Goal: Information Seeking & Learning: Learn about a topic

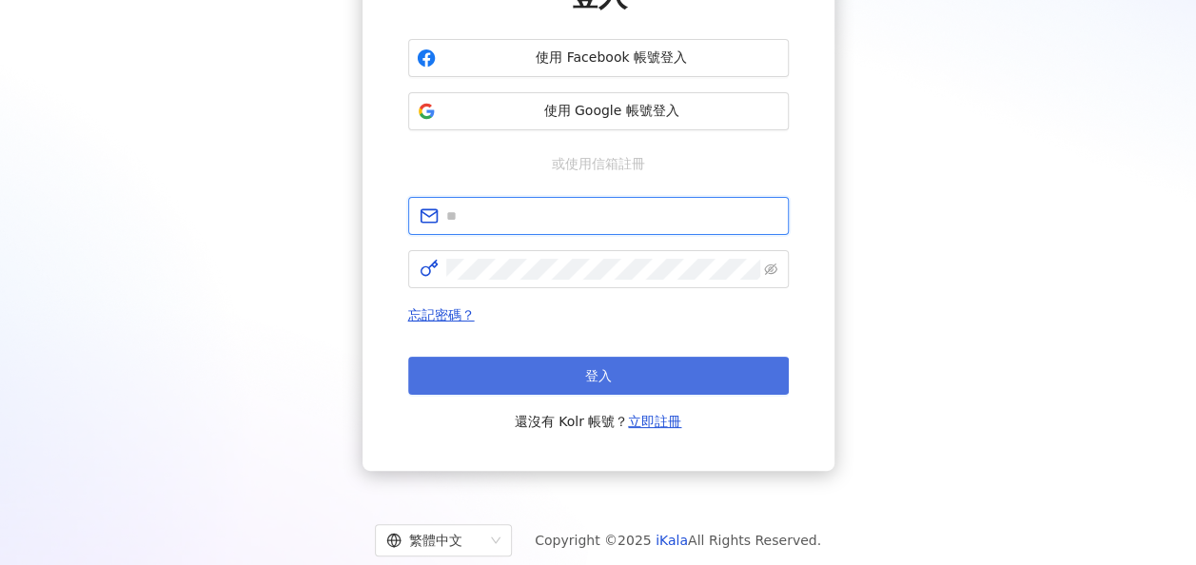
type input "**********"
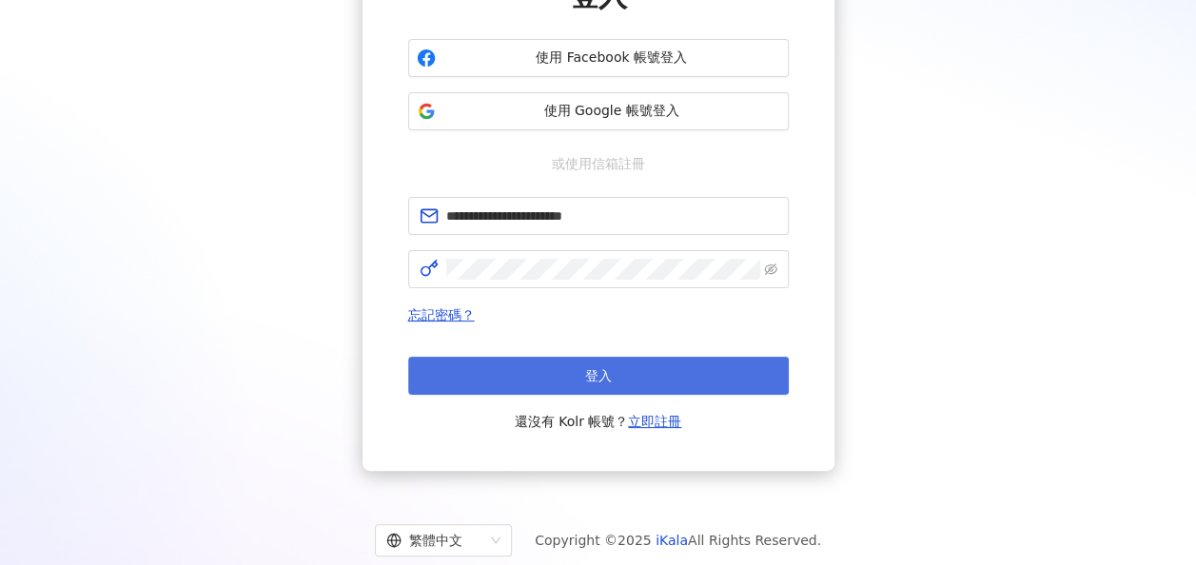
click at [662, 383] on button "登入" at bounding box center [598, 376] width 381 height 38
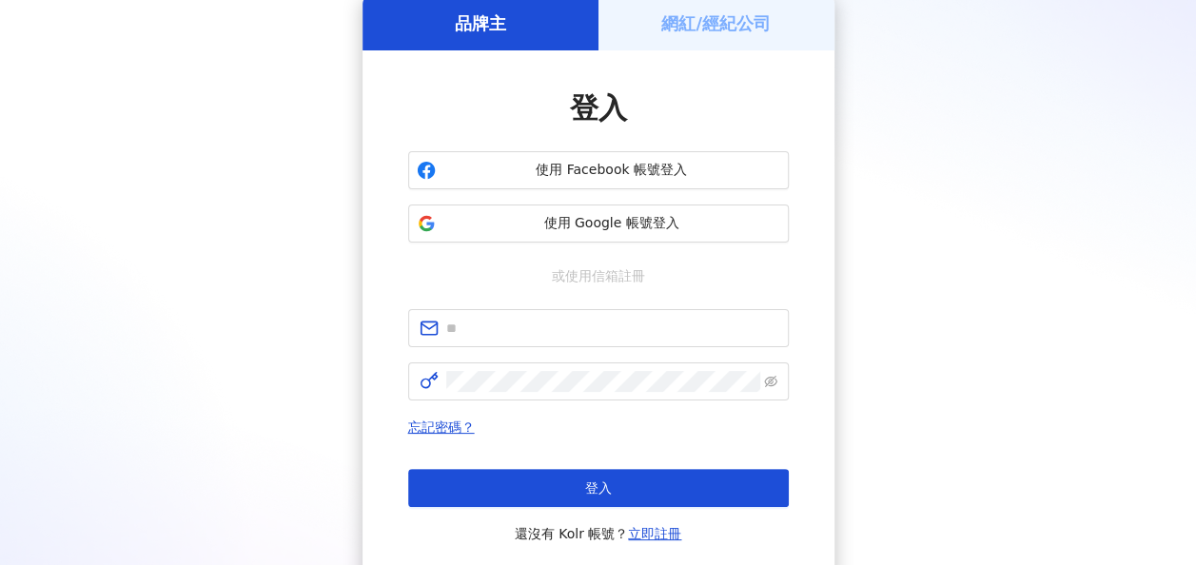
scroll to position [200, 0]
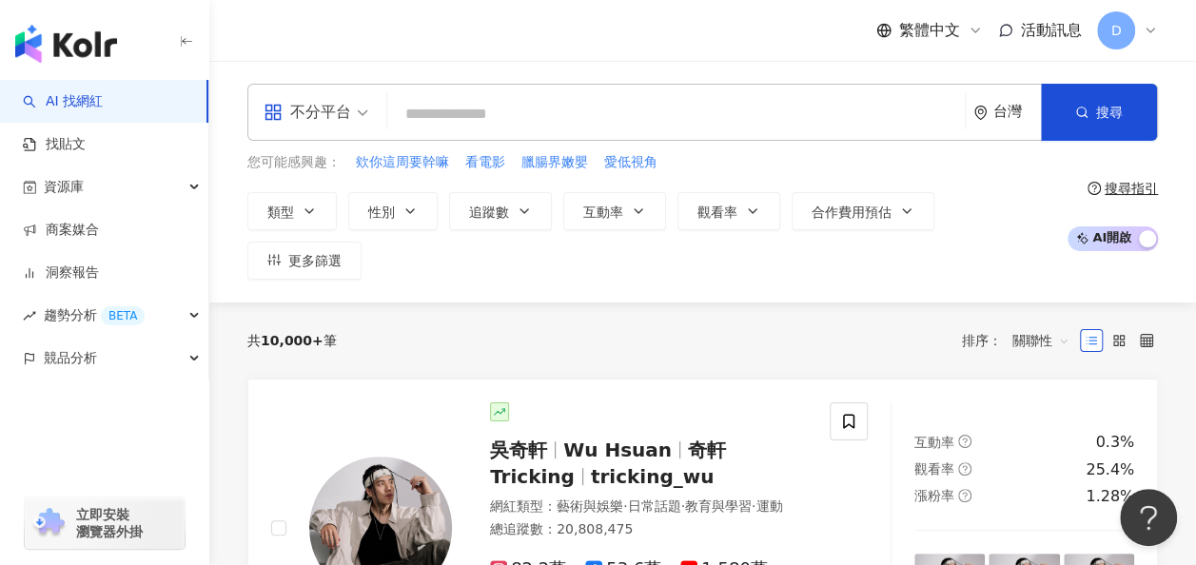
click at [539, 105] on input "search" at bounding box center [676, 114] width 562 height 36
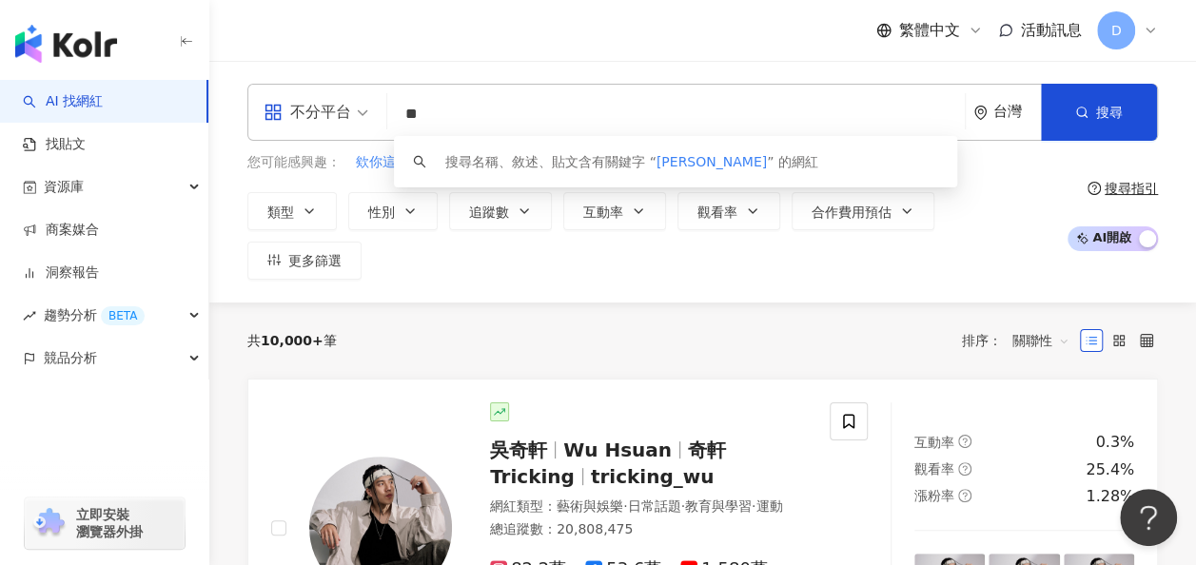
type input "**"
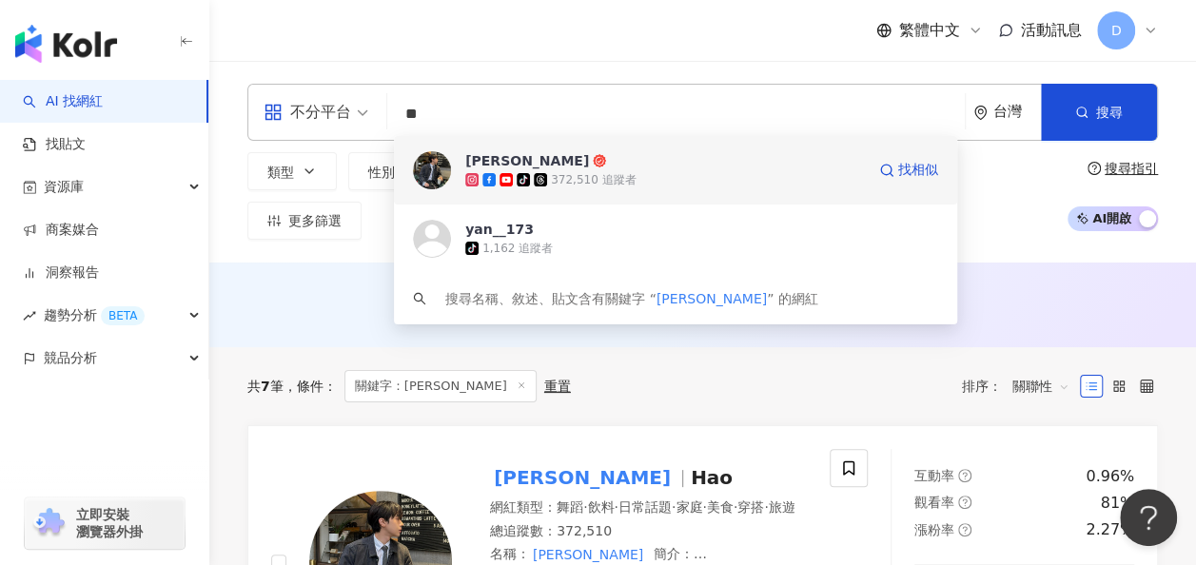
click at [448, 158] on div at bounding box center [432, 170] width 38 height 38
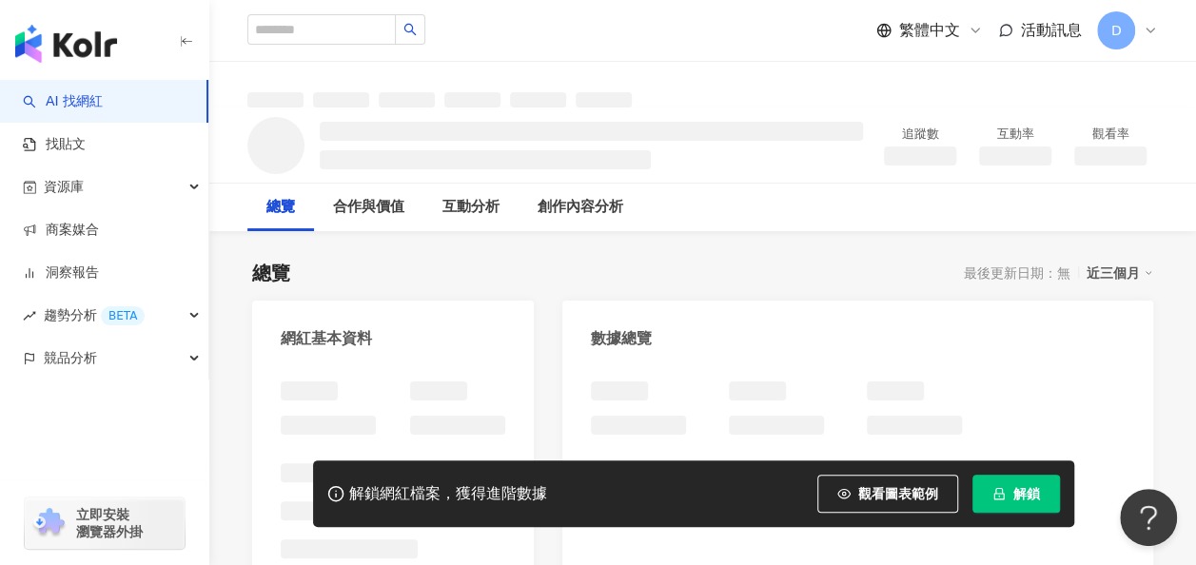
click at [1010, 508] on button "解鎖" at bounding box center [1016, 494] width 88 height 38
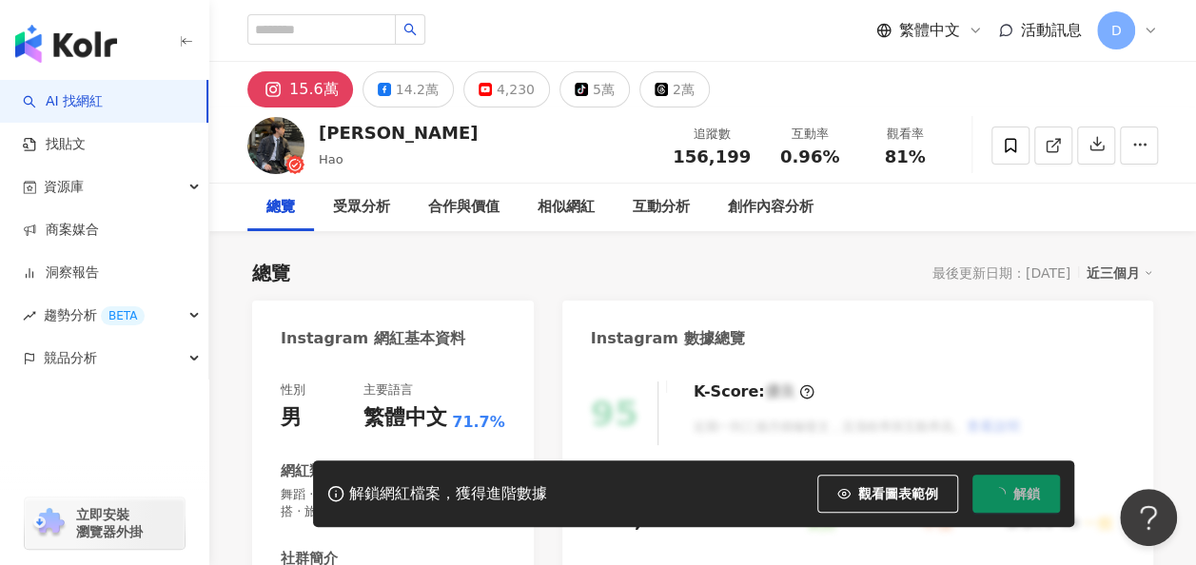
click at [1024, 492] on span "解鎖" at bounding box center [1026, 493] width 27 height 15
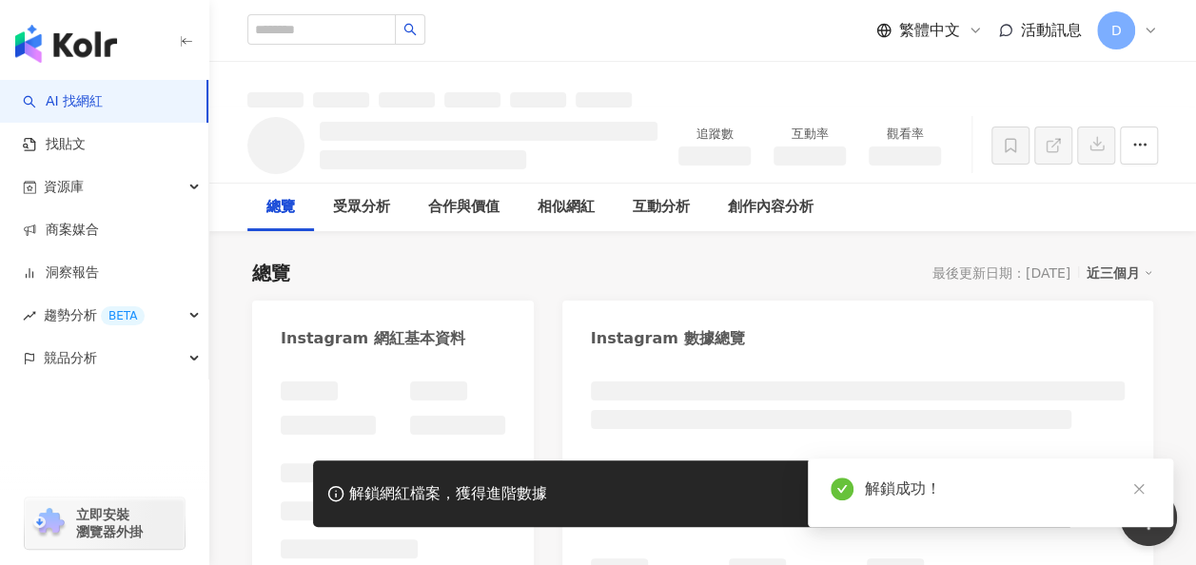
scroll to position [300, 0]
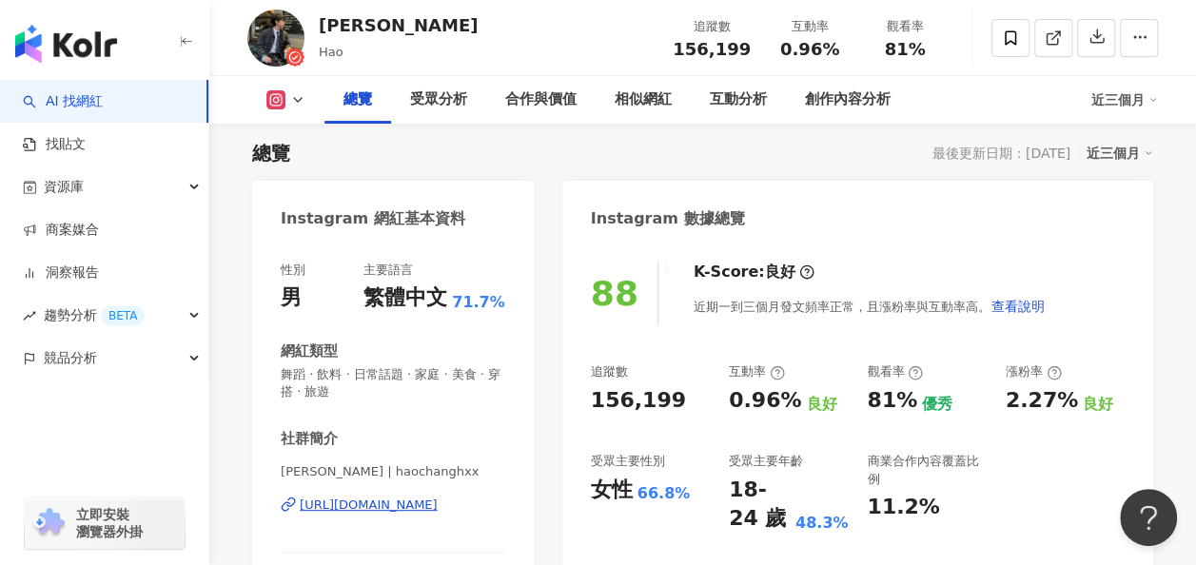
scroll to position [117, 0]
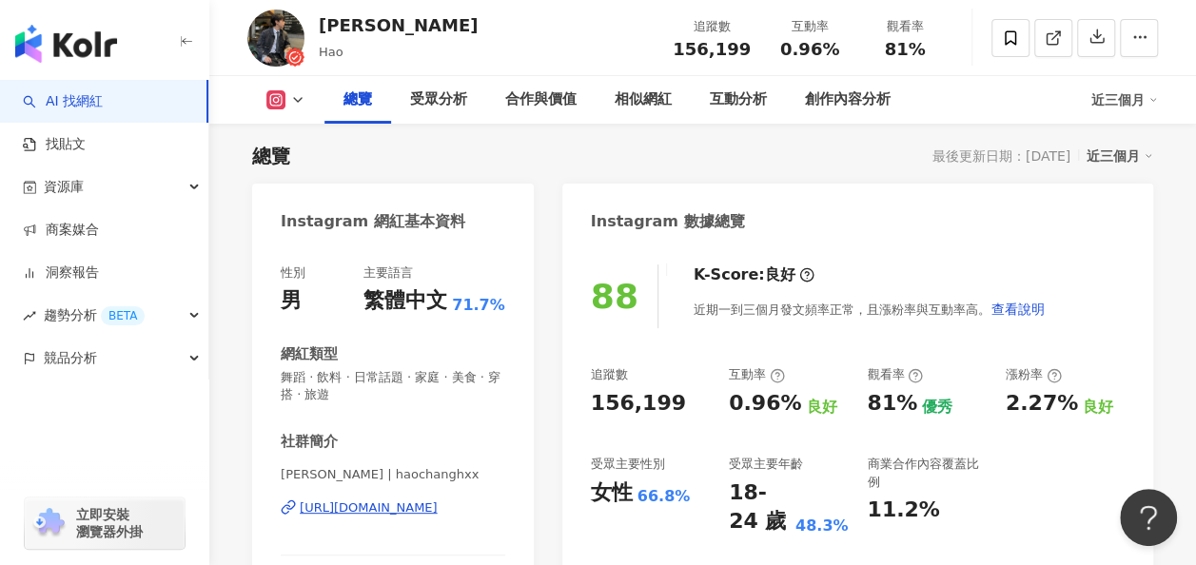
click at [126, 467] on div "立即安裝 瀏覽器外掛" at bounding box center [104, 512] width 209 height 107
drag, startPoint x: 865, startPoint y: 407, endPoint x: 926, endPoint y: 409, distance: 60.9
click at [926, 409] on div "追蹤數 156,199 互動率 0.96% 良好 觀看率 81% 優秀 漲粉率 2.27% 良好 受眾主要性別 女性 66.8% 受眾主要年齡 18-24 歲…" at bounding box center [858, 451] width 534 height 170
drag, startPoint x: 926, startPoint y: 409, endPoint x: 888, endPoint y: 400, distance: 39.2
click at [888, 400] on div "81%" at bounding box center [892, 403] width 50 height 29
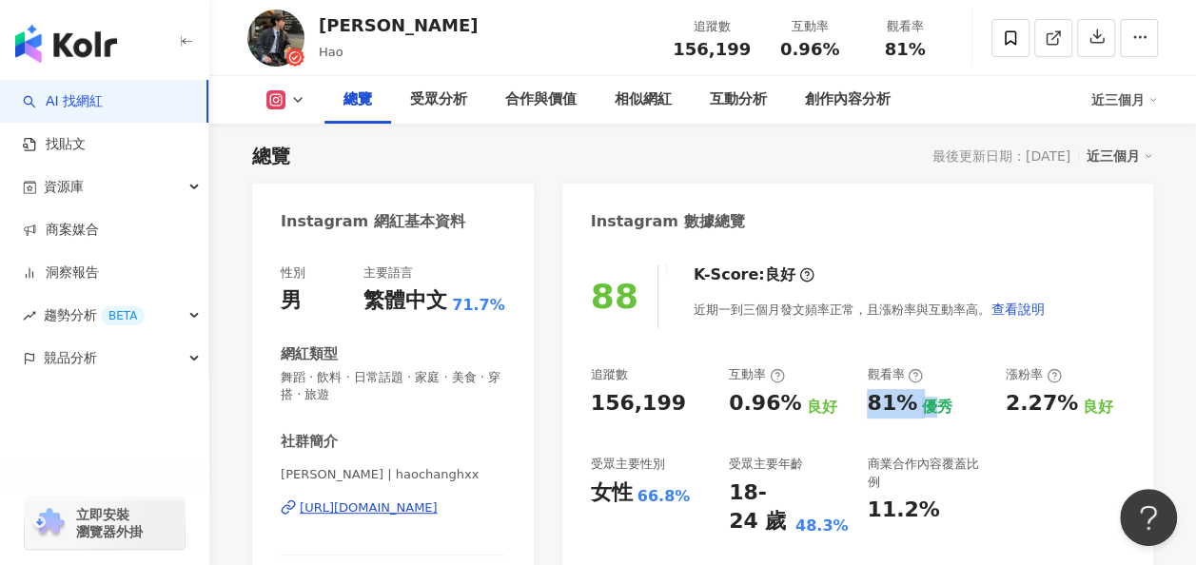
click at [874, 402] on div "81%" at bounding box center [892, 403] width 50 height 29
drag, startPoint x: 870, startPoint y: 402, endPoint x: 906, endPoint y: 404, distance: 36.3
click at [906, 404] on div "81%" at bounding box center [892, 403] width 50 height 29
copy div "81%"
click at [122, 486] on div "立即安裝 瀏覽器外掛" at bounding box center [104, 512] width 209 height 107
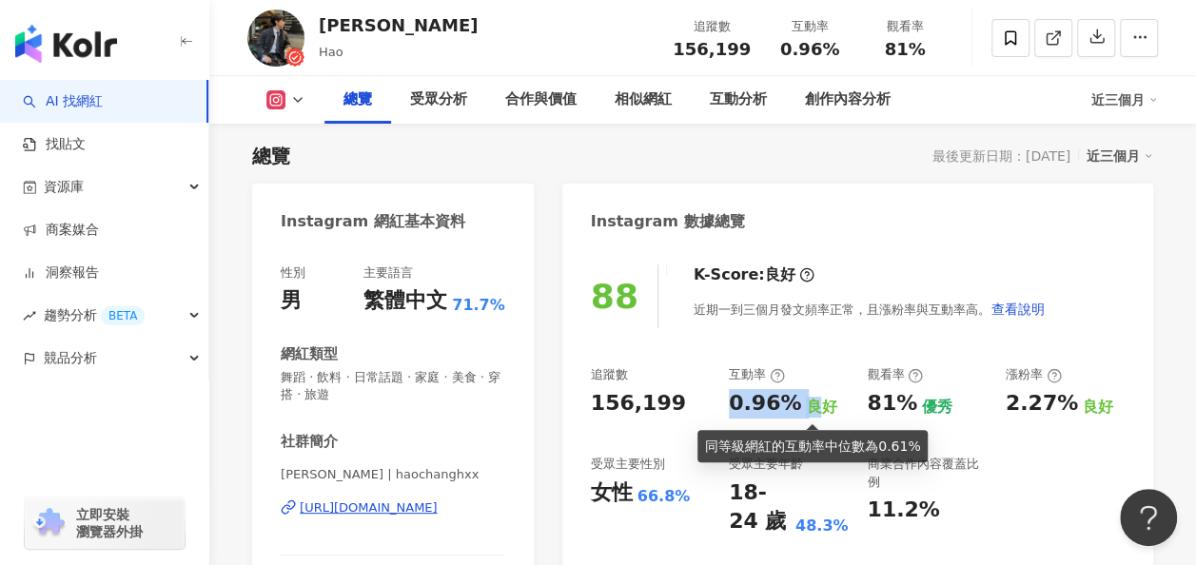
drag, startPoint x: 725, startPoint y: 402, endPoint x: 811, endPoint y: 402, distance: 85.6
click at [811, 402] on div "追蹤數 156,199 互動率 0.96% 良好 觀看率 81% 優秀 漲粉率 2.27% 良好 受眾主要性別 女性 66.8% 受眾主要年齡 18-24 歲…" at bounding box center [858, 451] width 534 height 170
click at [811, 402] on div "良好" at bounding box center [821, 407] width 30 height 21
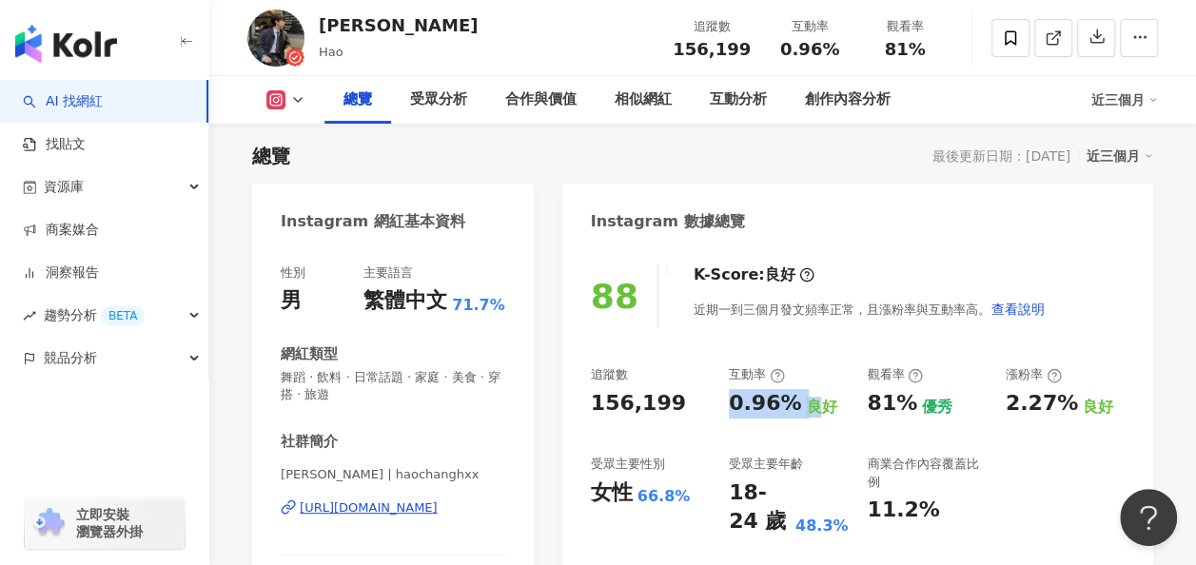
click at [790, 400] on div "0.96%" at bounding box center [765, 403] width 72 height 29
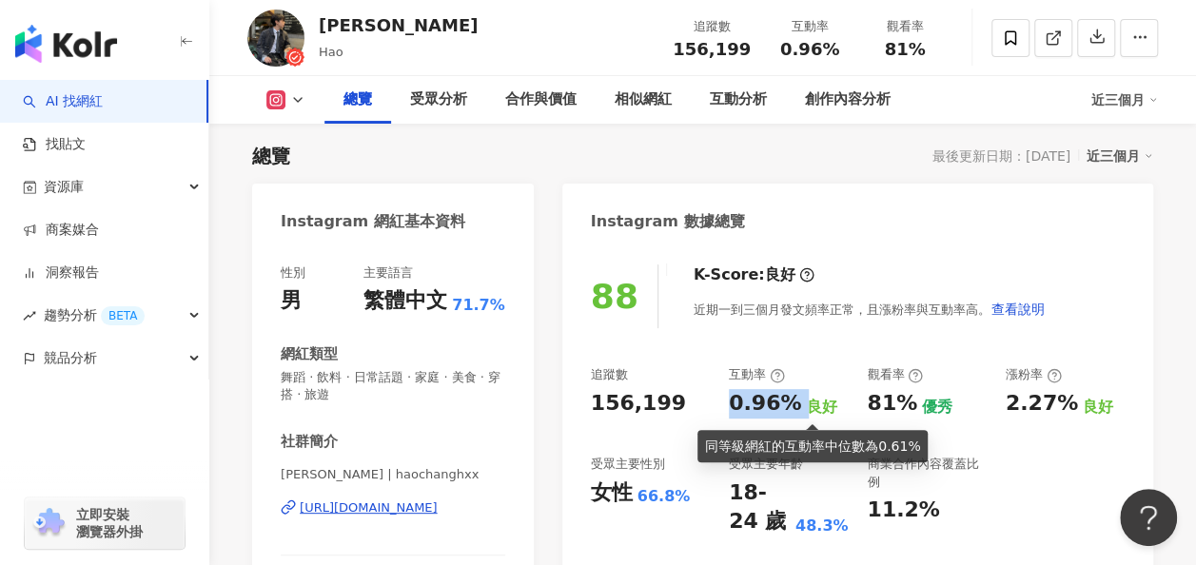
drag, startPoint x: 731, startPoint y: 397, endPoint x: 795, endPoint y: 400, distance: 64.8
click at [795, 400] on div "0.96% 良好" at bounding box center [788, 403] width 119 height 29
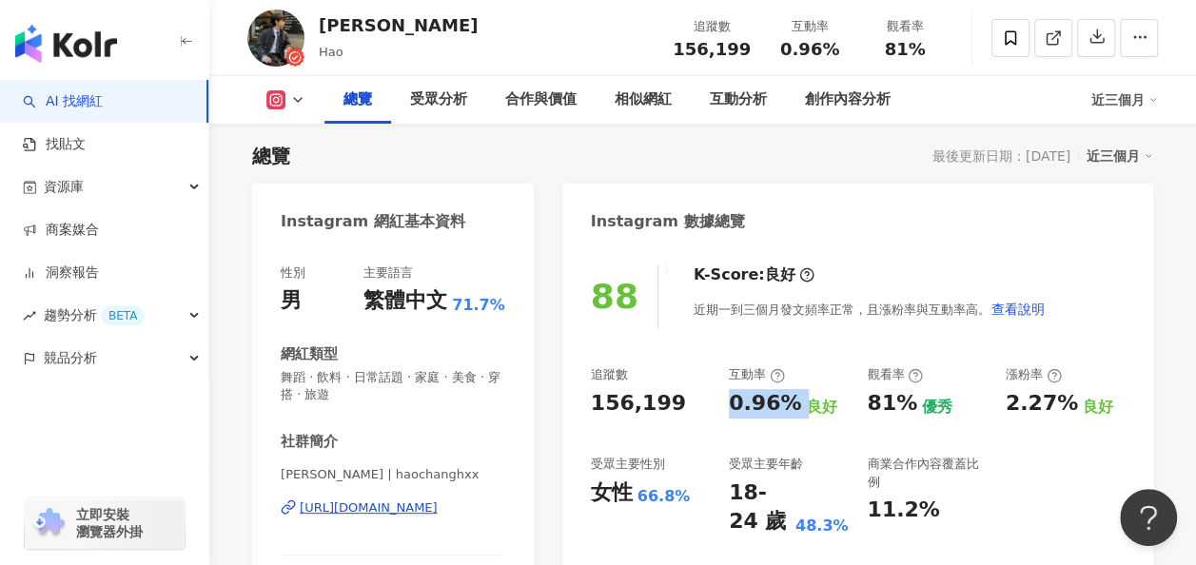
copy div "0.96%"
click at [114, 470] on div "立即安裝 瀏覽器外掛" at bounding box center [104, 512] width 209 height 107
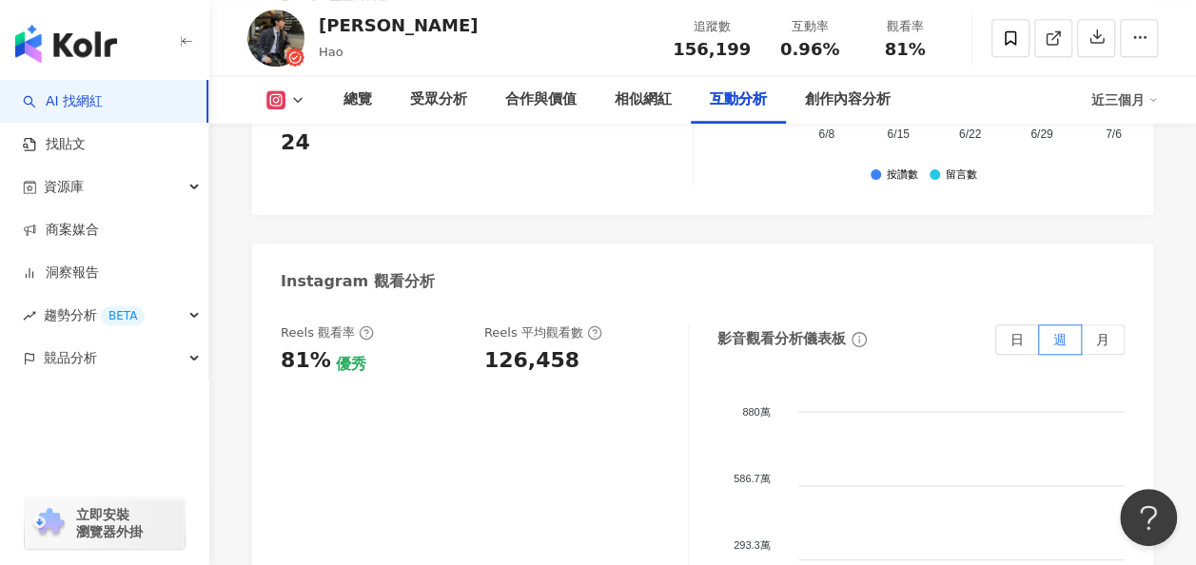
scroll to position [4310, 0]
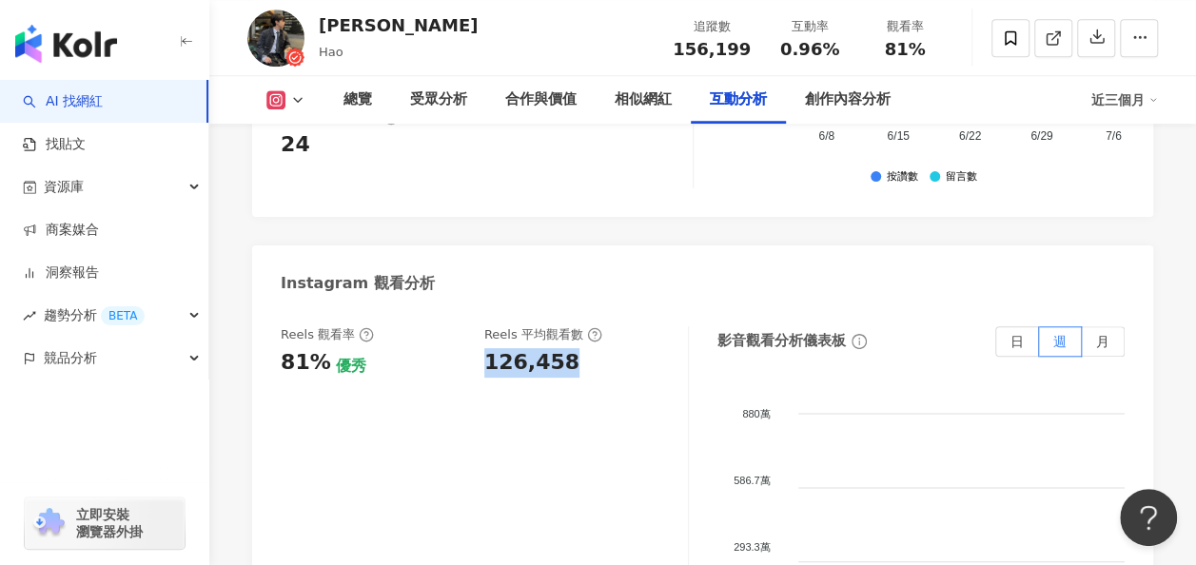
drag, startPoint x: 480, startPoint y: 277, endPoint x: 586, endPoint y: 281, distance: 106.6
click at [586, 326] on div "Reels 觀看率 81% 優秀 Reels 平均觀看數 126,458" at bounding box center [475, 351] width 388 height 51
copy div "126,458"
click at [147, 454] on div "button" at bounding box center [104, 443] width 209 height 126
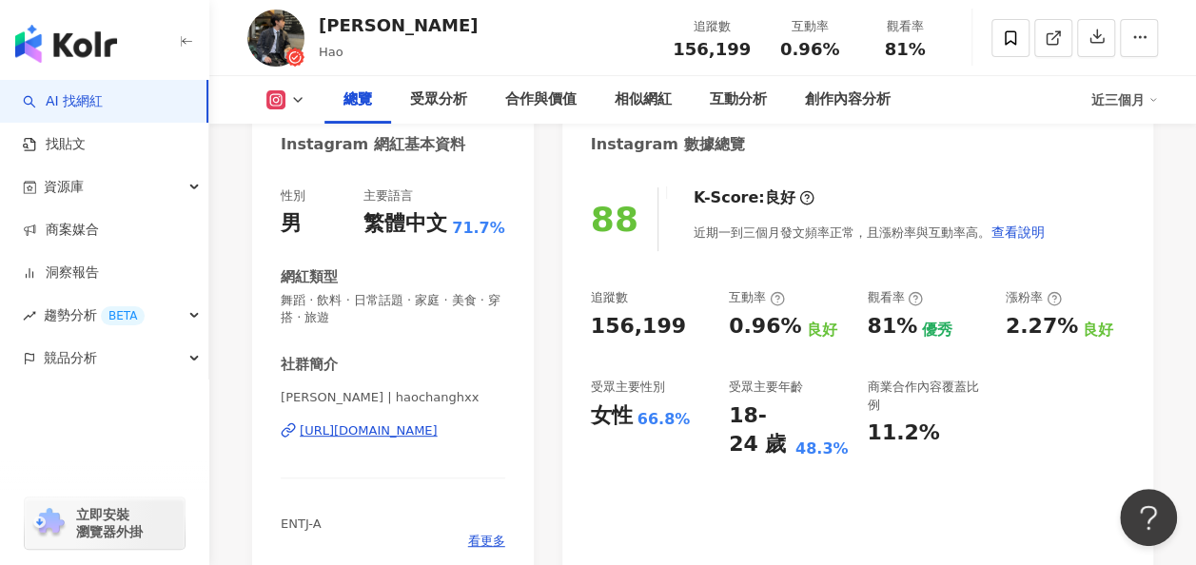
scroll to position [194, 0]
click at [30, 19] on div "button" at bounding box center [104, 40] width 209 height 80
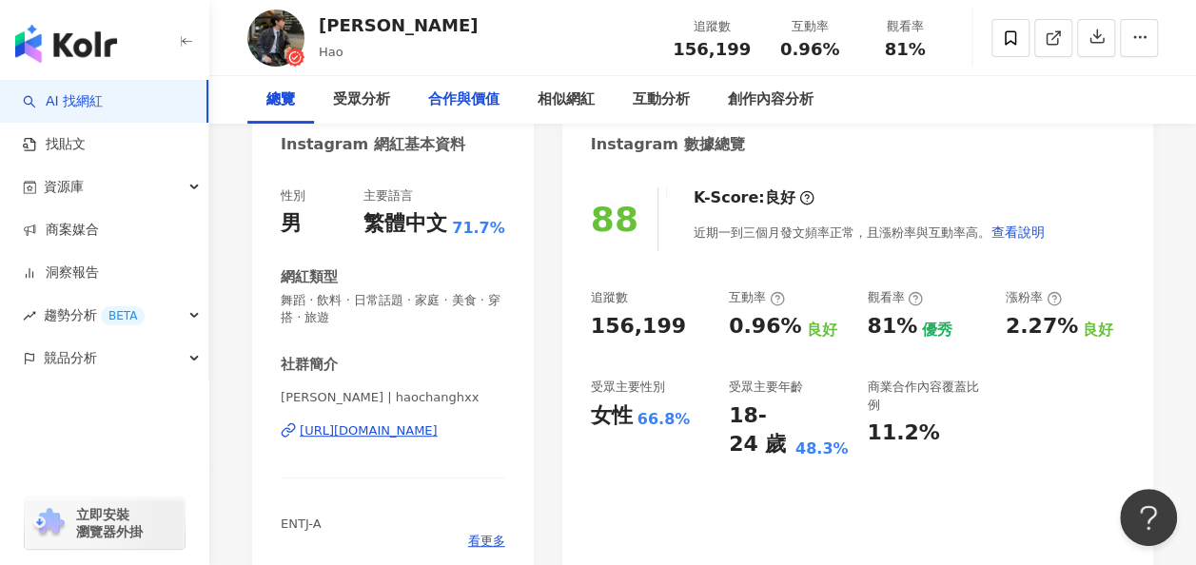
scroll to position [0, 0]
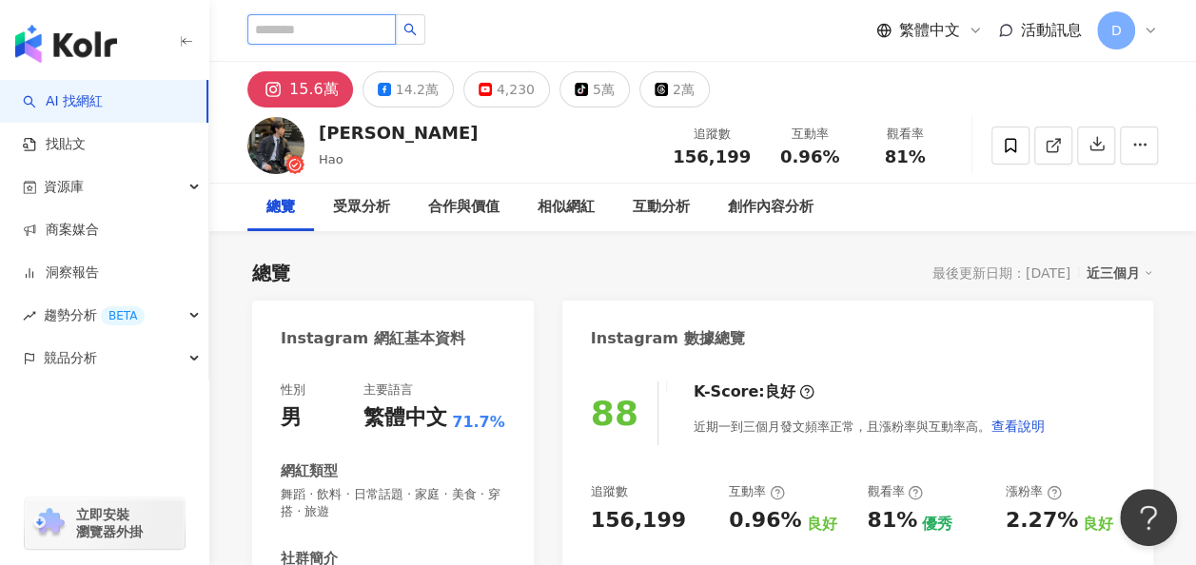
click at [369, 23] on input "search" at bounding box center [321, 29] width 148 height 30
paste input "**"
type input "**"
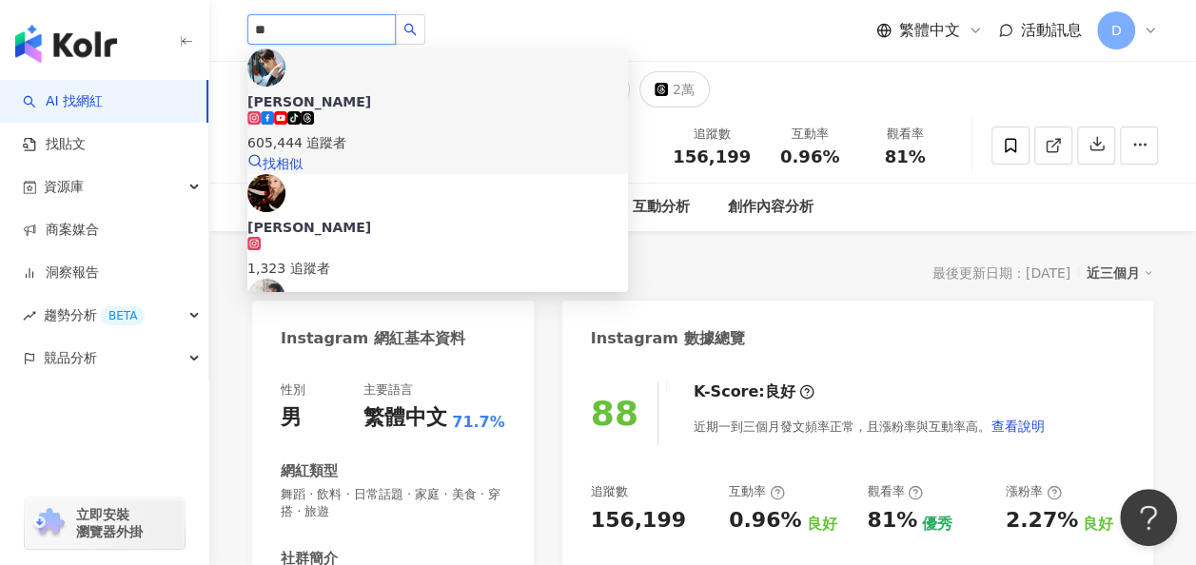
click at [440, 92] on span "徐愷" at bounding box center [437, 101] width 381 height 19
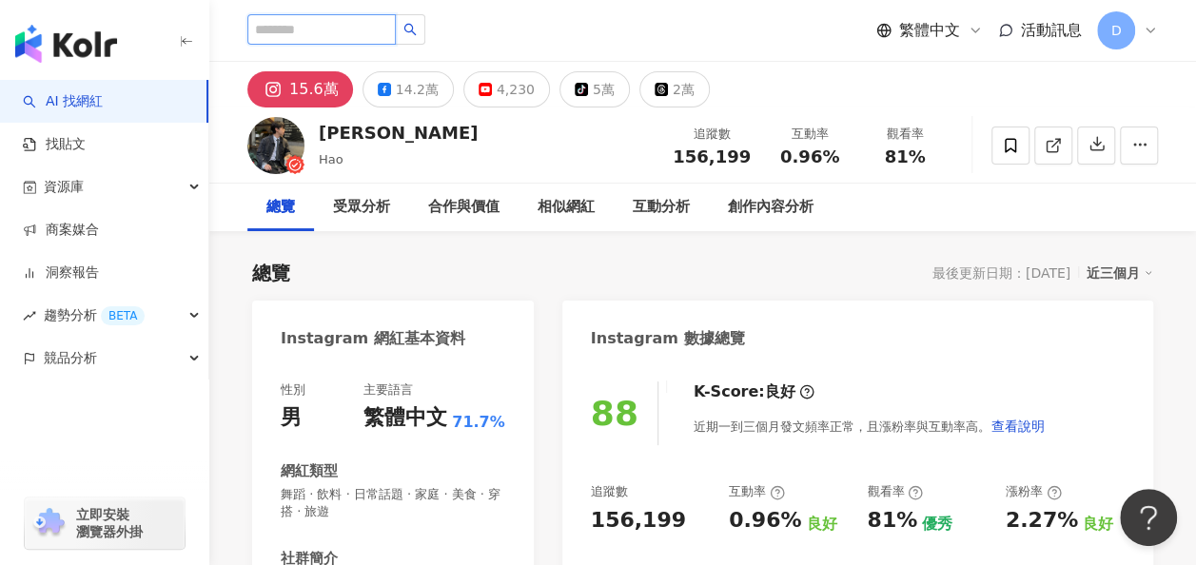
paste input "***"
type input "***"
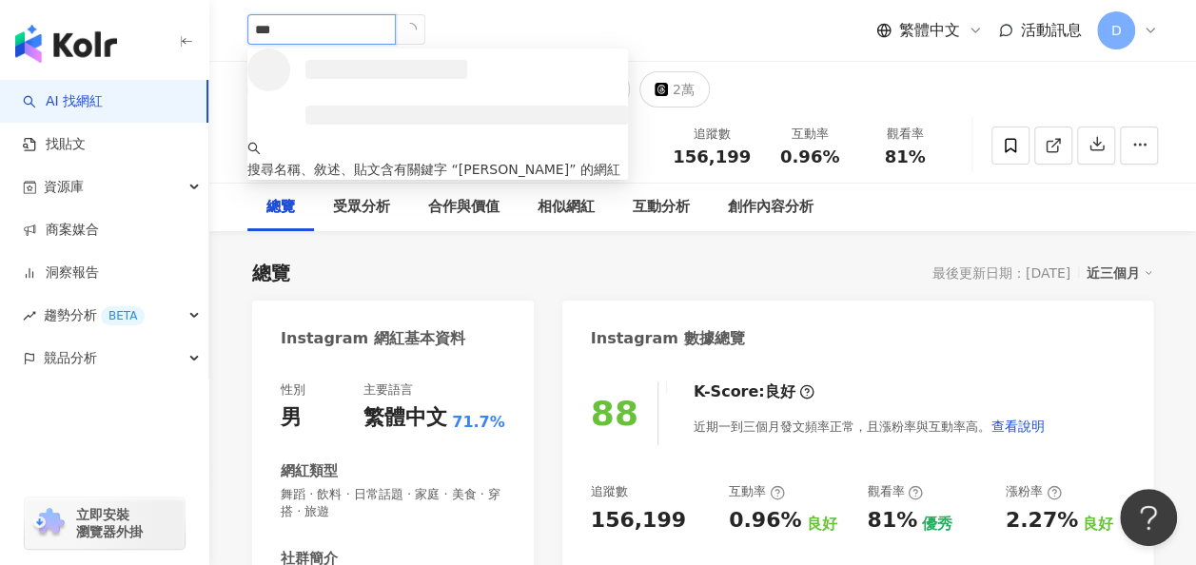
click at [419, 30] on icon "loading" at bounding box center [410, 29] width 16 height 16
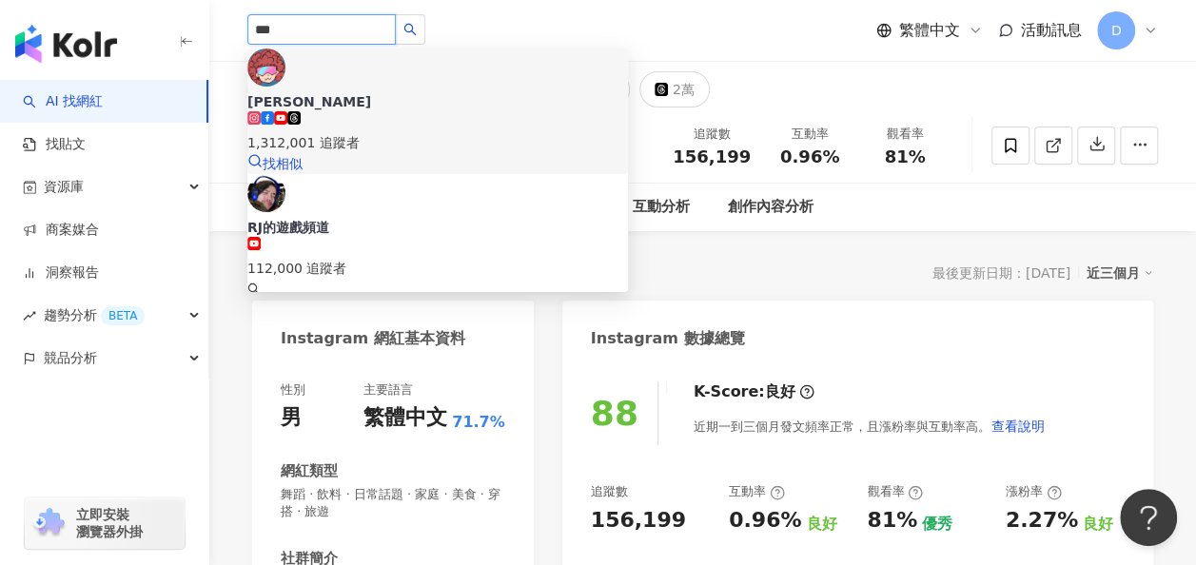
click at [360, 92] on div "廉傑克曼" at bounding box center [437, 101] width 381 height 19
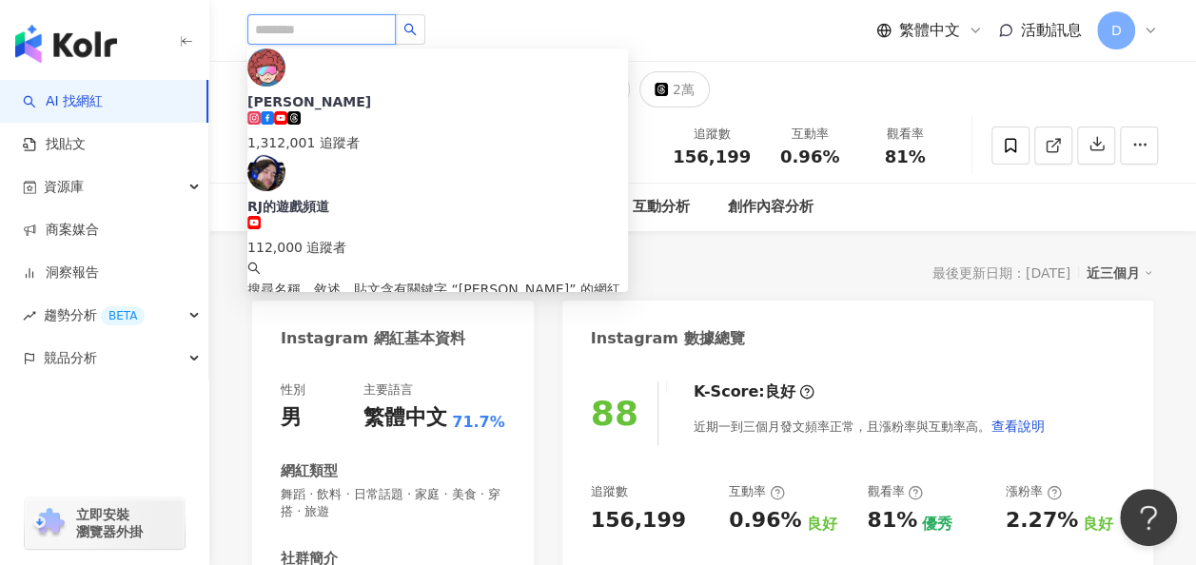
paste input "***"
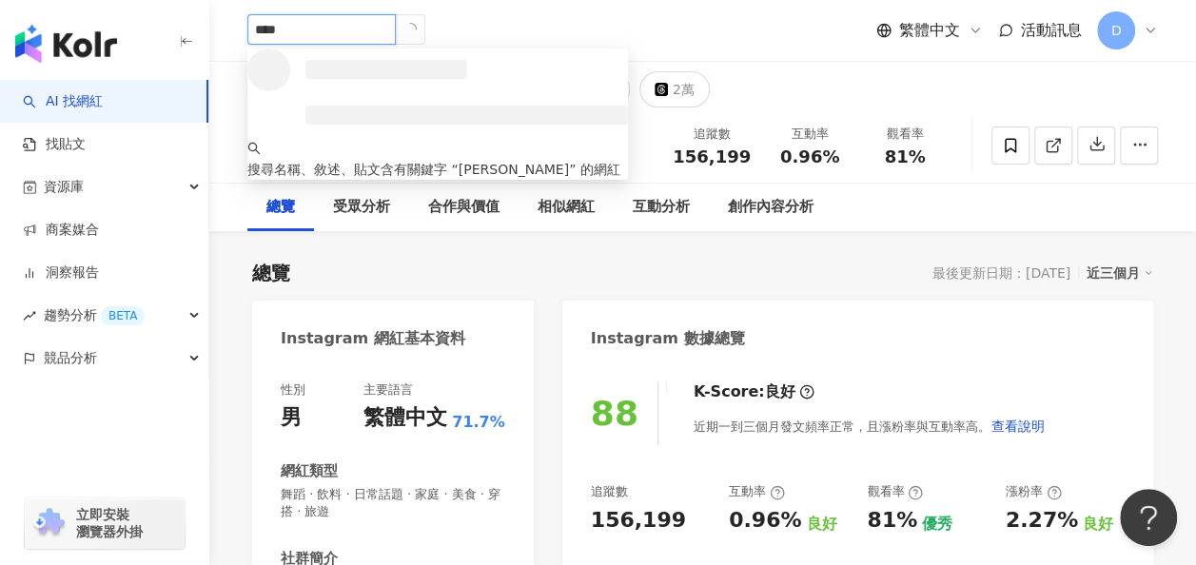
type input "***"
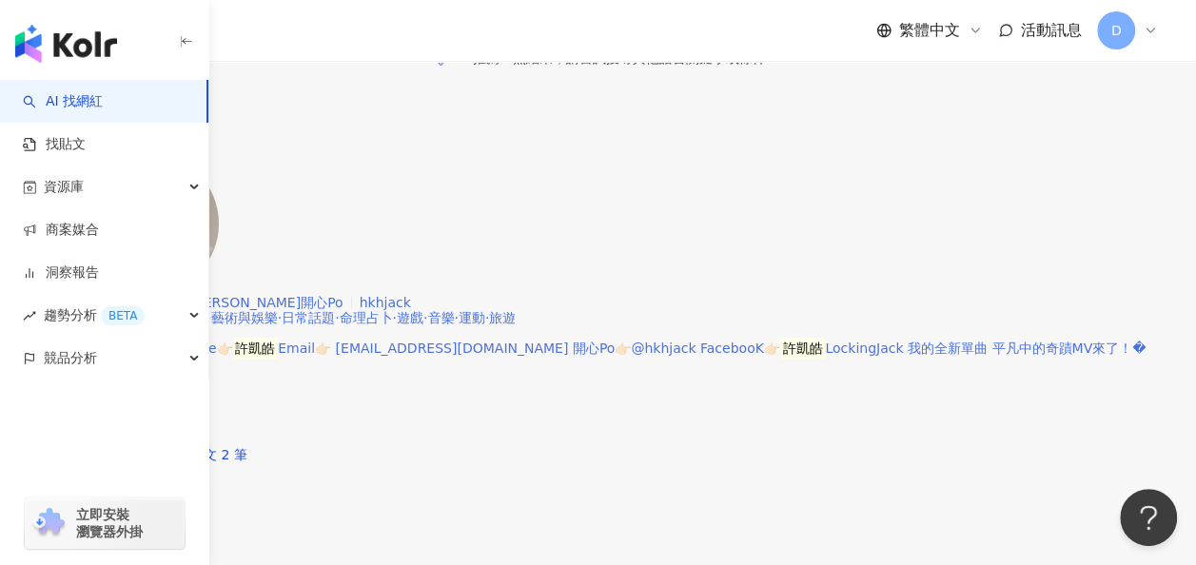
scroll to position [285, 0]
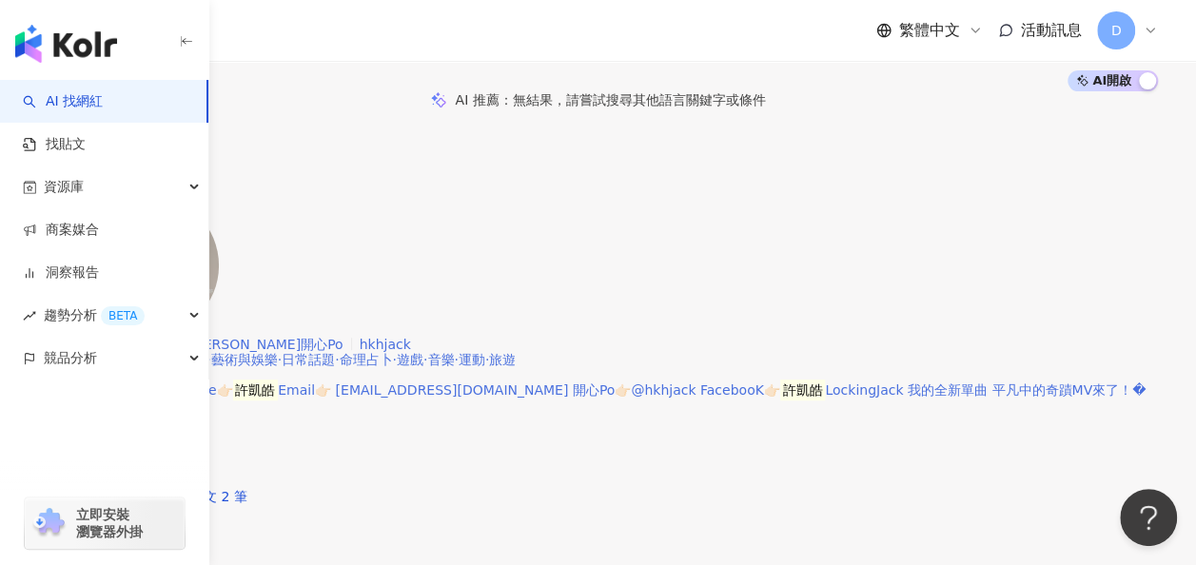
click at [84, 334] on mark "許凱皓" at bounding box center [61, 344] width 46 height 21
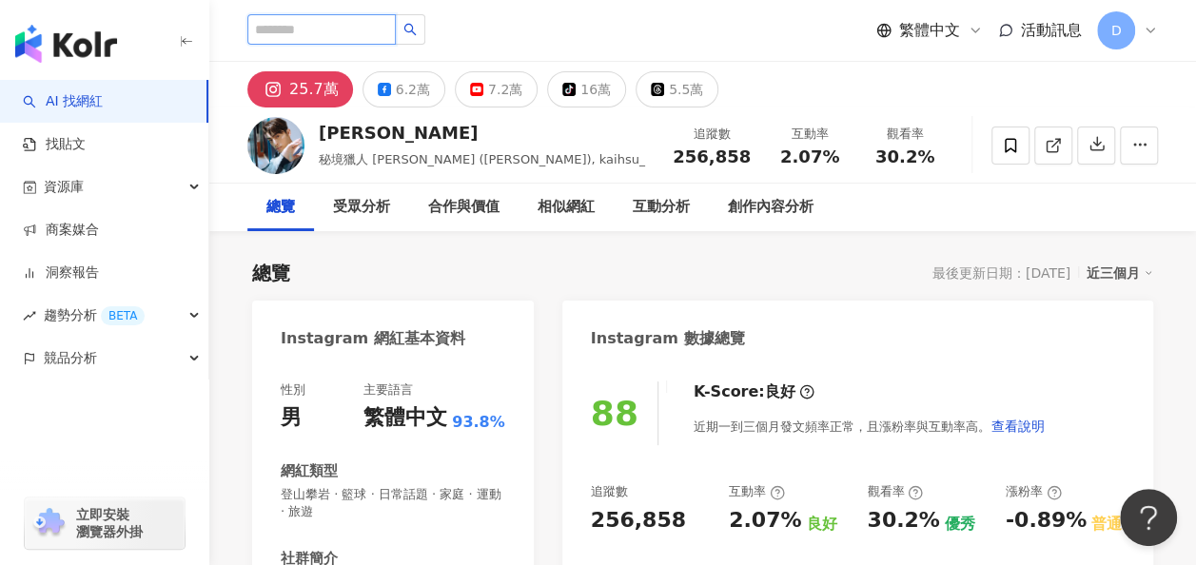
click at [368, 33] on input "search" at bounding box center [321, 29] width 148 height 30
paste input "****"
type input "****"
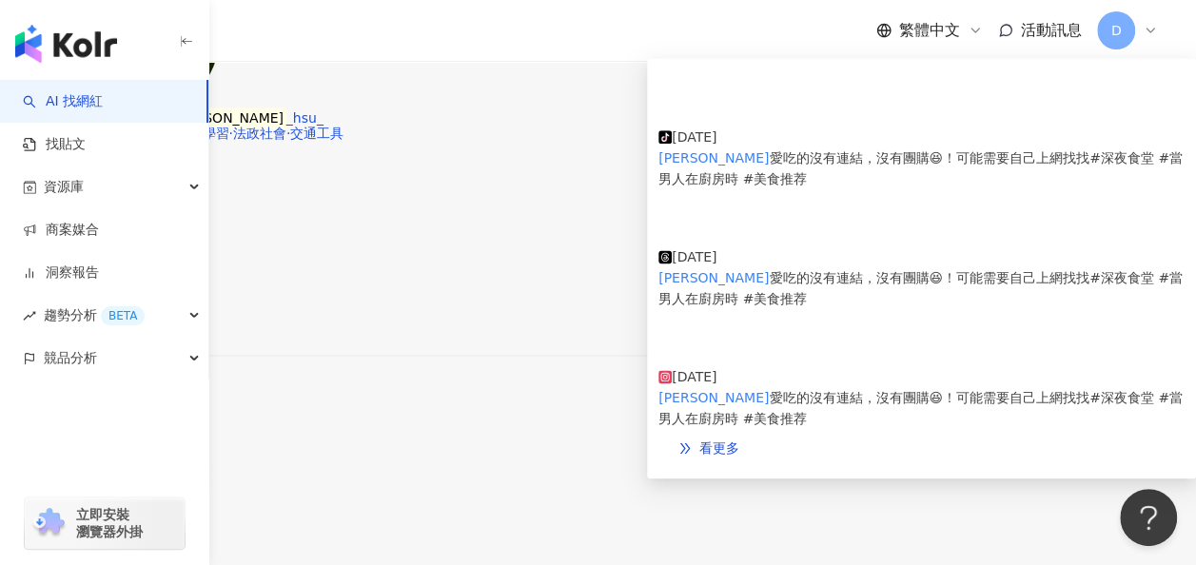
scroll to position [1237, 0]
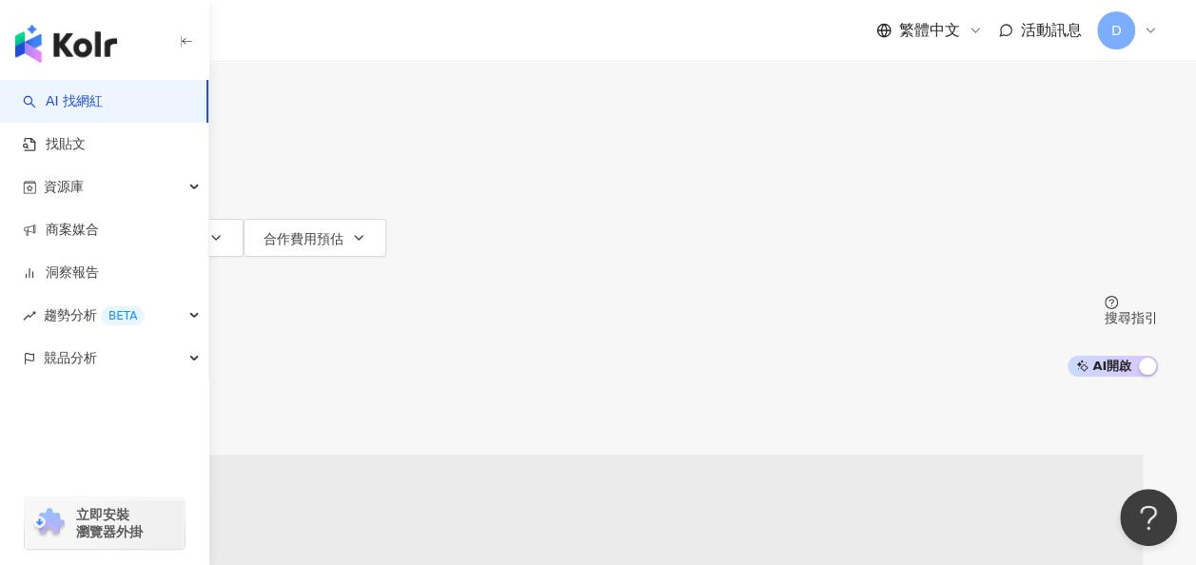
click at [315, 36] on input "search" at bounding box center [238, 18] width 154 height 36
paste input "***"
type input "***"
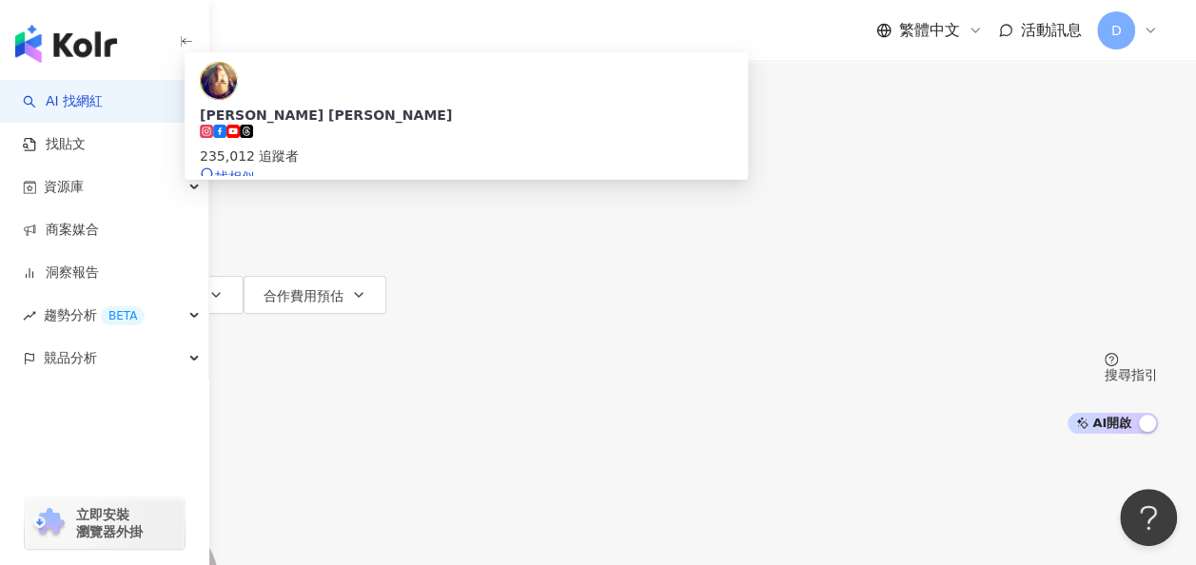
click at [603, 125] on span "Teddy Tzeng 曾崇倫" at bounding box center [466, 115] width 533 height 19
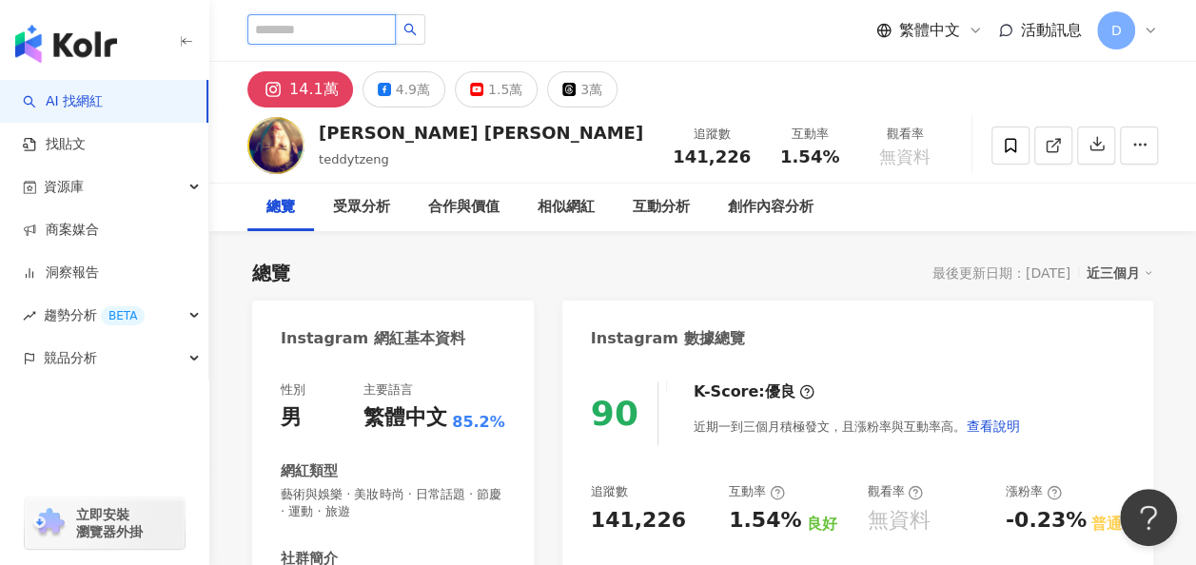
click at [396, 41] on input "search" at bounding box center [321, 29] width 148 height 30
paste input "**"
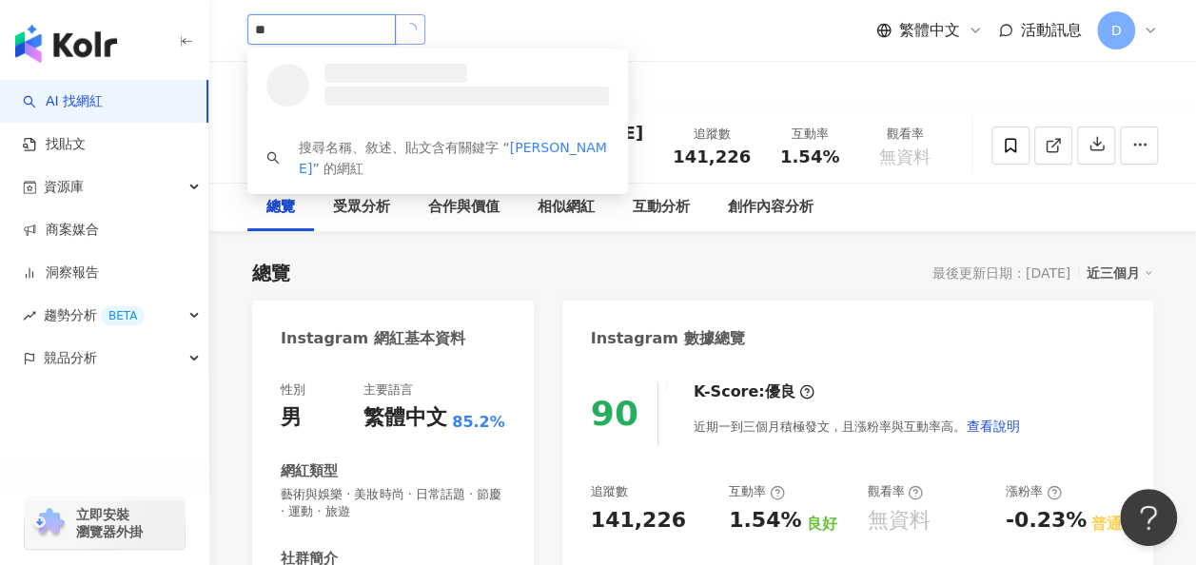
click at [425, 34] on button "button" at bounding box center [410, 29] width 30 height 30
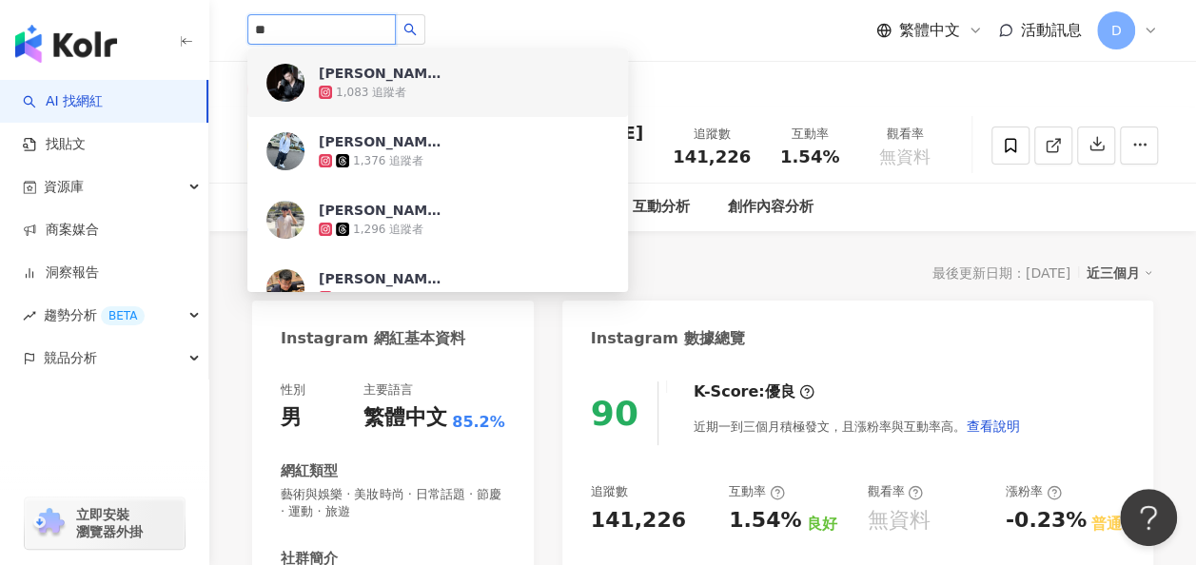
type input "**"
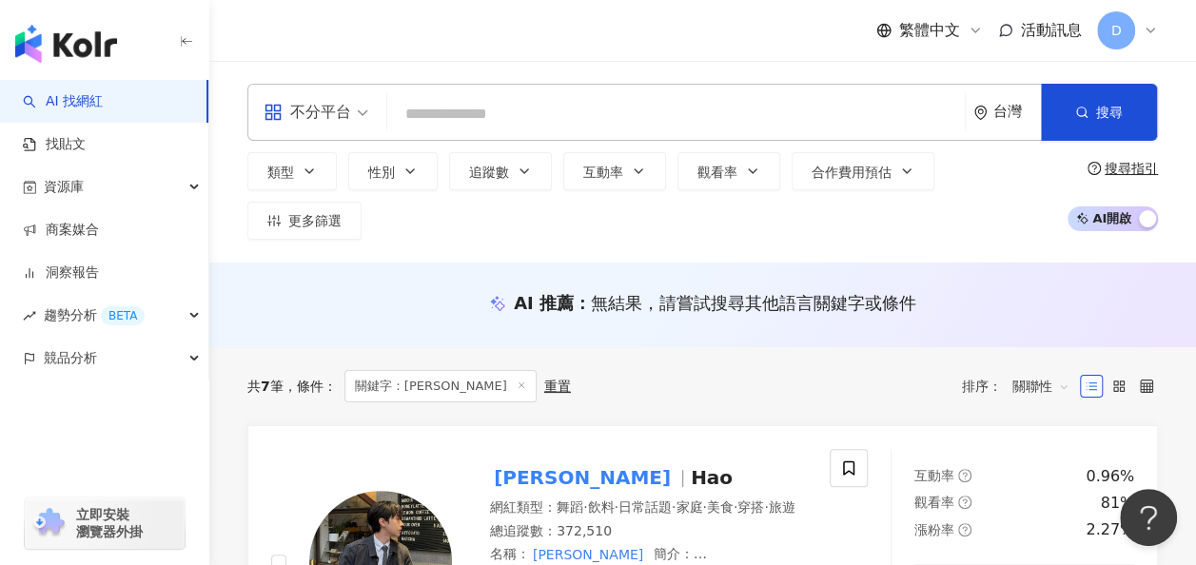
paste input "********"
type input "********"
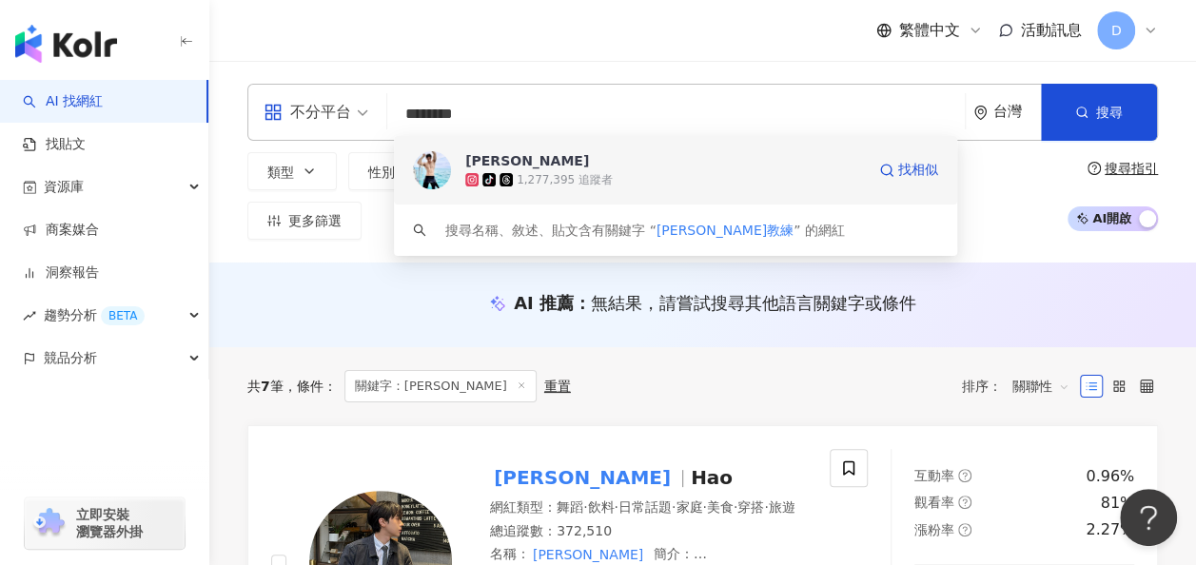
click at [629, 177] on div "tiktok-icon 1,277,395 追蹤者" at bounding box center [665, 179] width 400 height 19
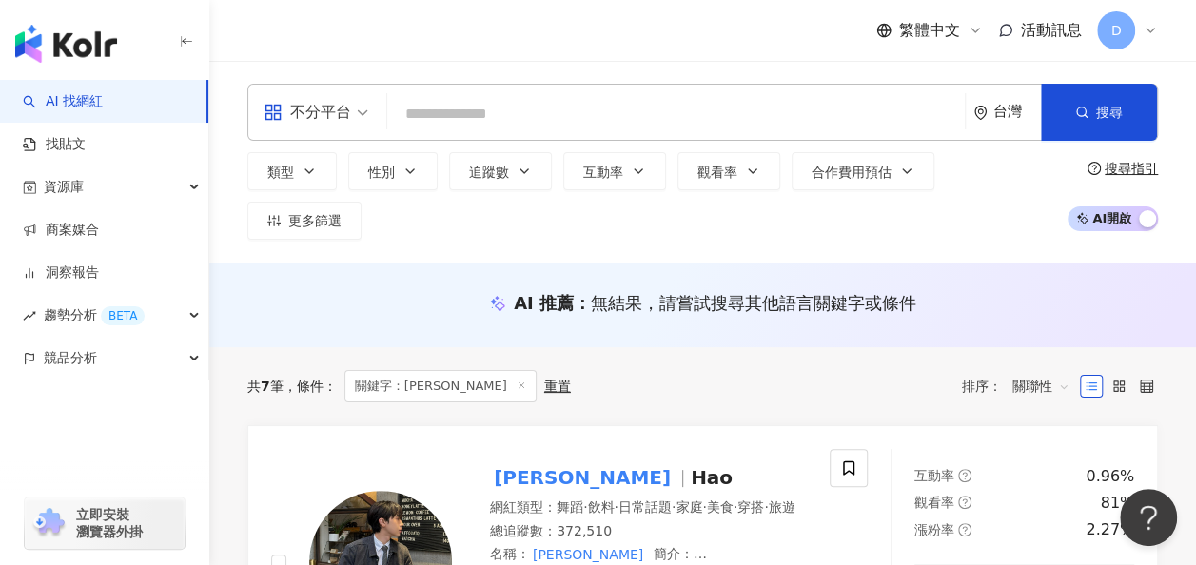
paste input "********"
type input "********"
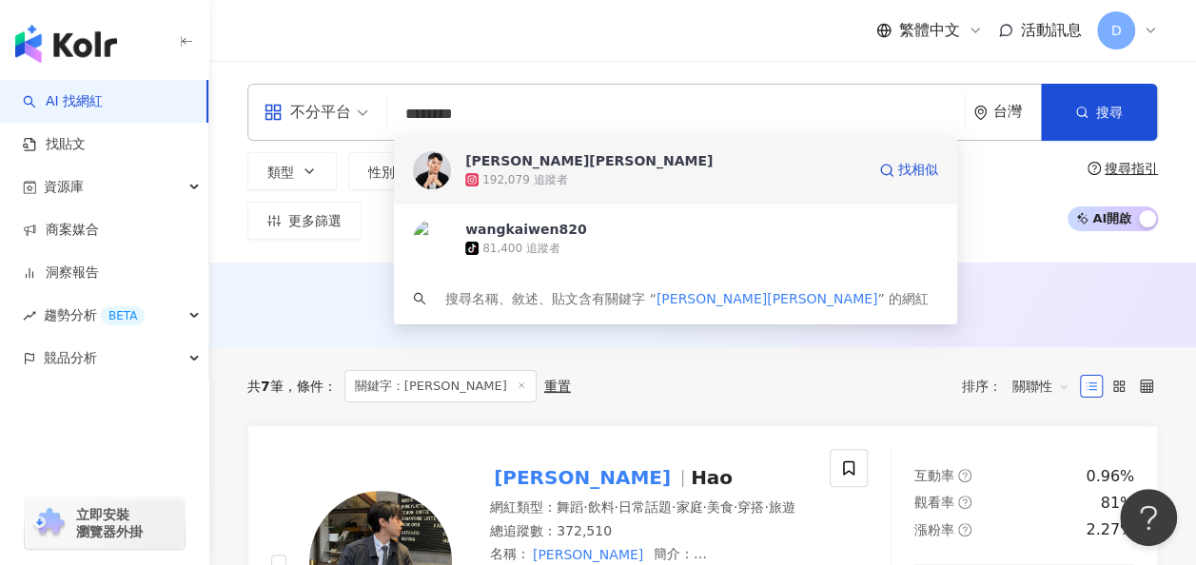
click at [607, 186] on div "192,079 追蹤者" at bounding box center [665, 179] width 400 height 19
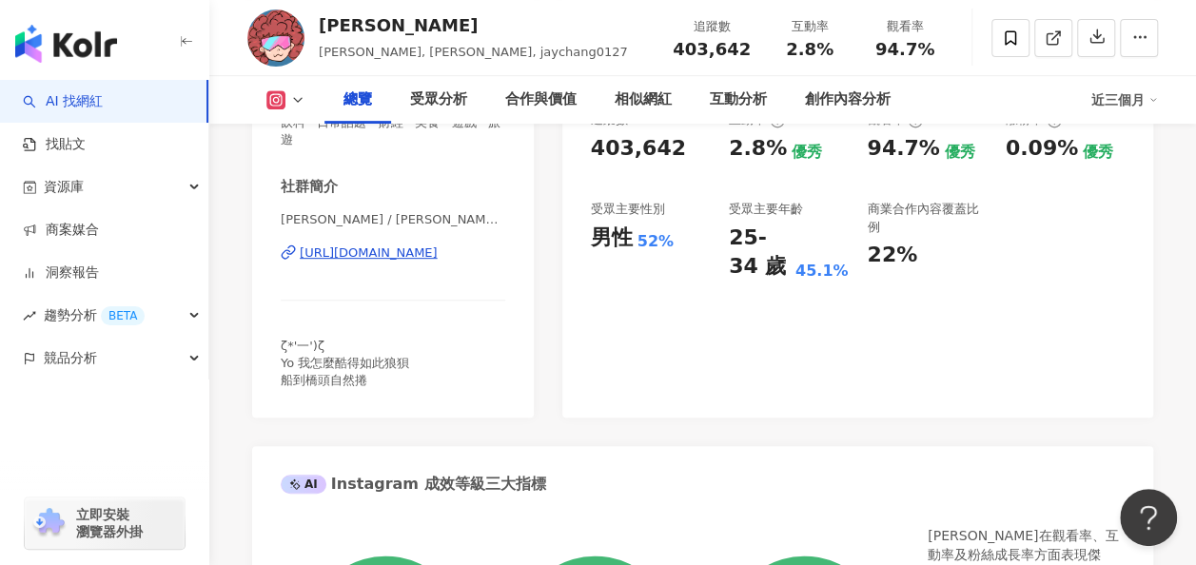
scroll to position [381, 0]
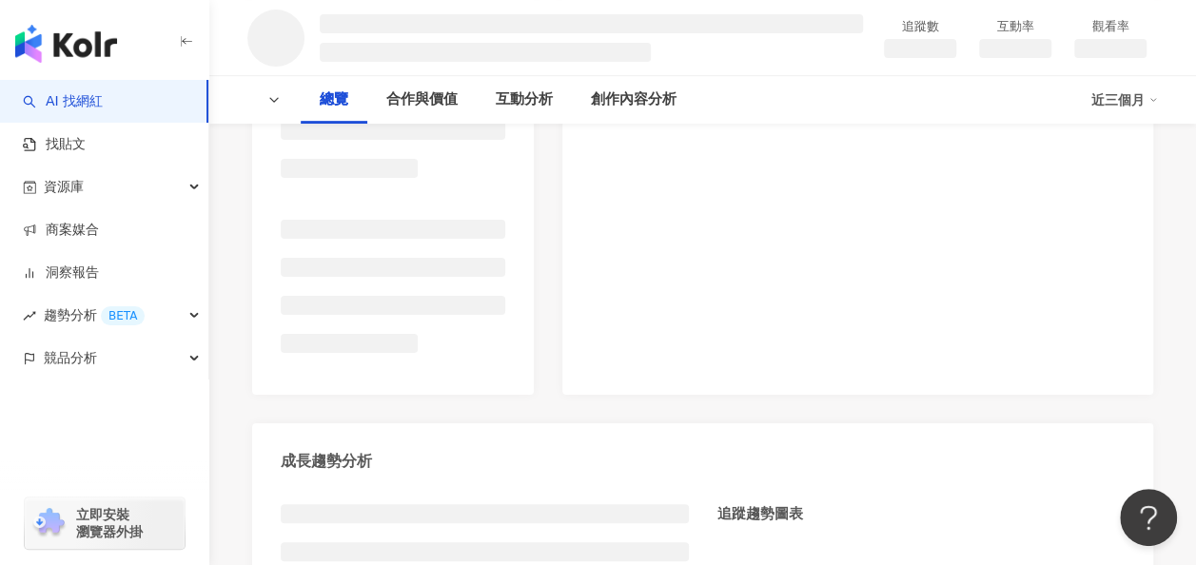
scroll to position [293, 0]
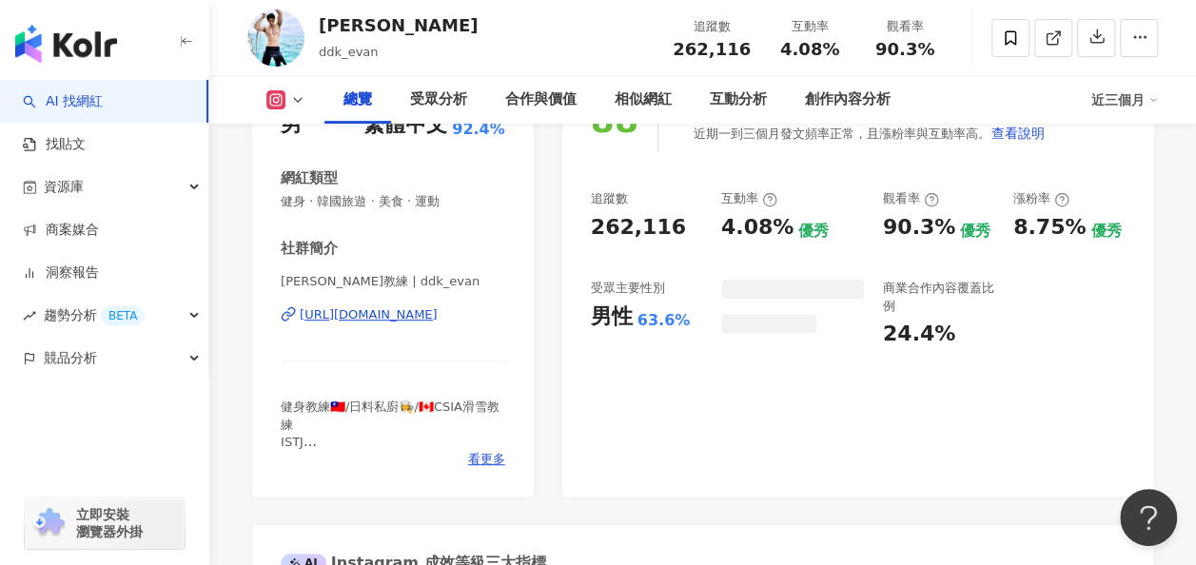
scroll to position [285, 0]
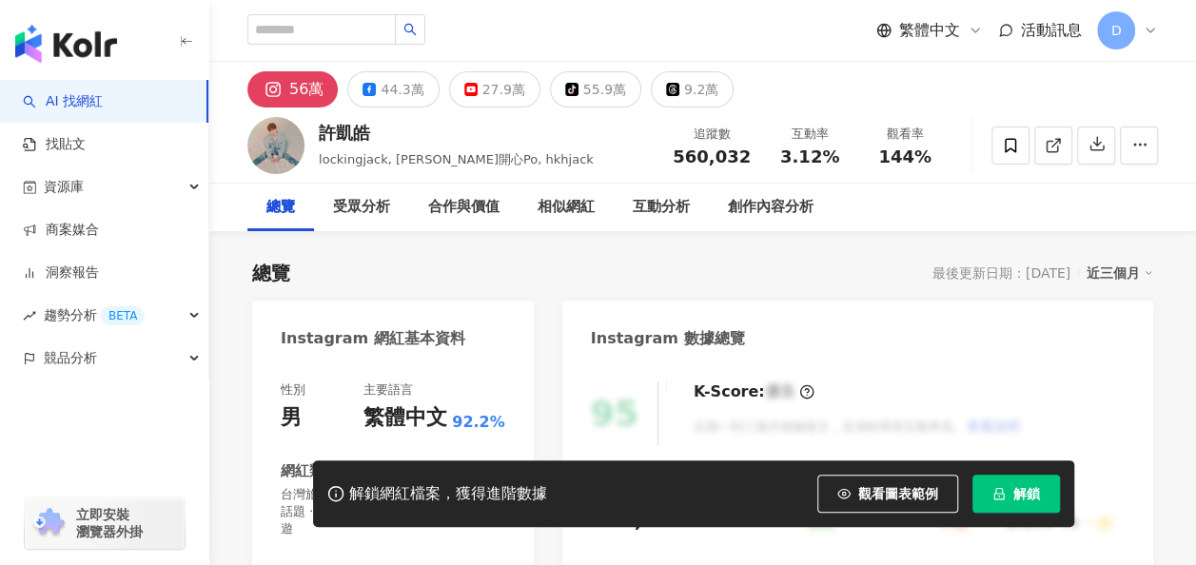
click at [1014, 481] on button "解鎖" at bounding box center [1016, 494] width 88 height 38
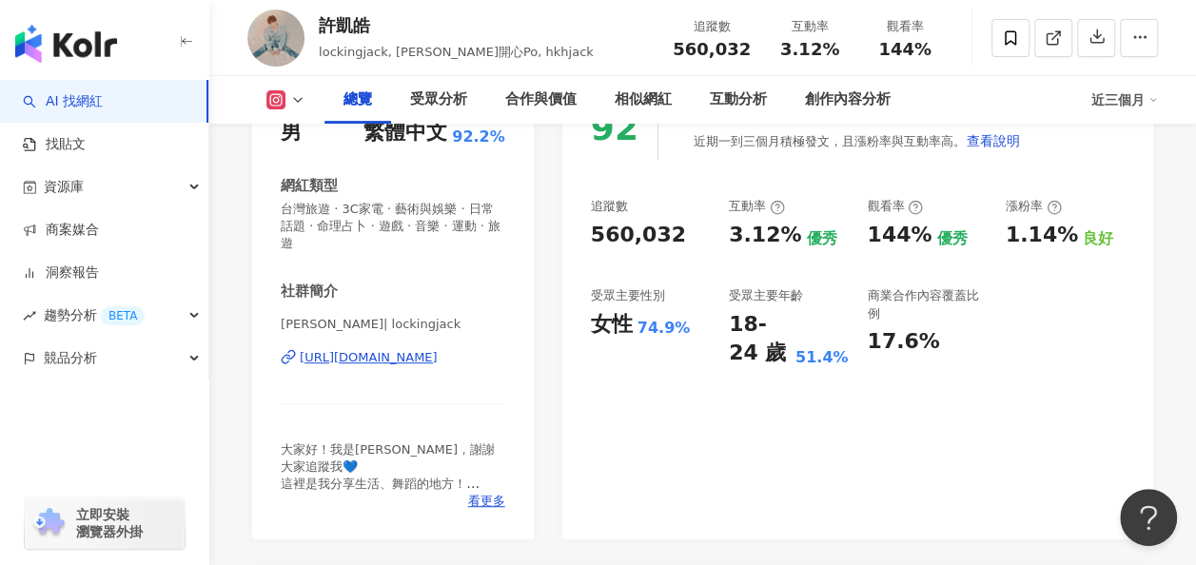
drag, startPoint x: 603, startPoint y: 295, endPoint x: 759, endPoint y: 385, distance: 180.3
click at [825, 394] on div "92 K-Score : 優良 近期一到三個月積極發文，且漲粉率與互動率高。 查看說明 追蹤數 560,032 互動率 3.12% 優秀 觀看率 144% 優…" at bounding box center [857, 308] width 591 height 462
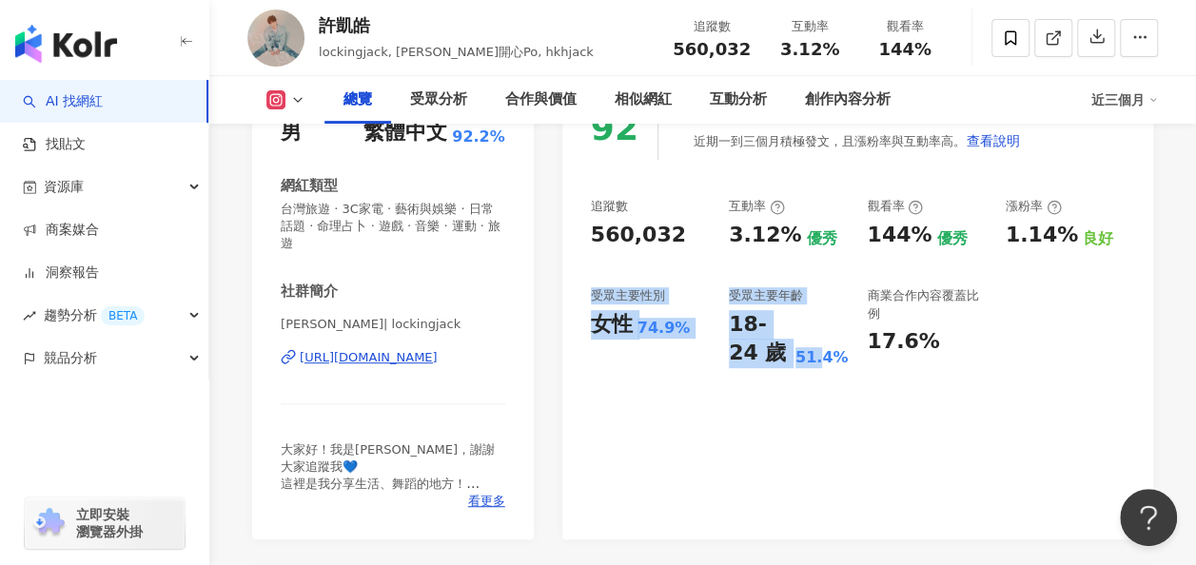
click at [714, 495] on div "92 K-Score : 優良 近期一到三個月積極發文，且漲粉率與互動率高。 查看說明 追蹤數 560,032 互動率 3.12% 優秀 觀看率 144% 優…" at bounding box center [857, 308] width 591 height 462
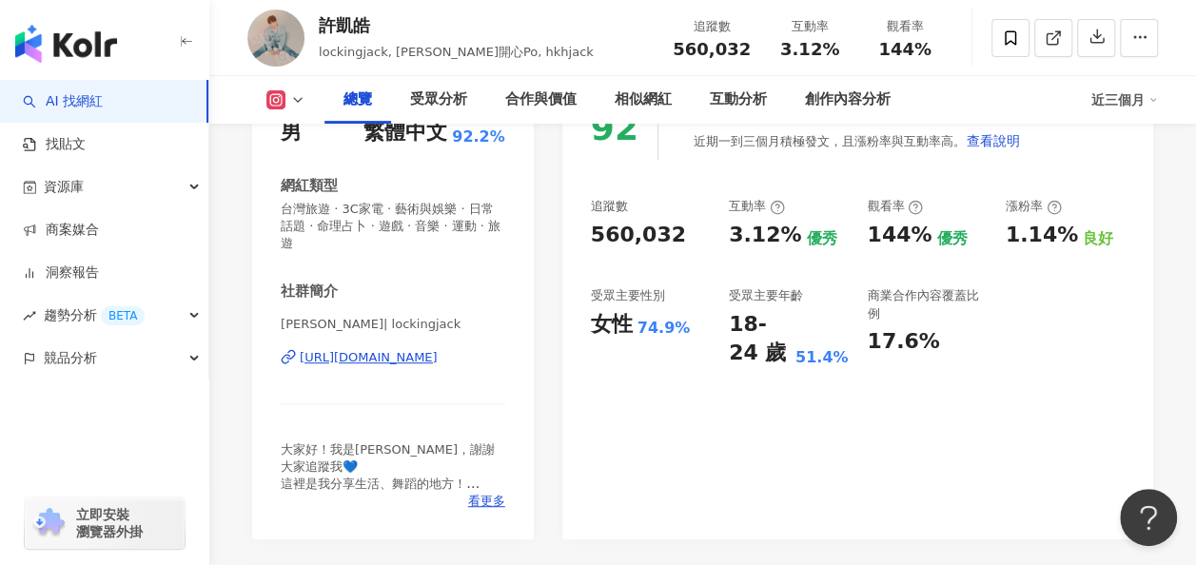
click at [699, 490] on div "92 K-Score : 優良 近期一到三個月積極發文，且漲粉率與互動率高。 查看說明 追蹤數 560,032 互動率 3.12% 優秀 觀看率 144% 優…" at bounding box center [857, 308] width 591 height 462
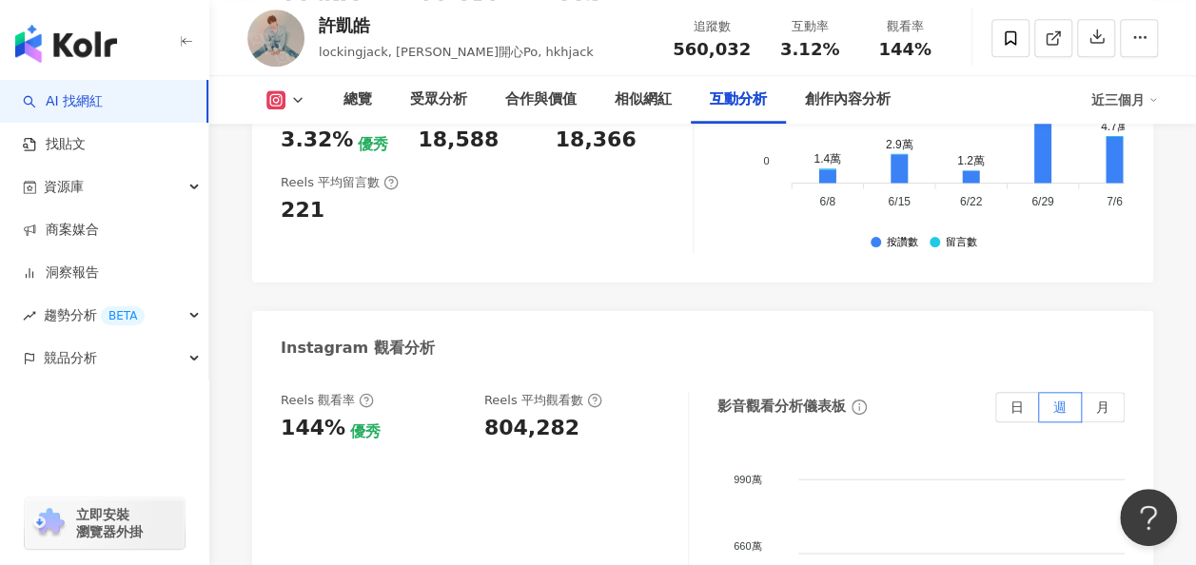
scroll to position [4472, 0]
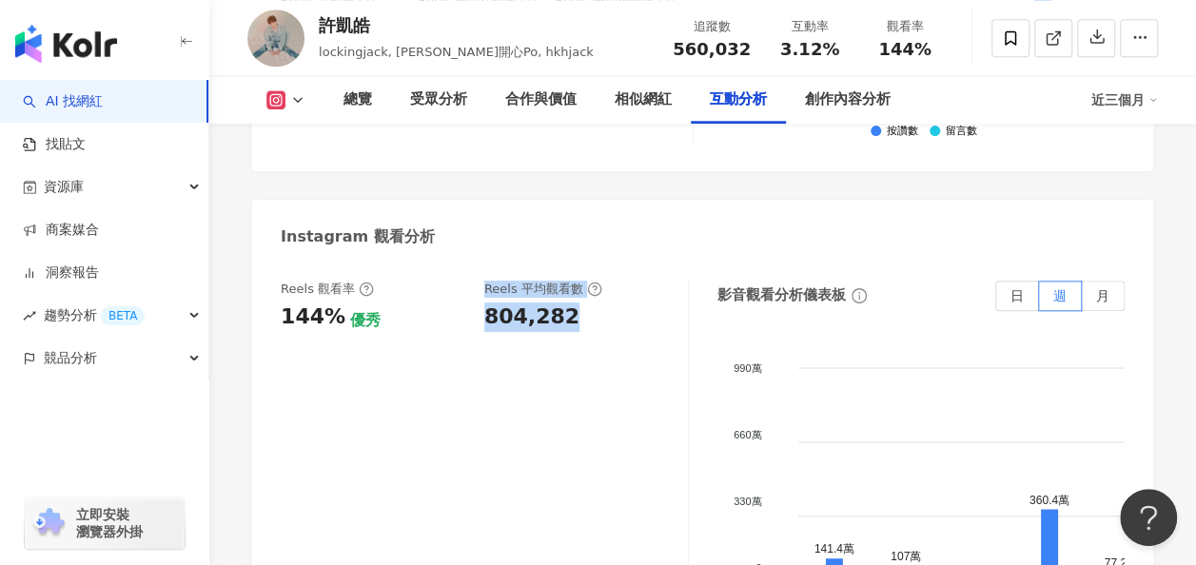
drag, startPoint x: 469, startPoint y: 292, endPoint x: 596, endPoint y: 299, distance: 126.7
click at [596, 299] on div "Reels 觀看率 144% 優秀 Reels 平均觀看數 804,282" at bounding box center [475, 306] width 388 height 51
drag, startPoint x: 596, startPoint y: 299, endPoint x: 548, endPoint y: 299, distance: 47.6
click at [596, 303] on div "804,282" at bounding box center [576, 317] width 185 height 29
click at [525, 303] on div "804,282" at bounding box center [531, 317] width 95 height 29
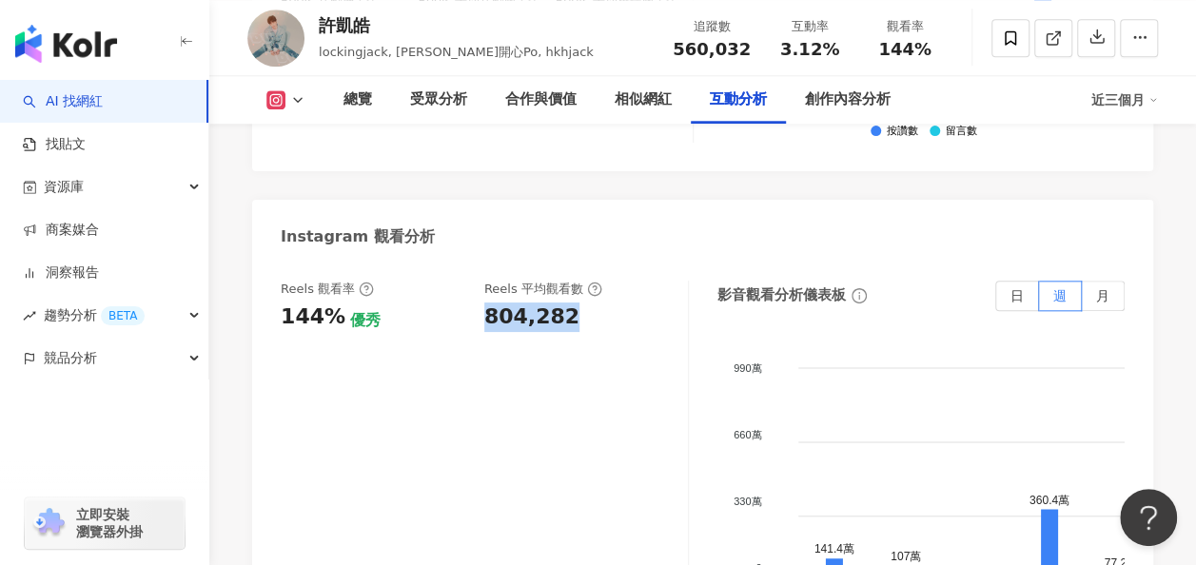
click at [525, 303] on div "804,282" at bounding box center [531, 317] width 95 height 29
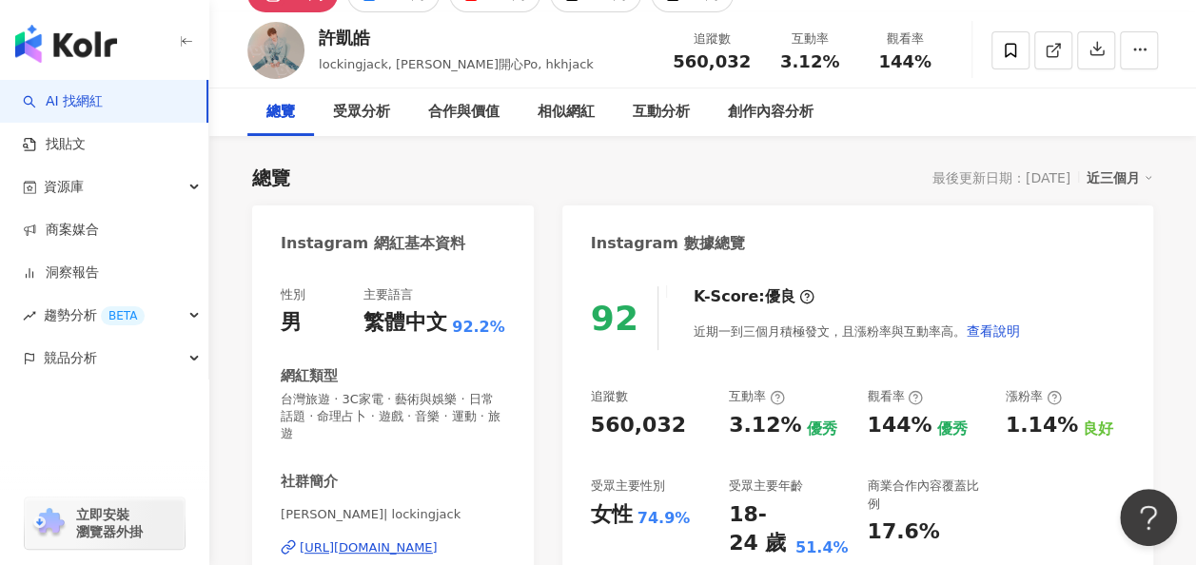
scroll to position [0, 0]
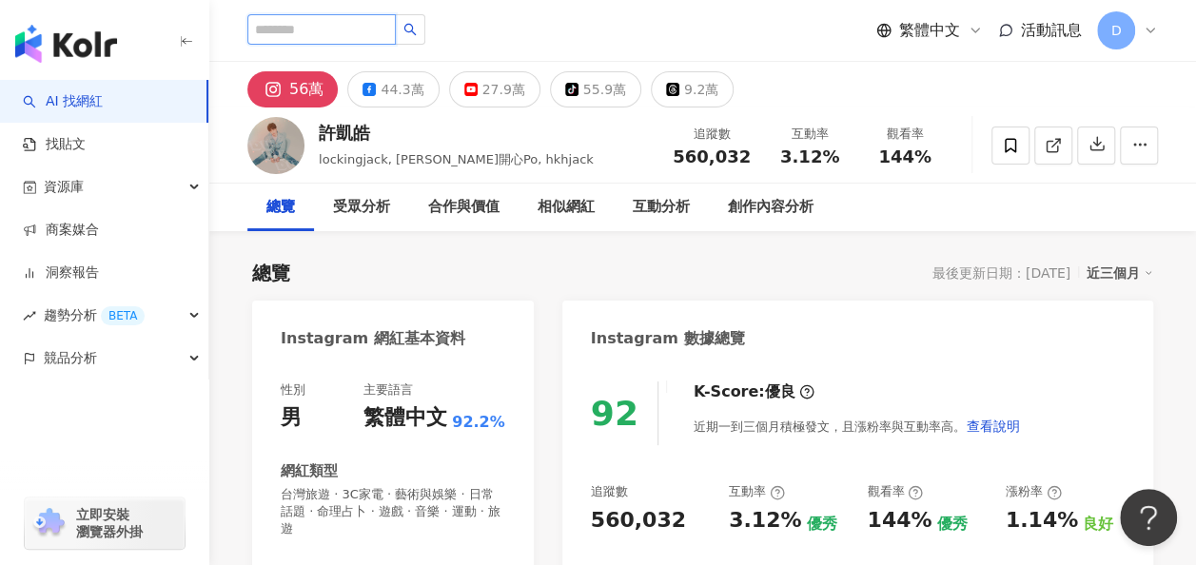
click at [396, 34] on input "search" at bounding box center [321, 29] width 148 height 30
paste input "**"
type input "**"
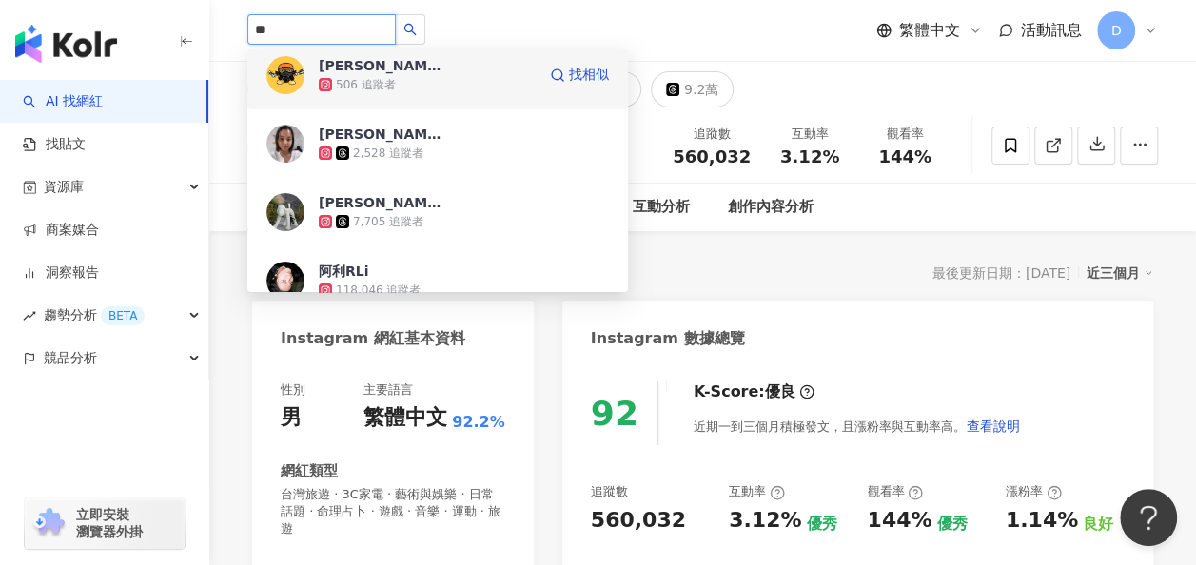
scroll to position [285, 0]
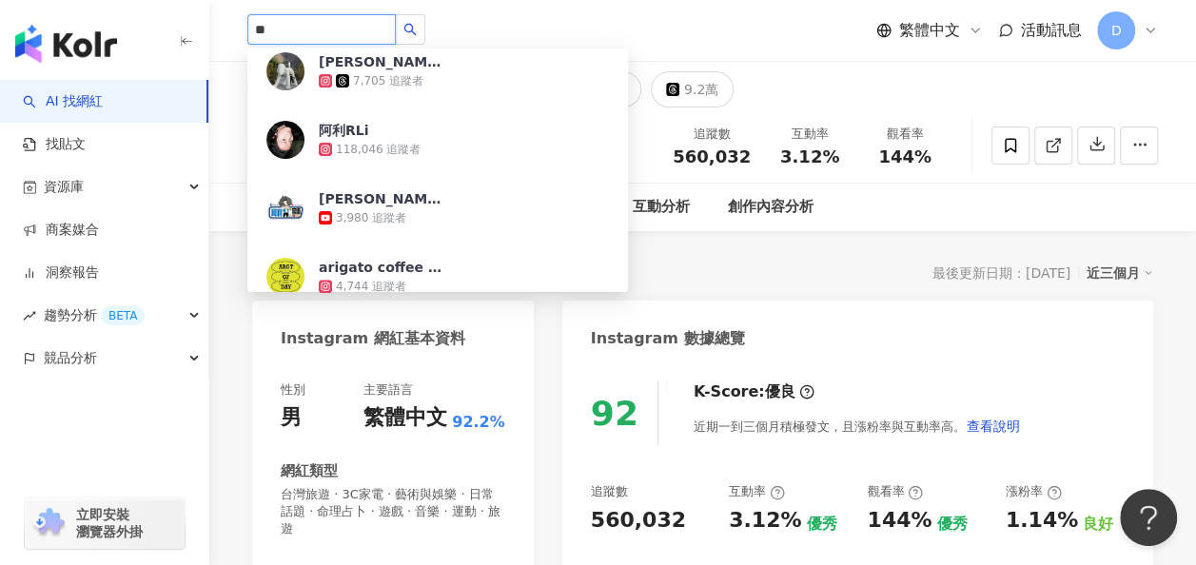
click at [363, 142] on div "118,046 追蹤者" at bounding box center [378, 150] width 85 height 16
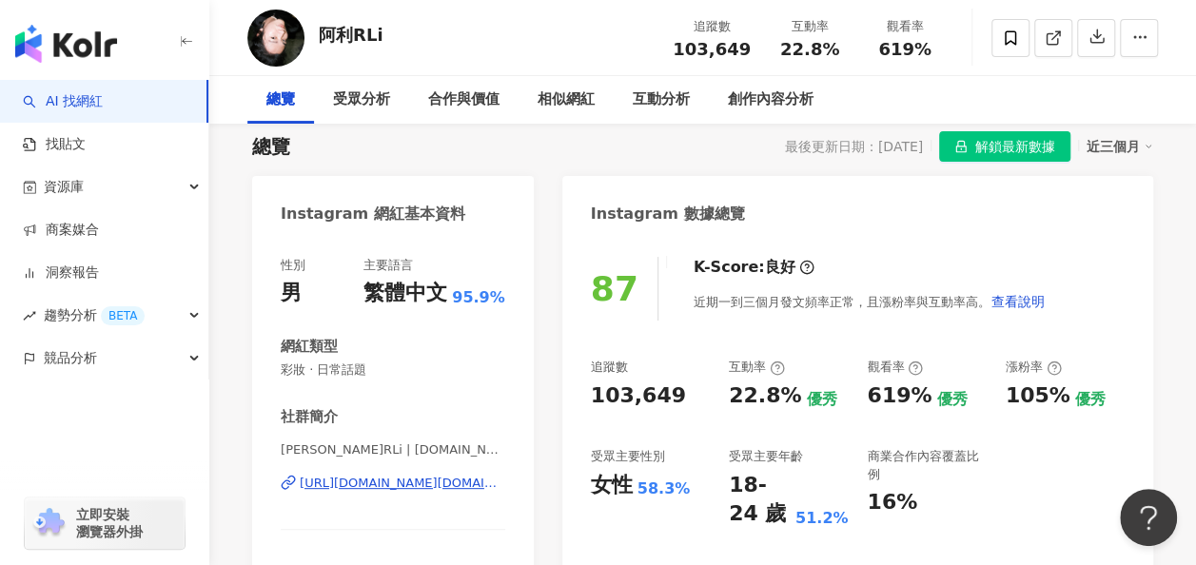
scroll to position [190, 0]
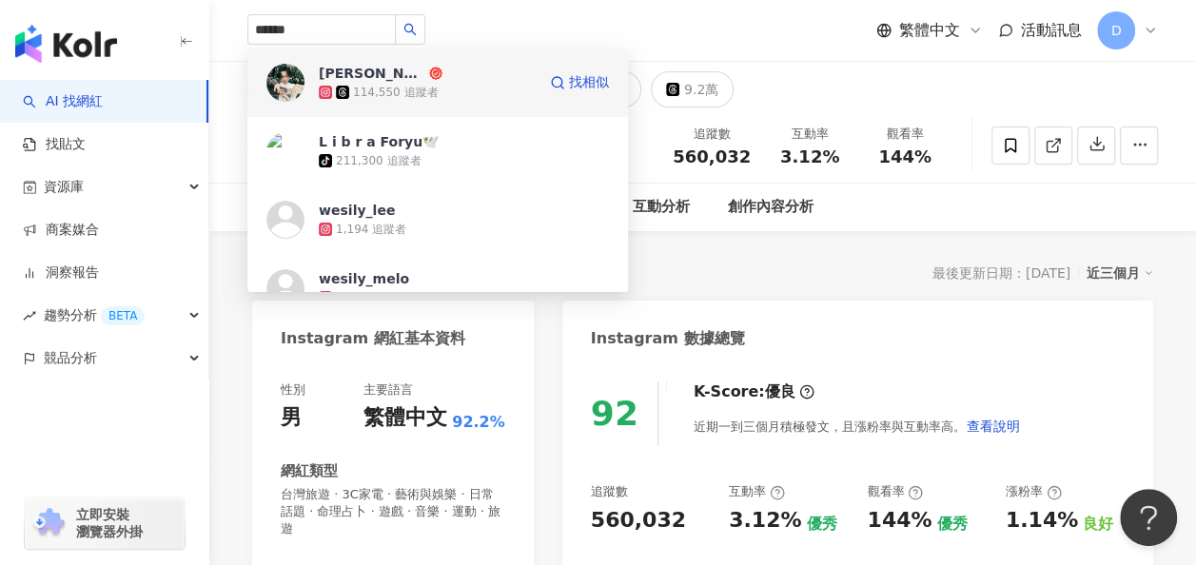
click at [356, 80] on div "[PERSON_NAME]" at bounding box center [372, 73] width 107 height 19
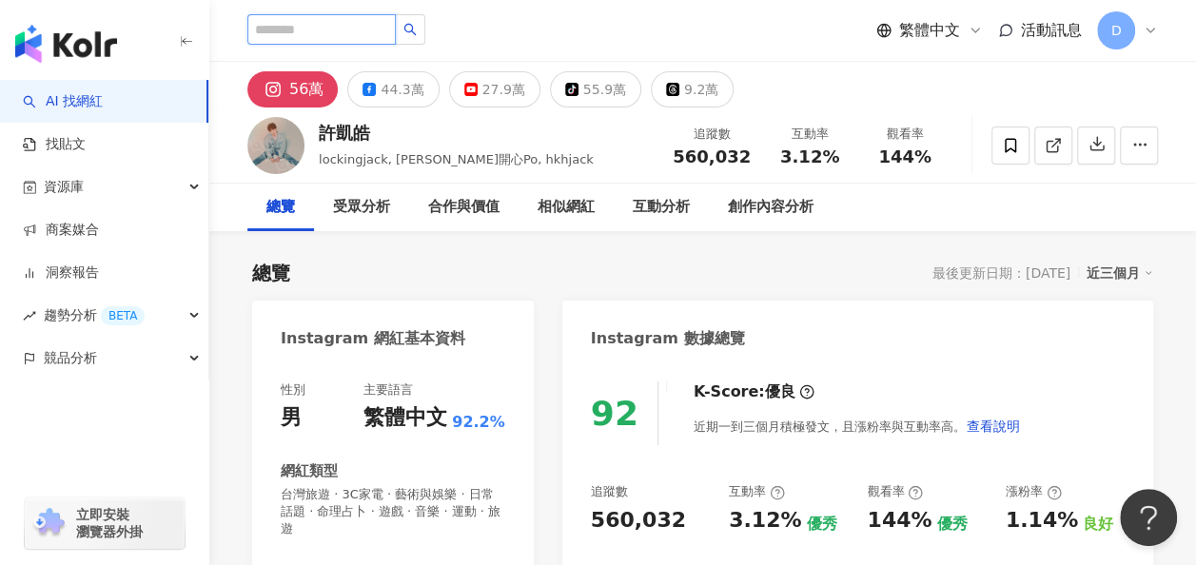
click at [356, 29] on input "search" at bounding box center [321, 29] width 148 height 30
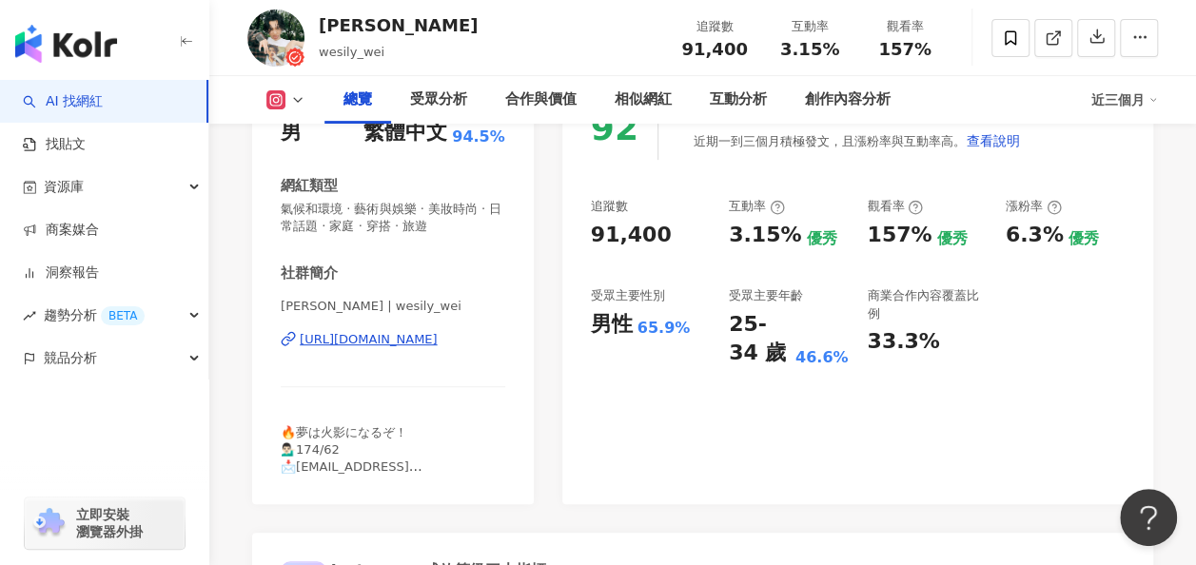
drag, startPoint x: 354, startPoint y: 499, endPoint x: 330, endPoint y: 557, distance: 62.7
click at [354, 499] on div "性別 男 主要語言 繁體中文 94.5% 網紅類型 氣候和環境 · 藝術與娛樂 · 美妝時尚 · 日常話題 · 家庭 · 穿搭 · 旅遊 社群簡介 Wei C…" at bounding box center [393, 290] width 282 height 427
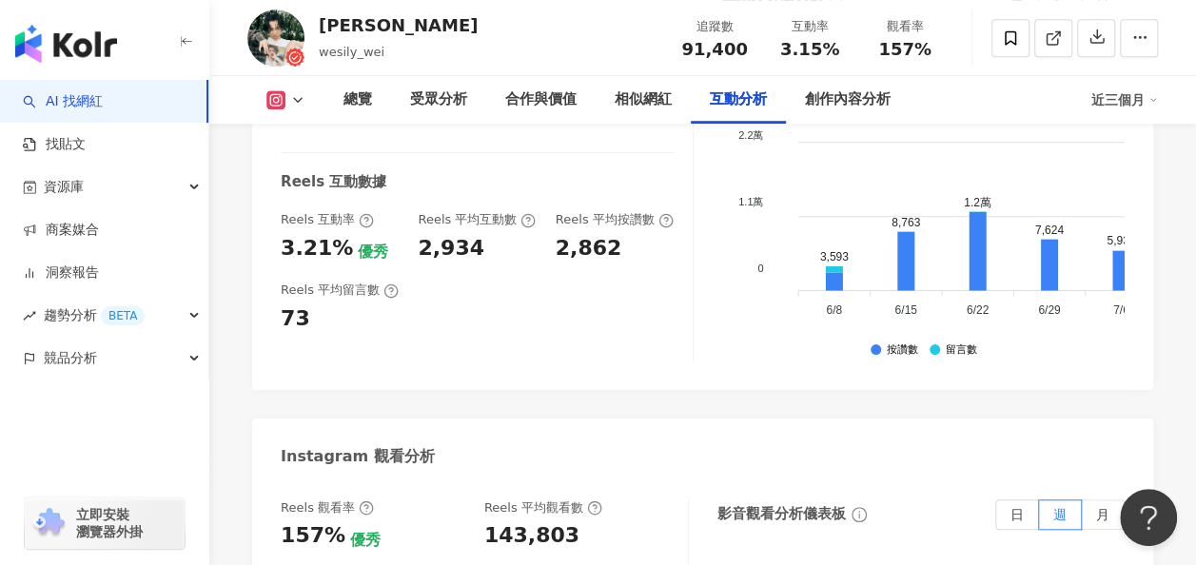
scroll to position [4377, 0]
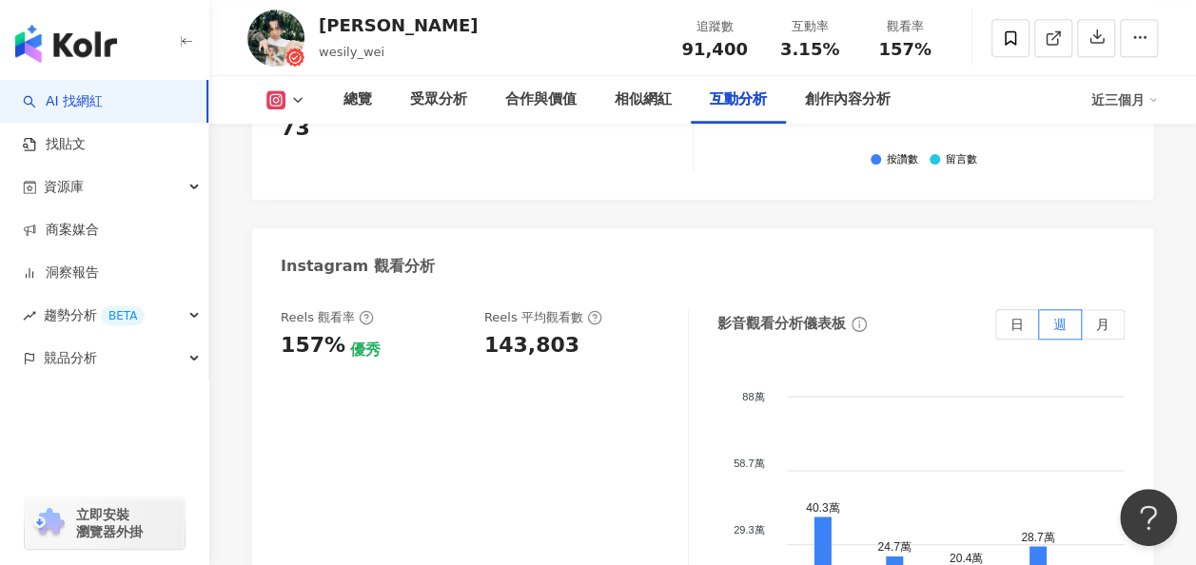
click at [508, 331] on div "143,803" at bounding box center [531, 345] width 95 height 29
copy div "143,803"
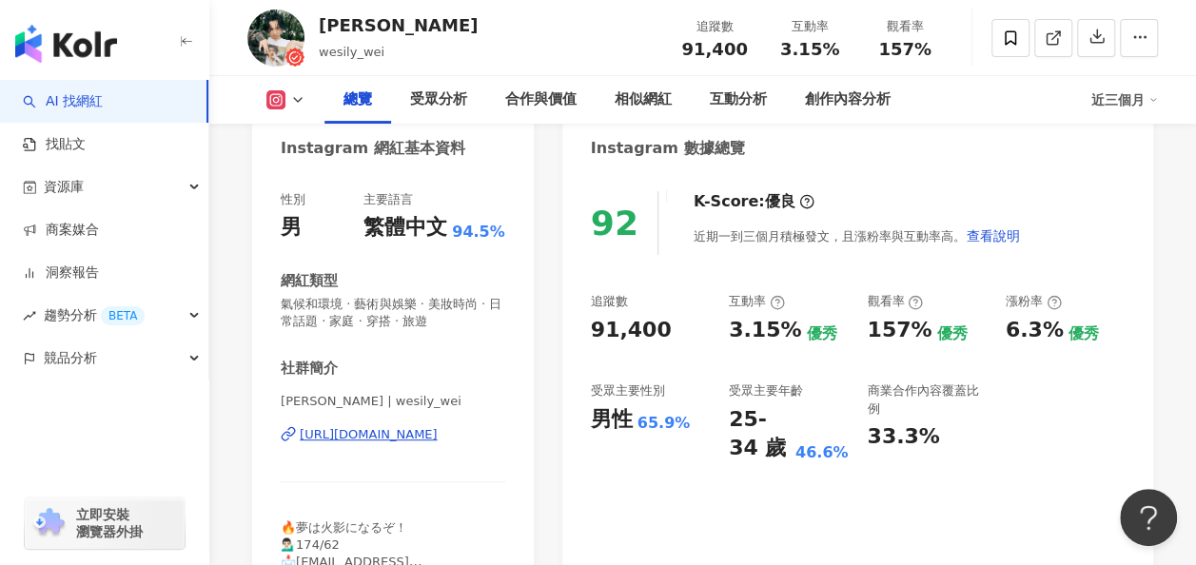
scroll to position [0, 0]
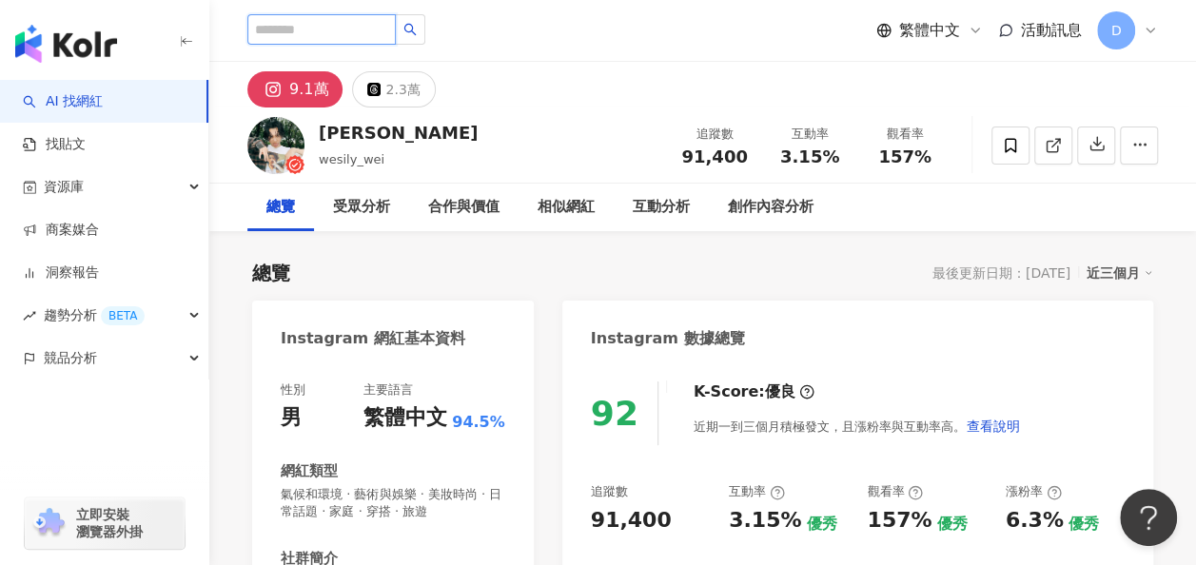
click at [396, 28] on input "search" at bounding box center [321, 29] width 148 height 30
paste input "***"
type input "***"
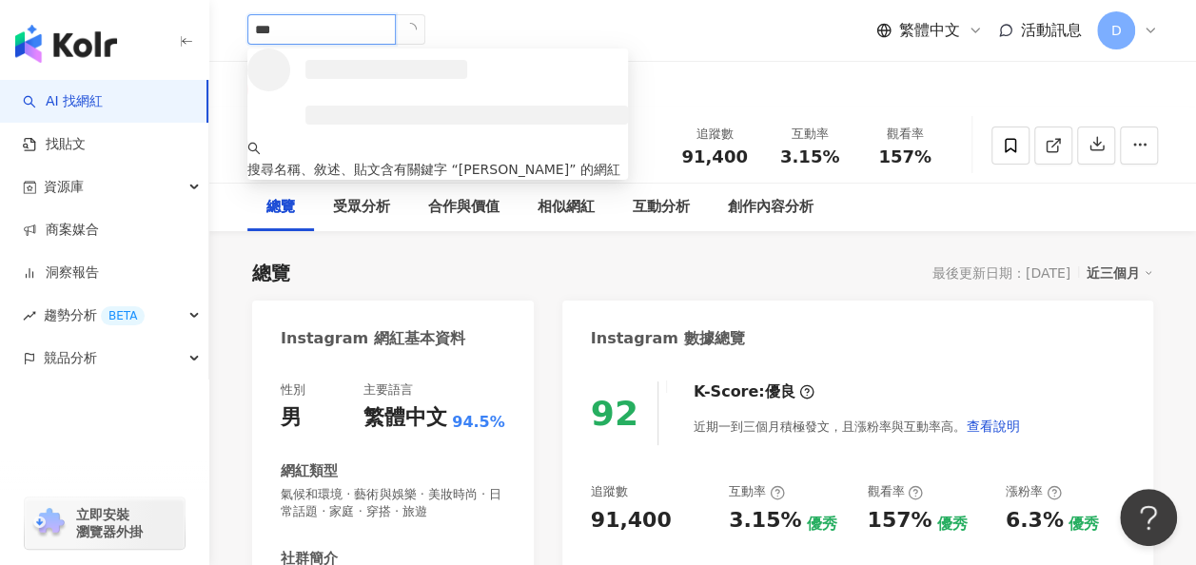
click at [417, 26] on icon "loading" at bounding box center [409, 29] width 14 height 14
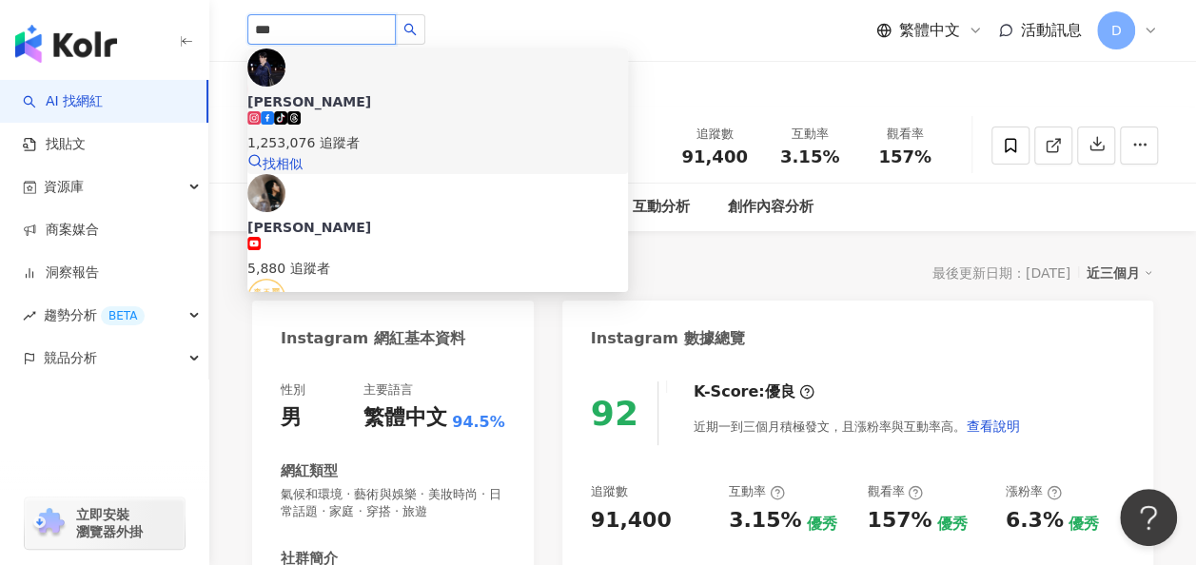
click at [343, 92] on div "李玉璽" at bounding box center [437, 101] width 381 height 19
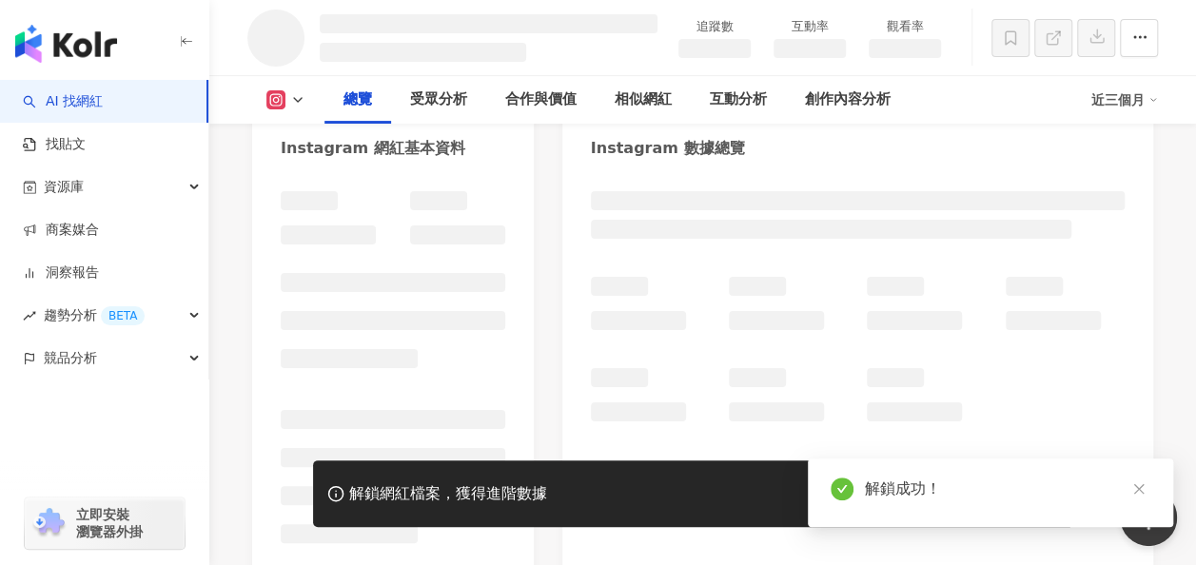
click at [1133, 485] on icon "close" at bounding box center [1138, 489] width 10 height 10
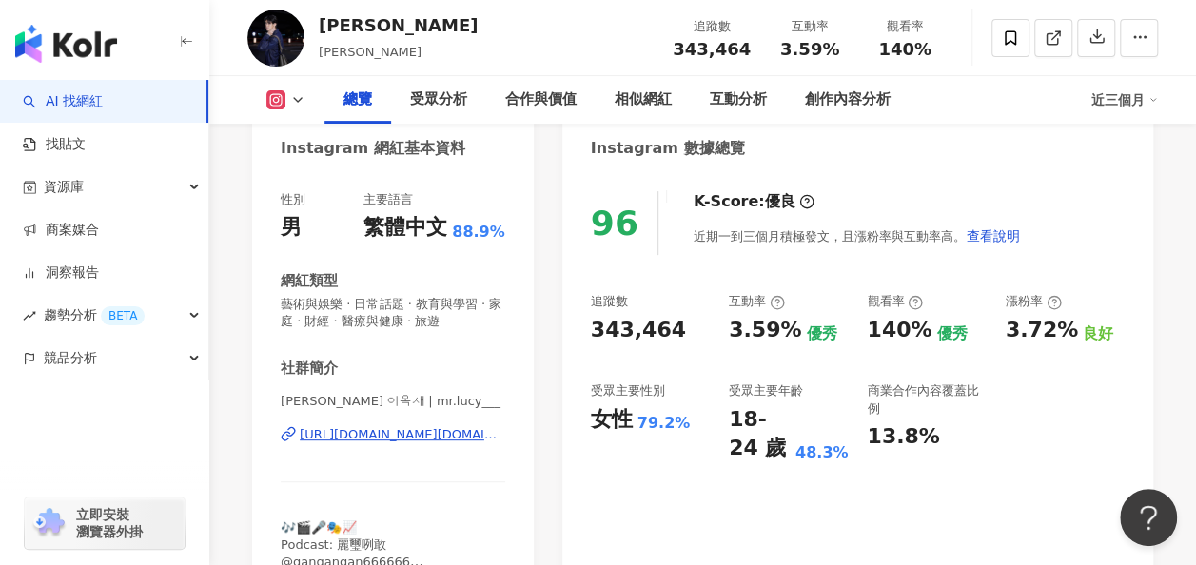
click at [645, 481] on div "96 K-Score : 優良 近期一到三個月積極發文，且漲粉率與互動率高。 查看說明 追蹤數 343,464 互動率 3.59% 優秀 觀看率 140% 優…" at bounding box center [857, 394] width 591 height 444
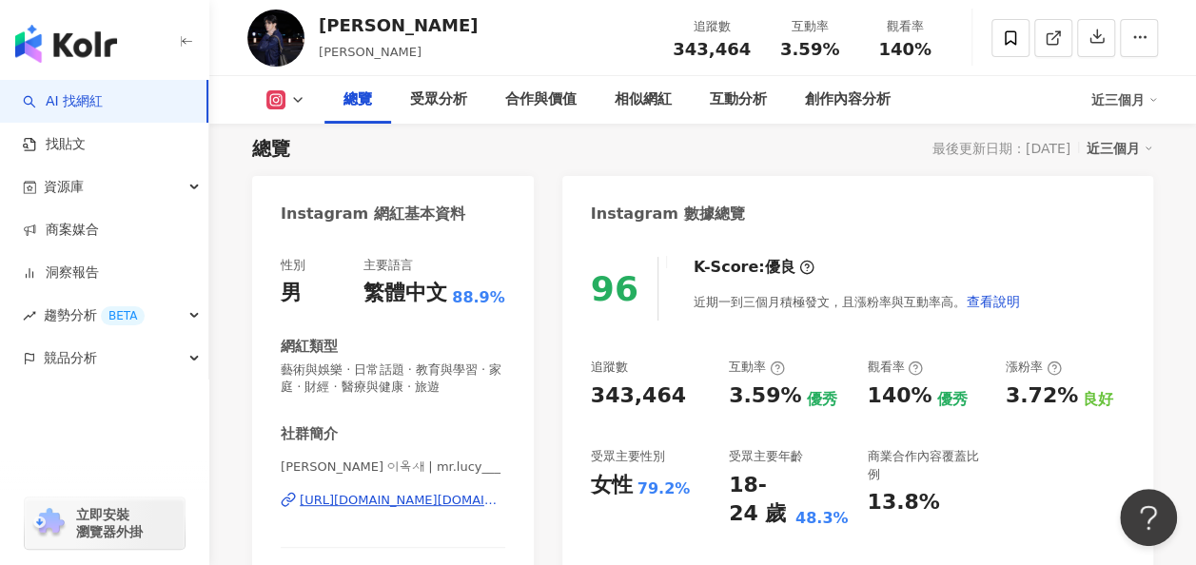
scroll to position [95, 0]
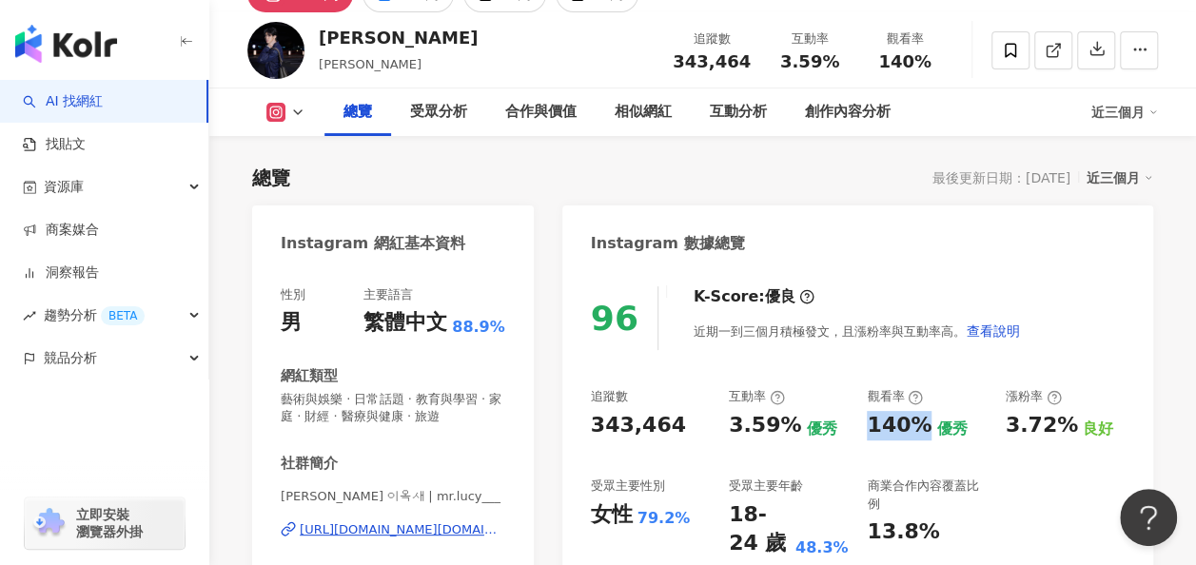
drag, startPoint x: 862, startPoint y: 415, endPoint x: 918, endPoint y: 424, distance: 56.9
click at [918, 424] on div "追蹤數 343,464 互動率 3.59% 優秀 觀看率 140% 優秀 漲粉率 3.72% 良好 受眾主要性別 女性 79.2% 受眾主要年齡 18-24 …" at bounding box center [858, 473] width 534 height 170
drag, startPoint x: 918, startPoint y: 424, endPoint x: 854, endPoint y: 449, distance: 68.4
click at [854, 451] on div "追蹤數 343,464 互動率 3.59% 優秀 觀看率 140% 優秀 漲粉率 3.72% 良好 受眾主要性別 女性 79.2% 受眾主要年齡 18-24 …" at bounding box center [858, 473] width 534 height 170
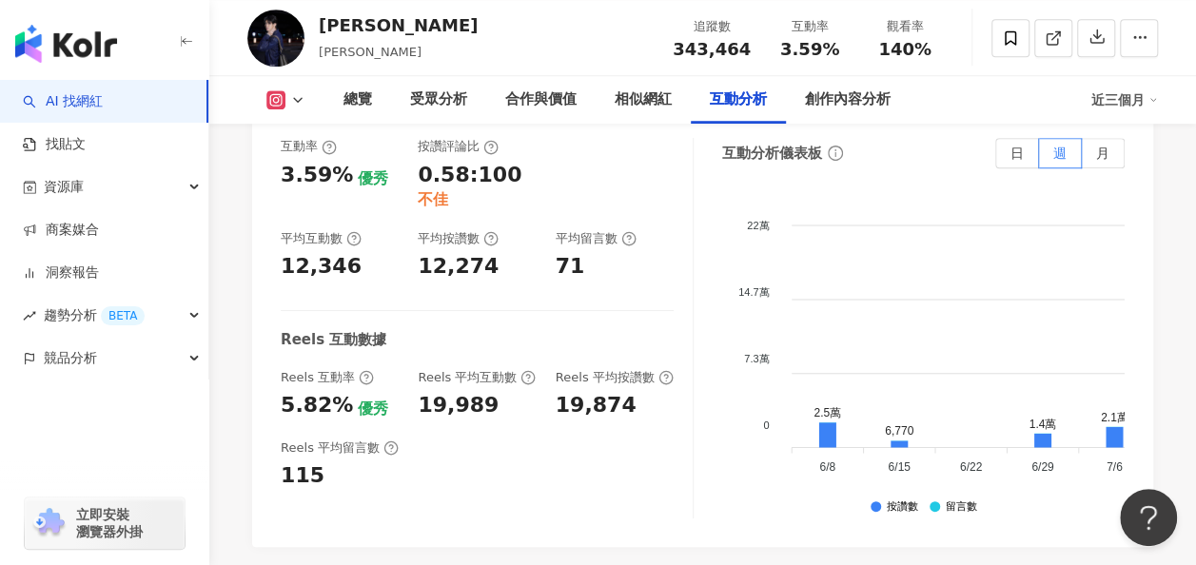
scroll to position [4409, 0]
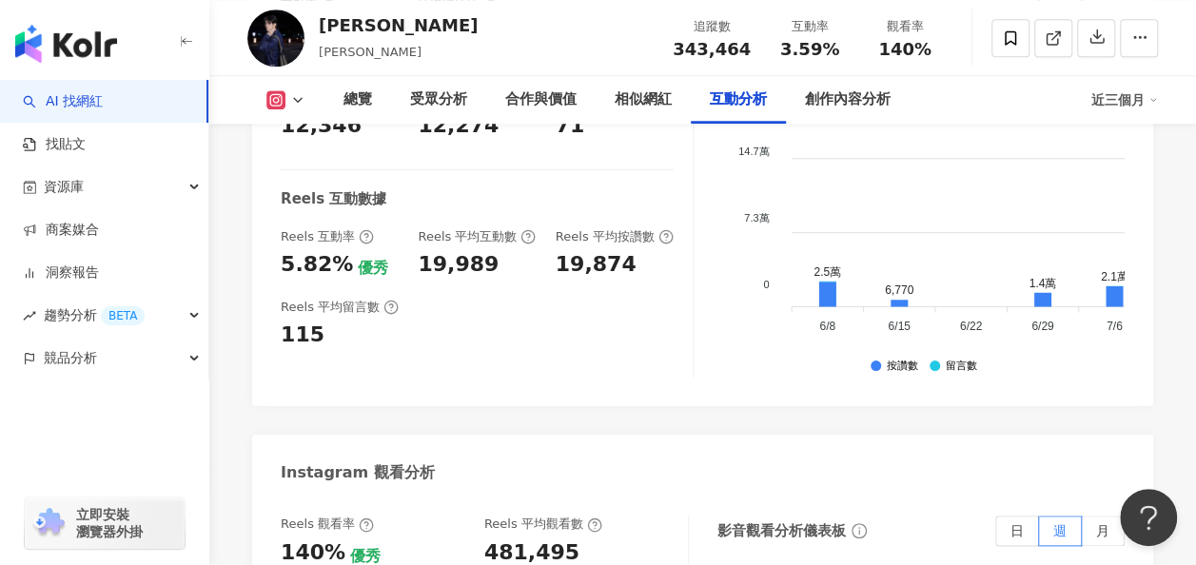
click at [535, 539] on div "481,495" at bounding box center [531, 553] width 95 height 29
copy div "481,495"
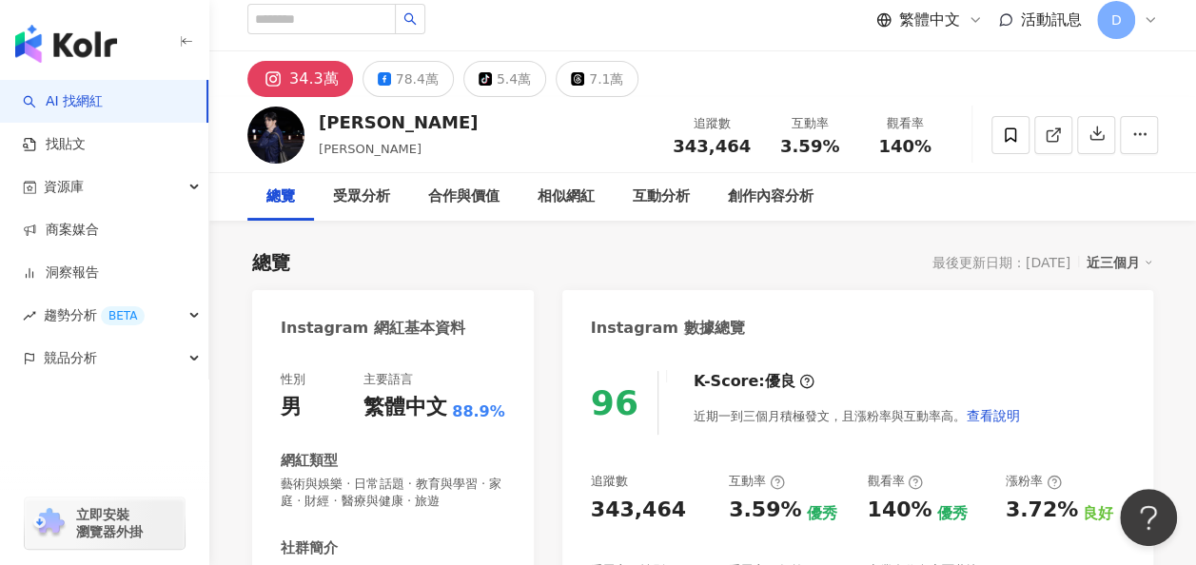
scroll to position [0, 0]
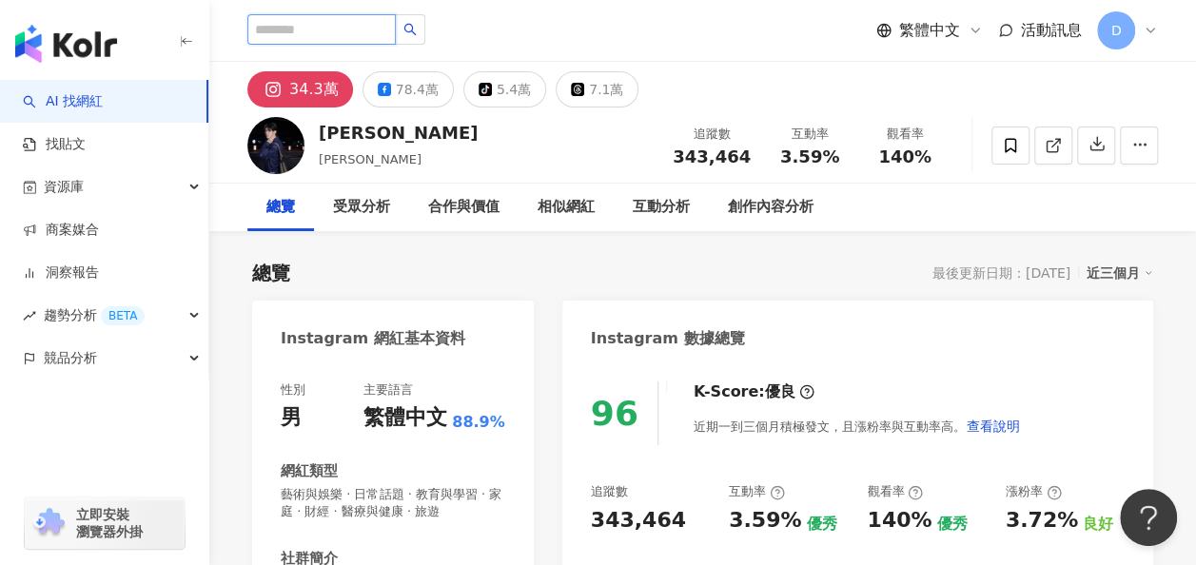
drag, startPoint x: 346, startPoint y: 27, endPoint x: 434, endPoint y: 38, distance: 88.3
click at [348, 27] on input "search" at bounding box center [321, 29] width 148 height 30
paste input "**"
type input "**"
click at [425, 34] on button "button" at bounding box center [410, 29] width 30 height 30
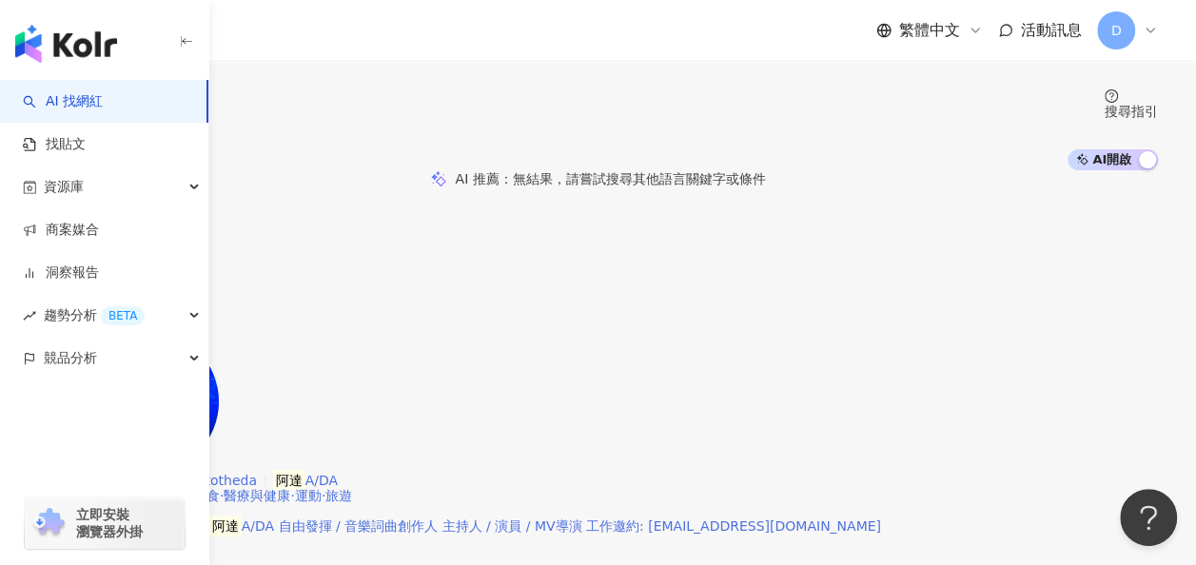
scroll to position [285, 0]
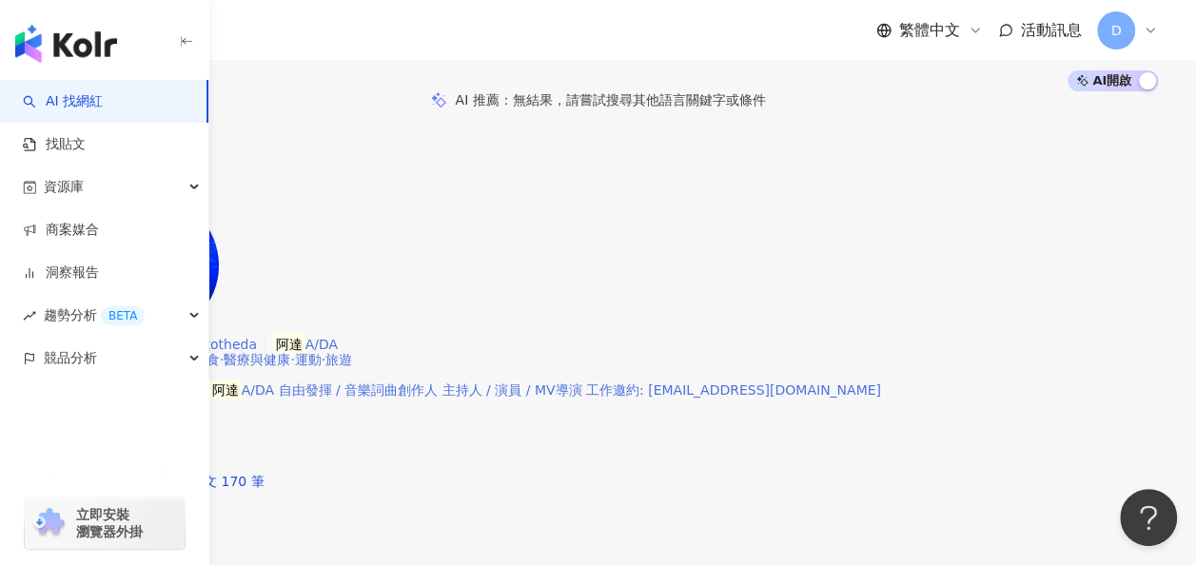
click at [181, 337] on span "Ada chang" at bounding box center [125, 344] width 110 height 15
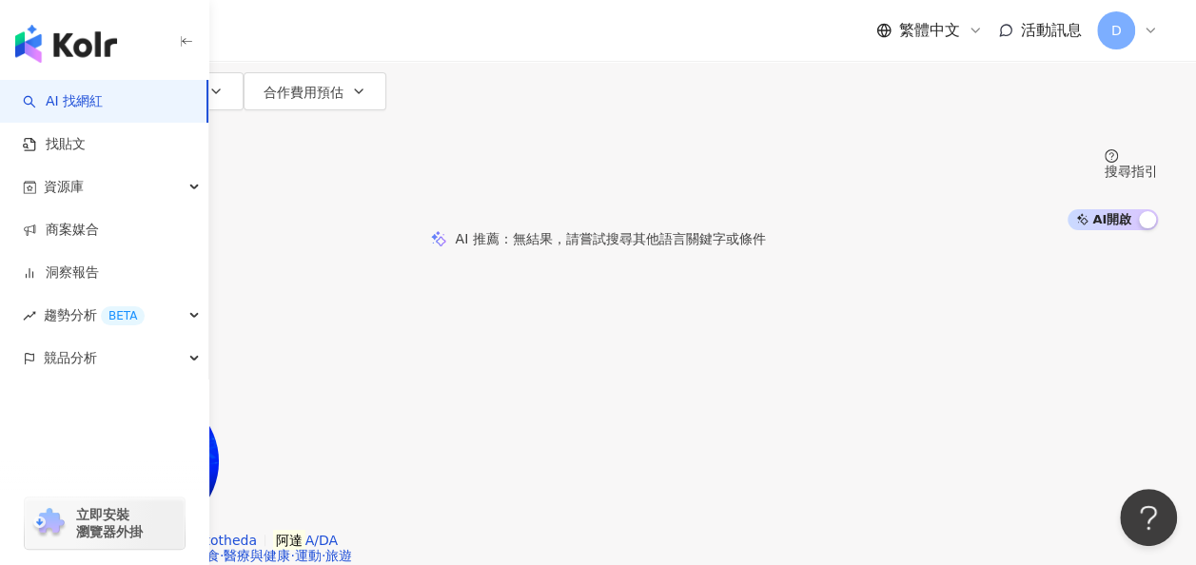
scroll to position [0, 0]
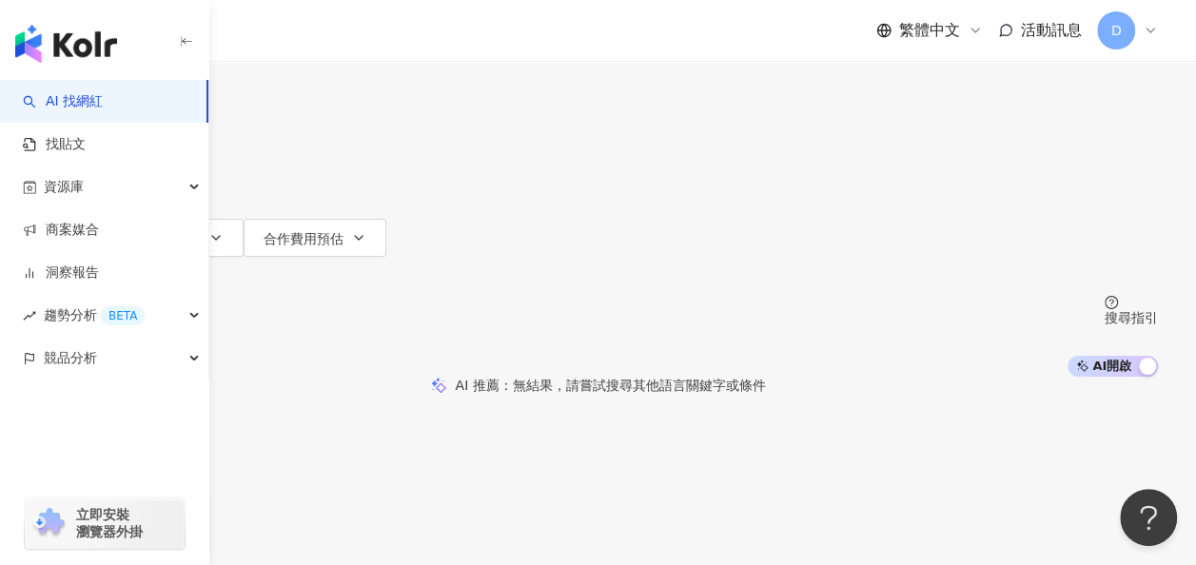
click at [315, 36] on input "**" at bounding box center [238, 18] width 154 height 36
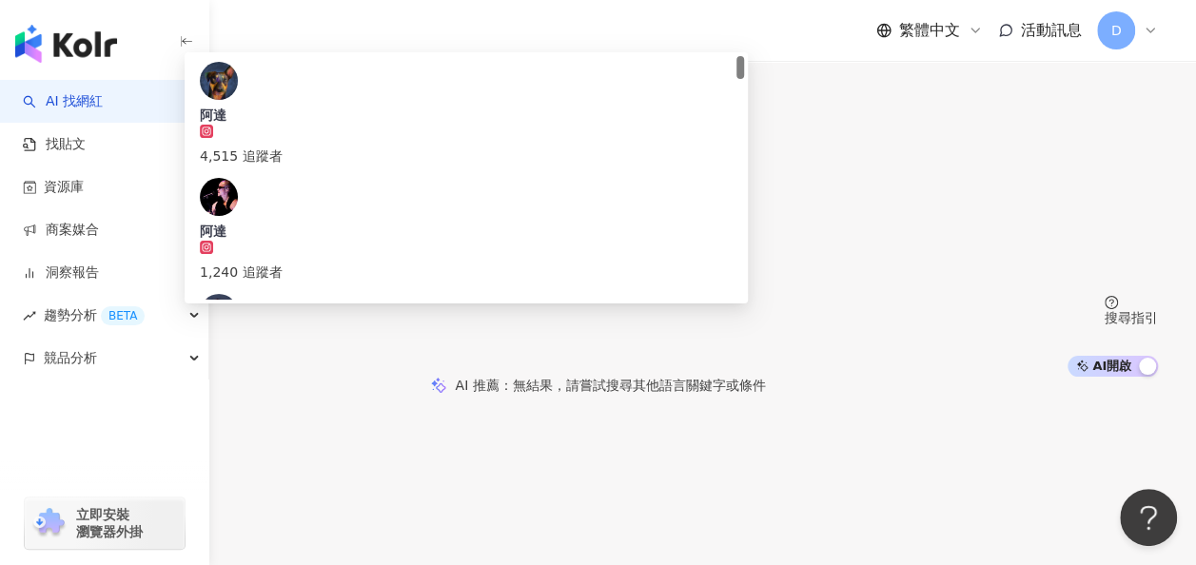
click at [315, 36] on input "**" at bounding box center [238, 18] width 154 height 36
paste input "*"
type input "***"
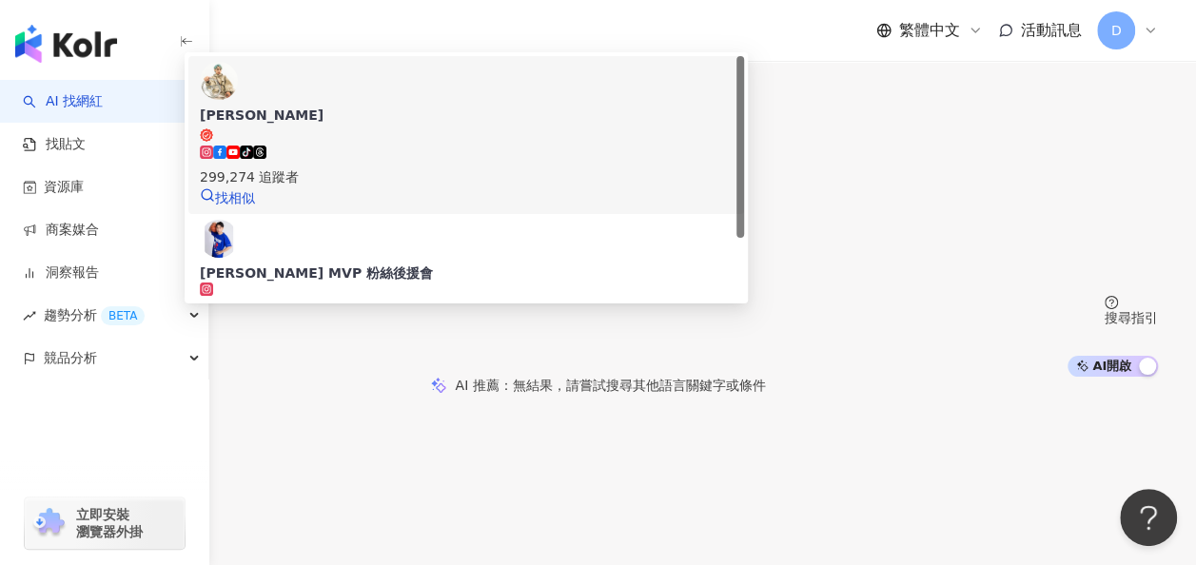
click at [592, 173] on div "299,274 追蹤者" at bounding box center [466, 177] width 533 height 21
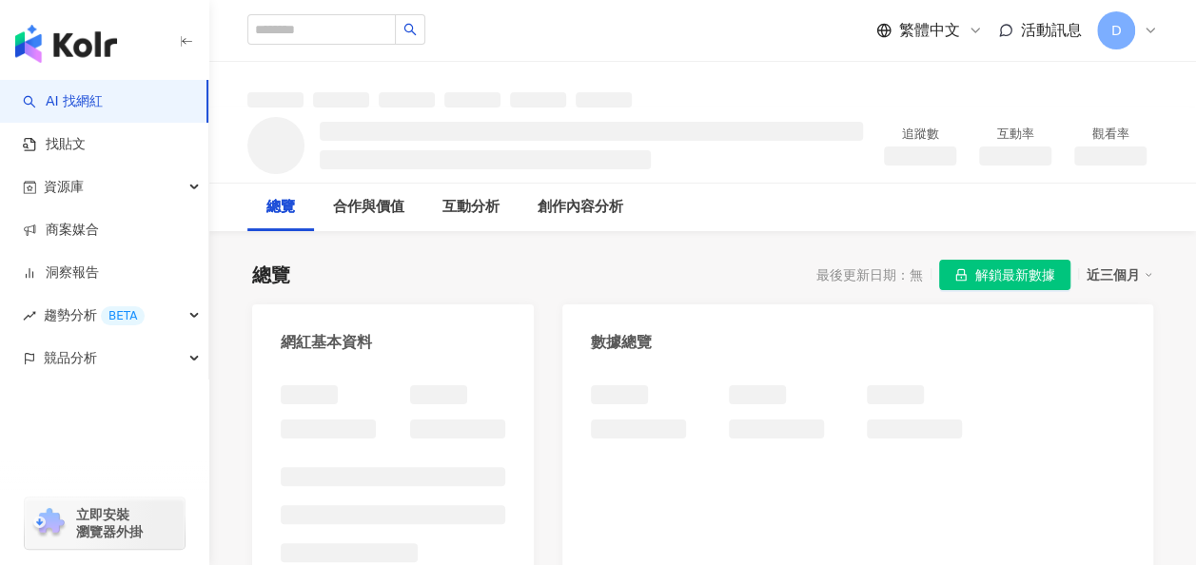
scroll to position [285, 0]
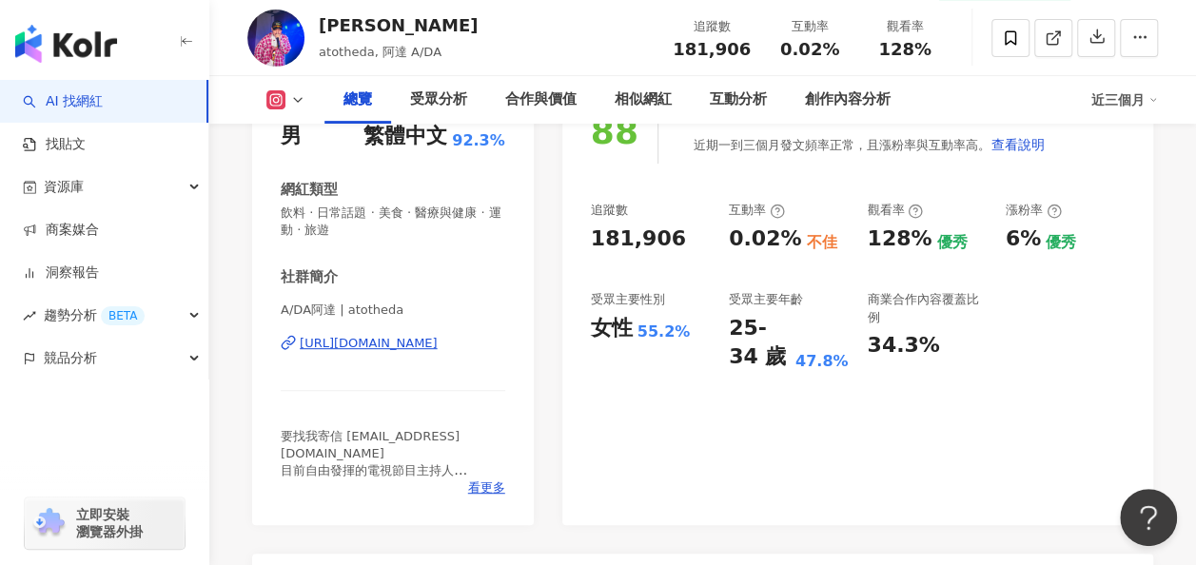
drag, startPoint x: 778, startPoint y: 482, endPoint x: 716, endPoint y: 481, distance: 62.8
click at [778, 482] on div "88 K-Score : 良好 近期一到三個月發文頻率正常，且漲粉率與互動率高。 查看說明 追蹤數 181,906 互動率 0.02% 不佳 觀看率 128%…" at bounding box center [857, 303] width 591 height 444
drag, startPoint x: 863, startPoint y: 244, endPoint x: 918, endPoint y: 241, distance: 55.3
click at [918, 241] on div "追蹤數 181,906 互動率 0.02% 不佳 觀看率 128% 優秀 漲粉率 6% 優秀 受眾主要性別 女性 55.2% 受眾主要年齡 25-34 歲 4…" at bounding box center [858, 287] width 534 height 170
copy div "128%"
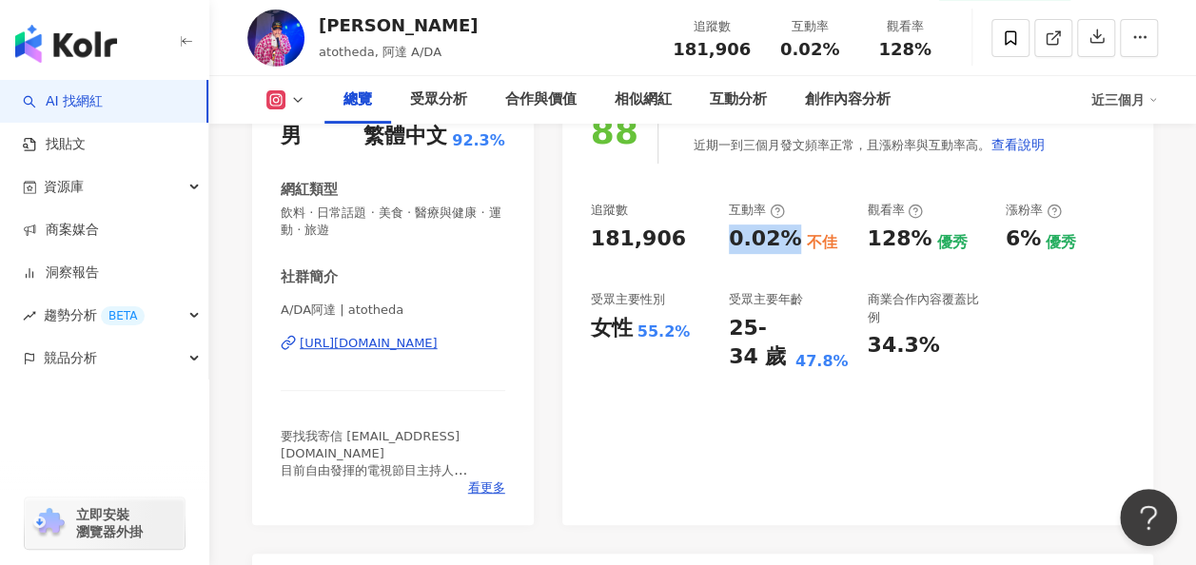
drag, startPoint x: 729, startPoint y: 239, endPoint x: 786, endPoint y: 242, distance: 57.2
click at [786, 242] on div "0.02%" at bounding box center [765, 239] width 72 height 29
copy div "0.02%"
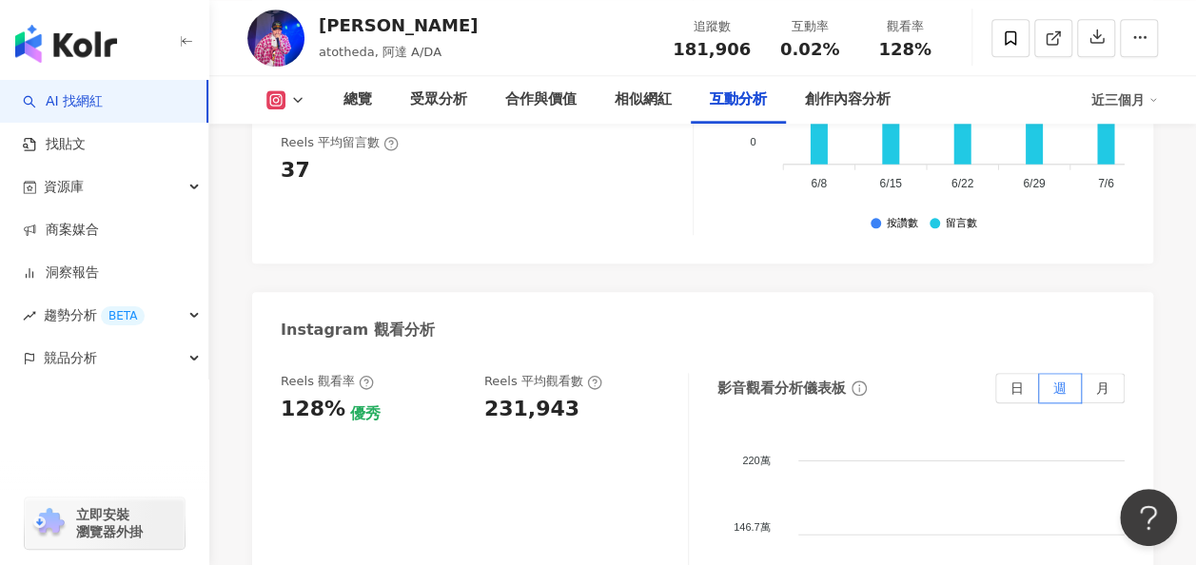
scroll to position [4282, 0]
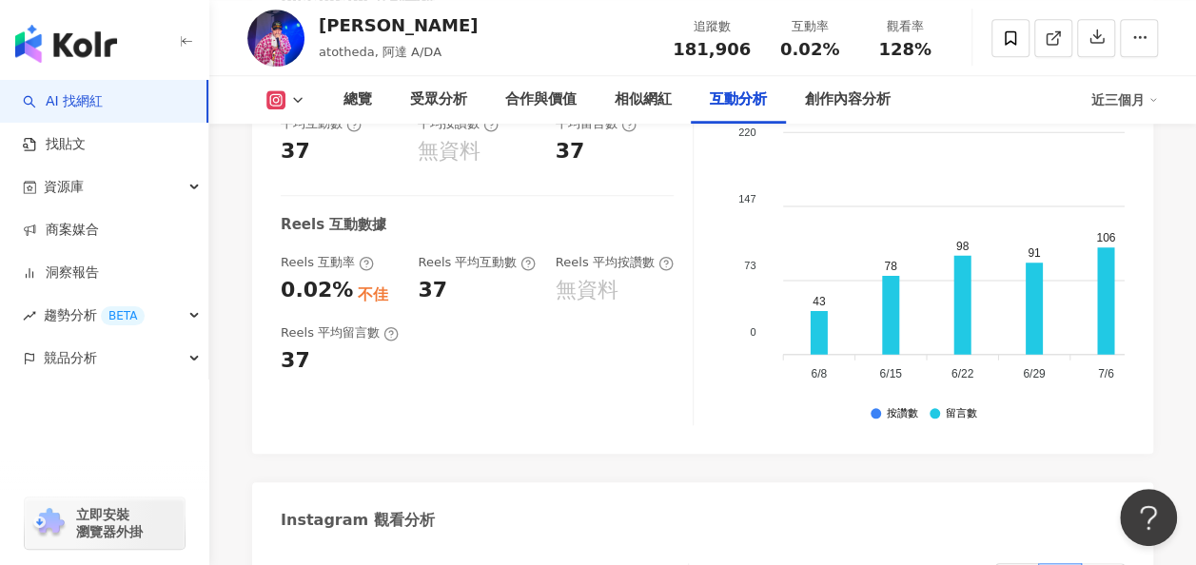
copy div "231,943"
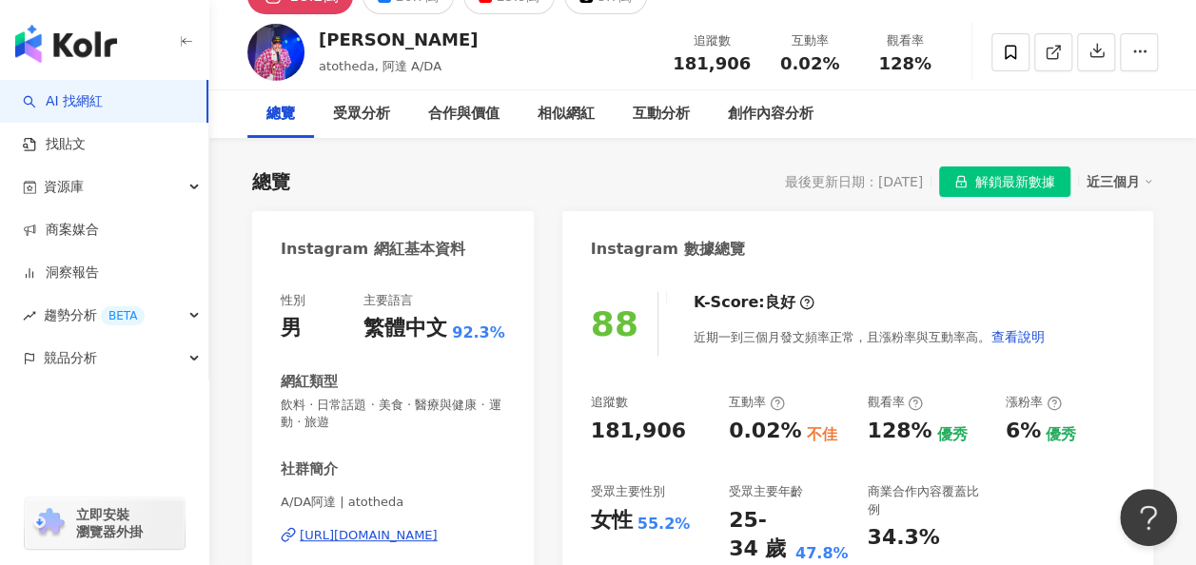
scroll to position [0, 0]
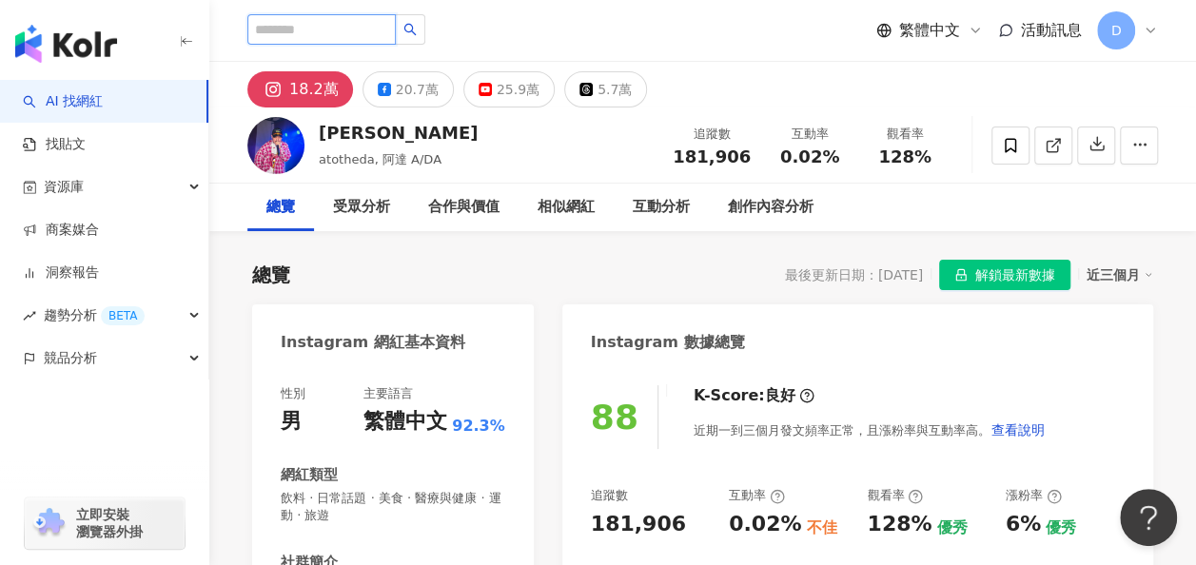
click at [339, 35] on input "search" at bounding box center [321, 29] width 148 height 30
paste input "**"
type input "**"
click at [417, 25] on icon "search" at bounding box center [410, 30] width 12 height 12
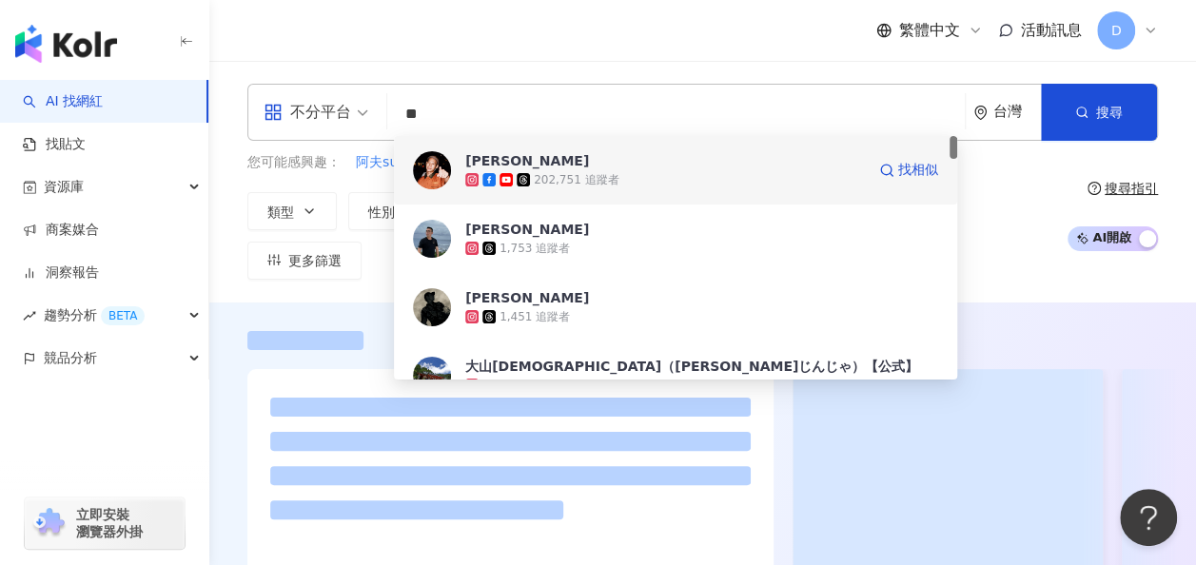
click at [527, 147] on div "阿夫 Suhf 202,751 追蹤者 找相似" at bounding box center [675, 170] width 563 height 69
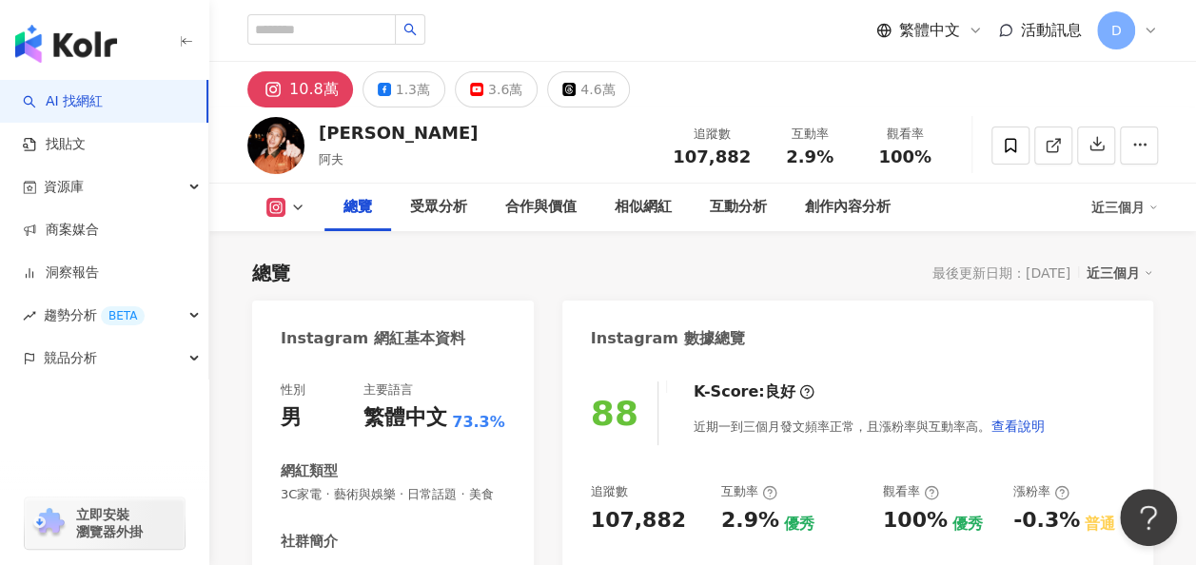
scroll to position [285, 0]
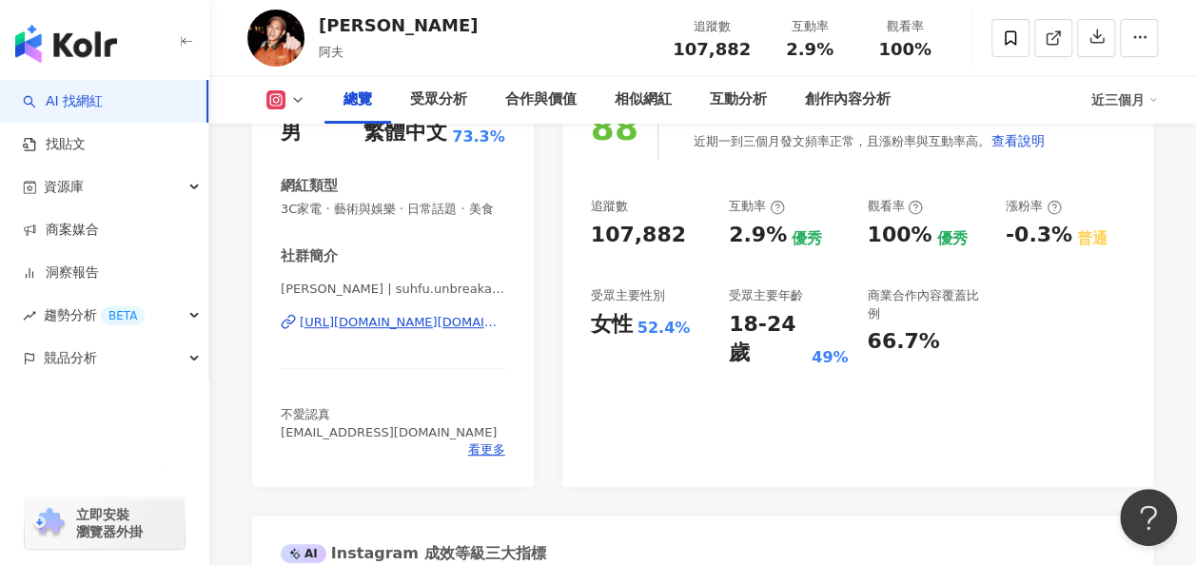
drag, startPoint x: 775, startPoint y: 497, endPoint x: 826, endPoint y: 510, distance: 52.2
click at [775, 487] on div "88 K-Score : 良好 近期一到三個月發文頻率正常，且漲粉率與互動率高。 查看說明 追蹤數 107,882 互動率 2.9% 優秀 觀看率 100% …" at bounding box center [857, 282] width 591 height 410
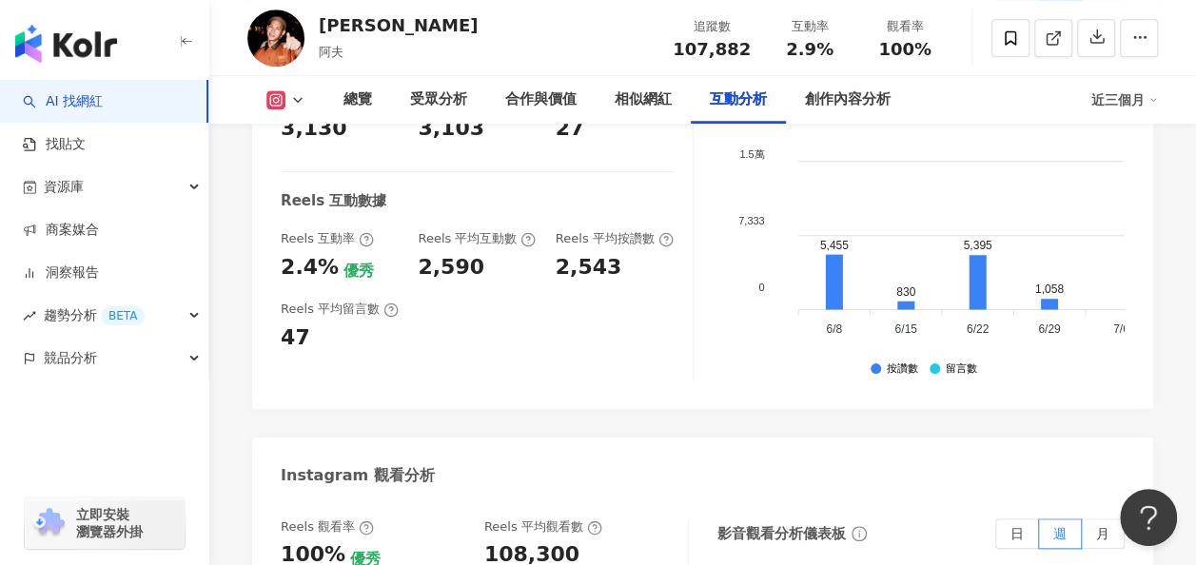
scroll to position [4567, 0]
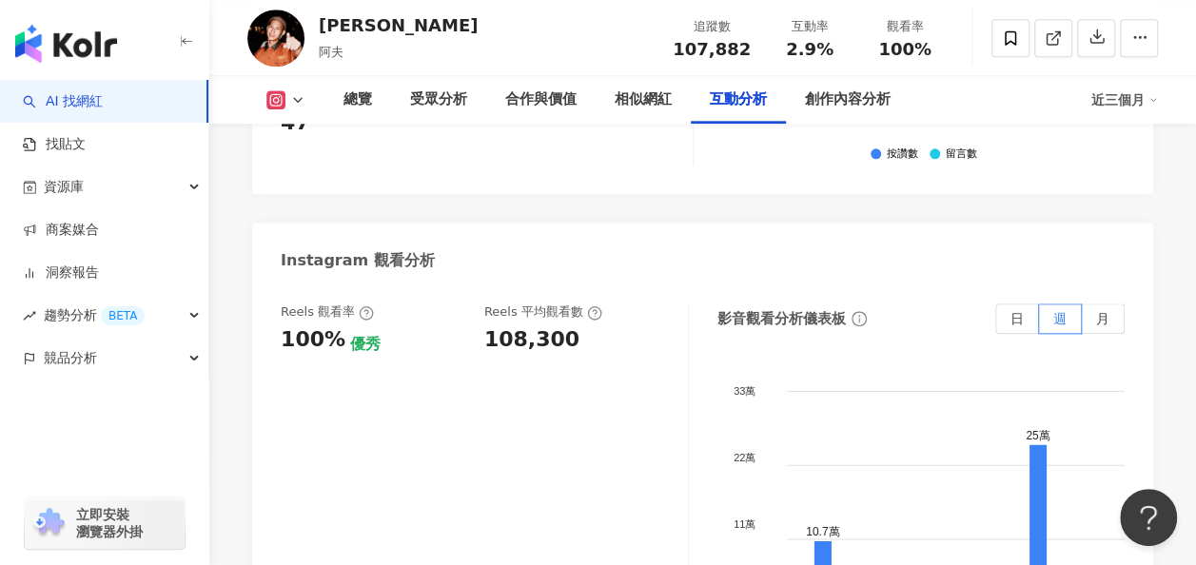
click at [539, 325] on div "108,300" at bounding box center [531, 339] width 95 height 29
copy div "108,300"
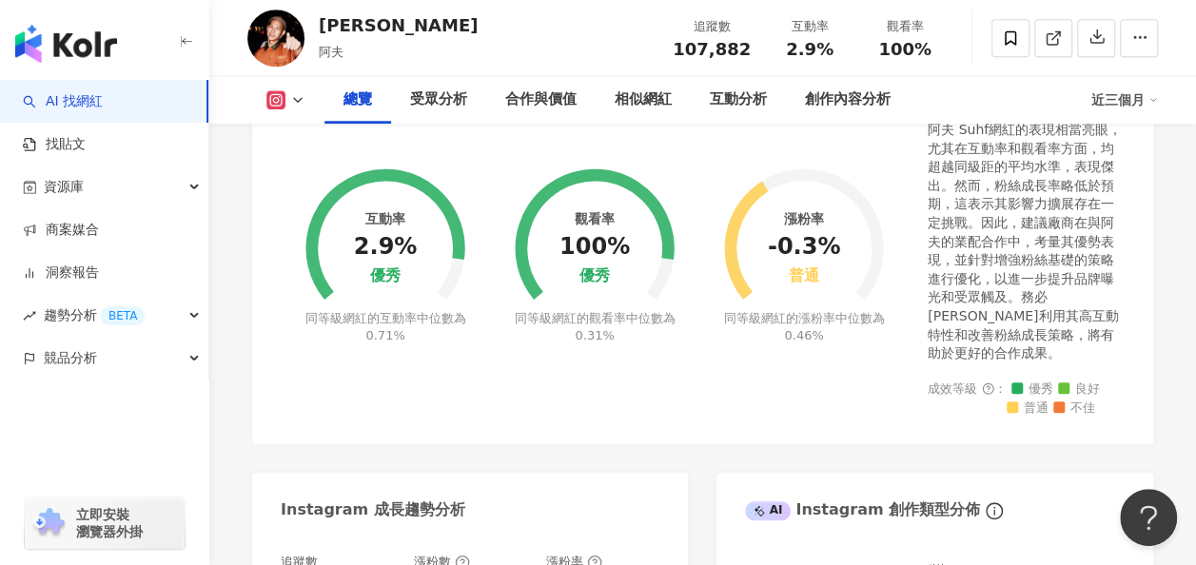
scroll to position [0, 0]
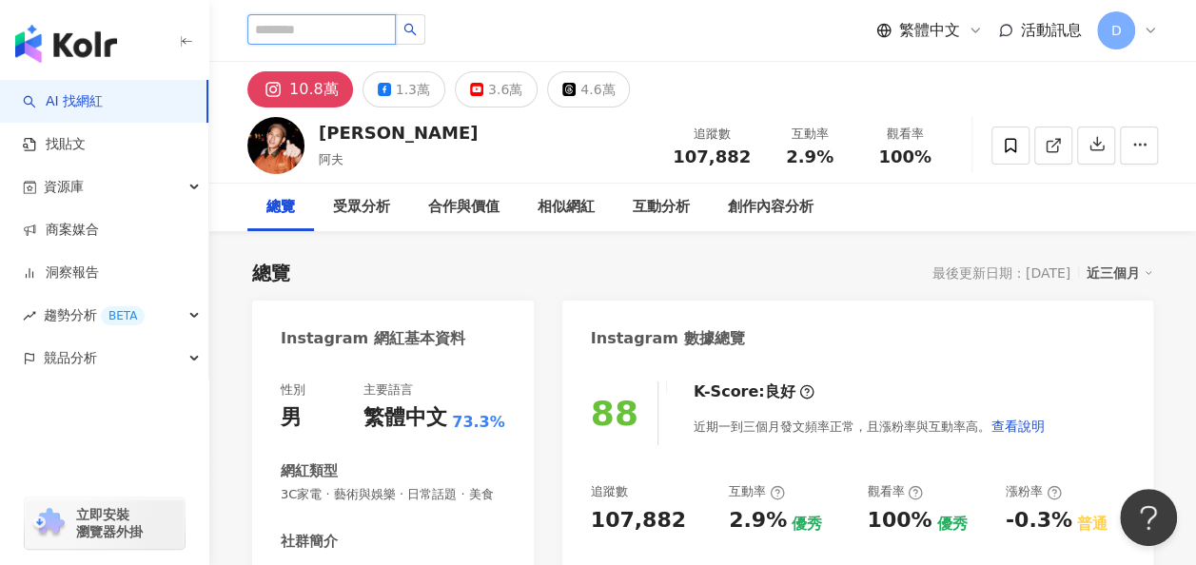
click at [317, 22] on input "search" at bounding box center [321, 29] width 148 height 30
paste input "***"
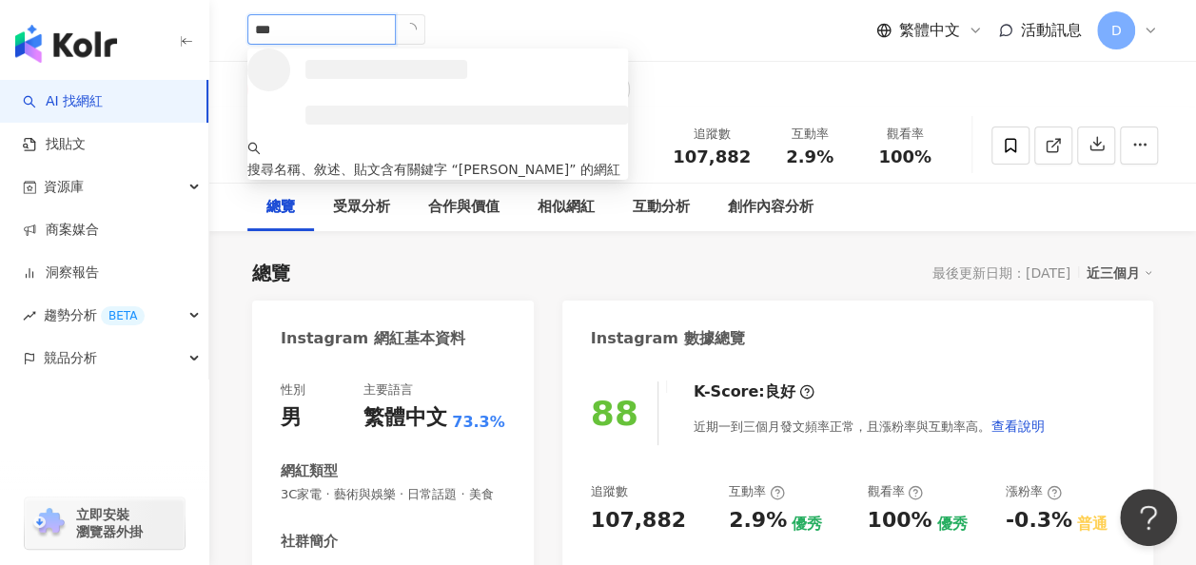
type input "***"
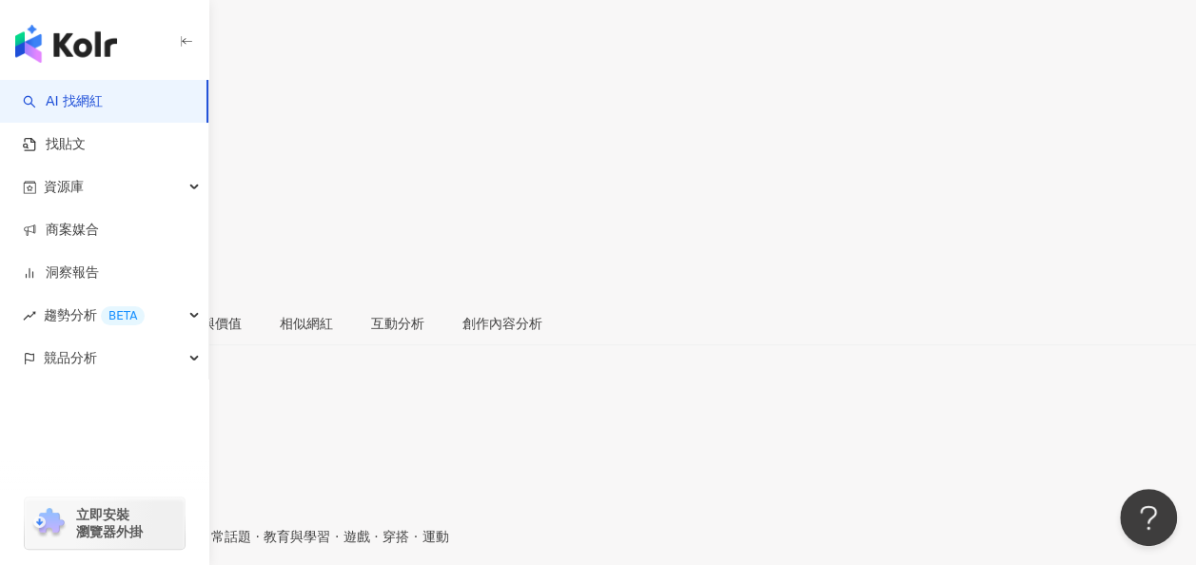
scroll to position [285, 0]
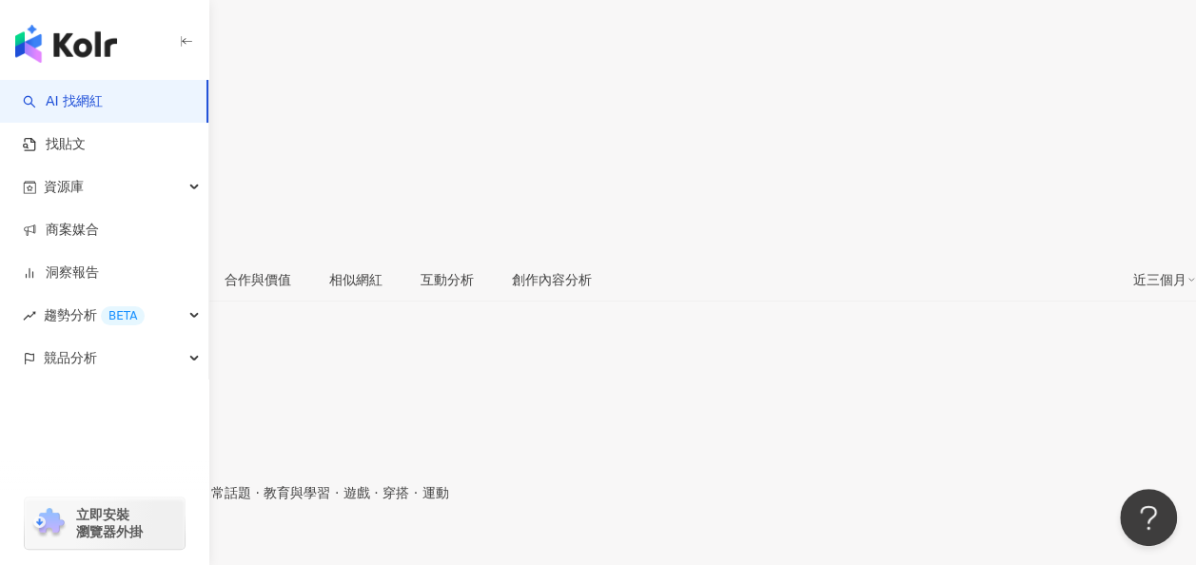
drag, startPoint x: 873, startPoint y: 470, endPoint x: 468, endPoint y: 21, distance: 605.0
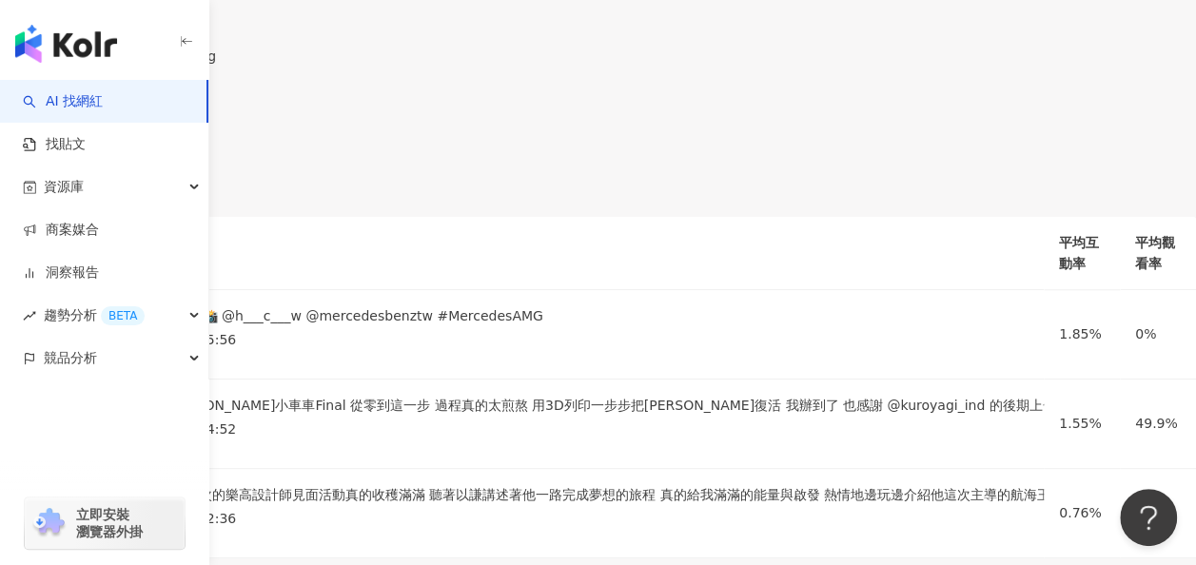
scroll to position [4472, 0]
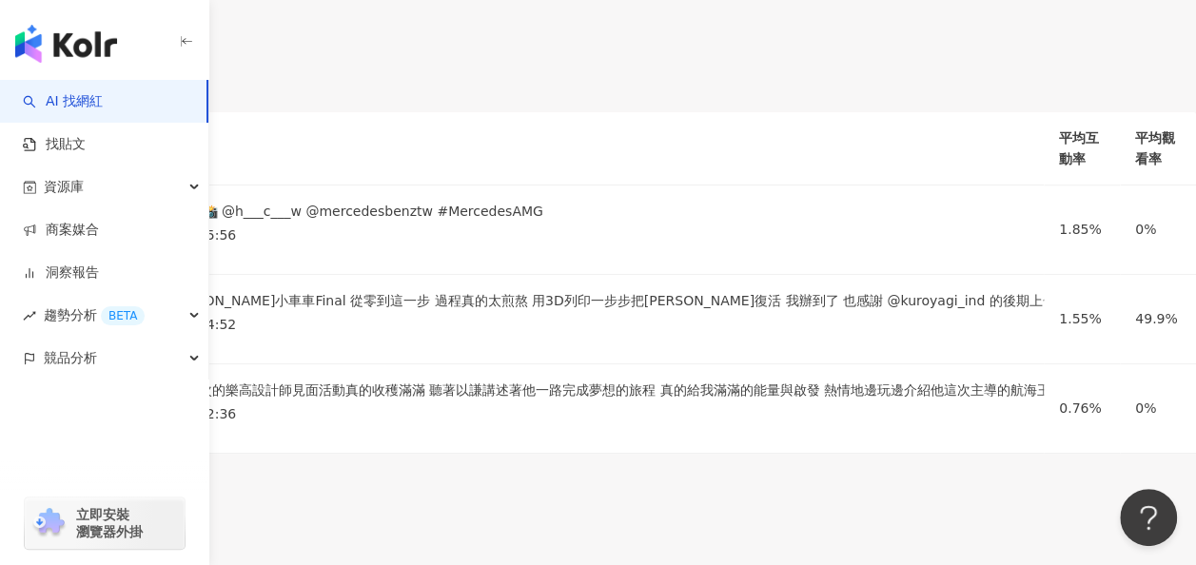
copy div "97,517"
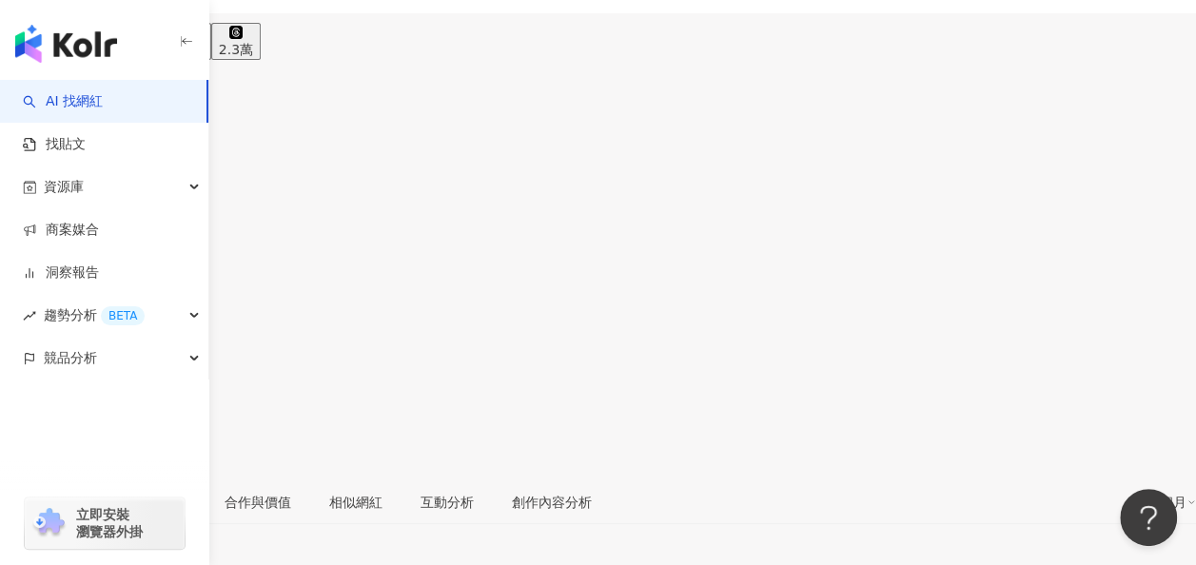
scroll to position [0, 0]
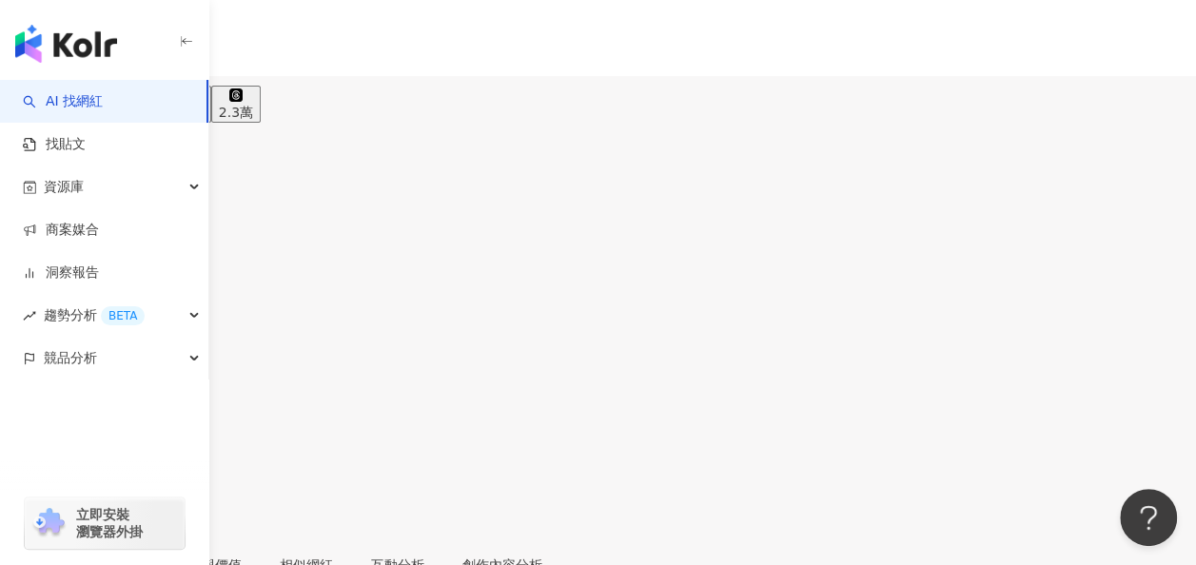
click at [148, 104] on input "search" at bounding box center [74, 119] width 148 height 30
paste input "***"
type input "***"
click at [403, 208] on span "王品澔 Boris" at bounding box center [228, 227] width 350 height 39
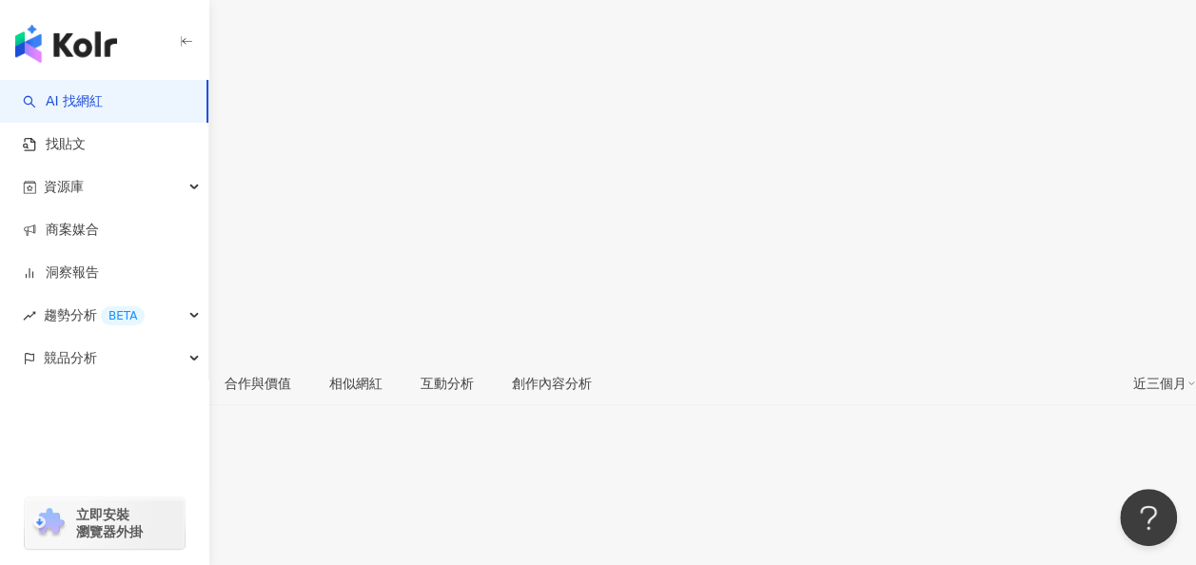
scroll to position [285, 0]
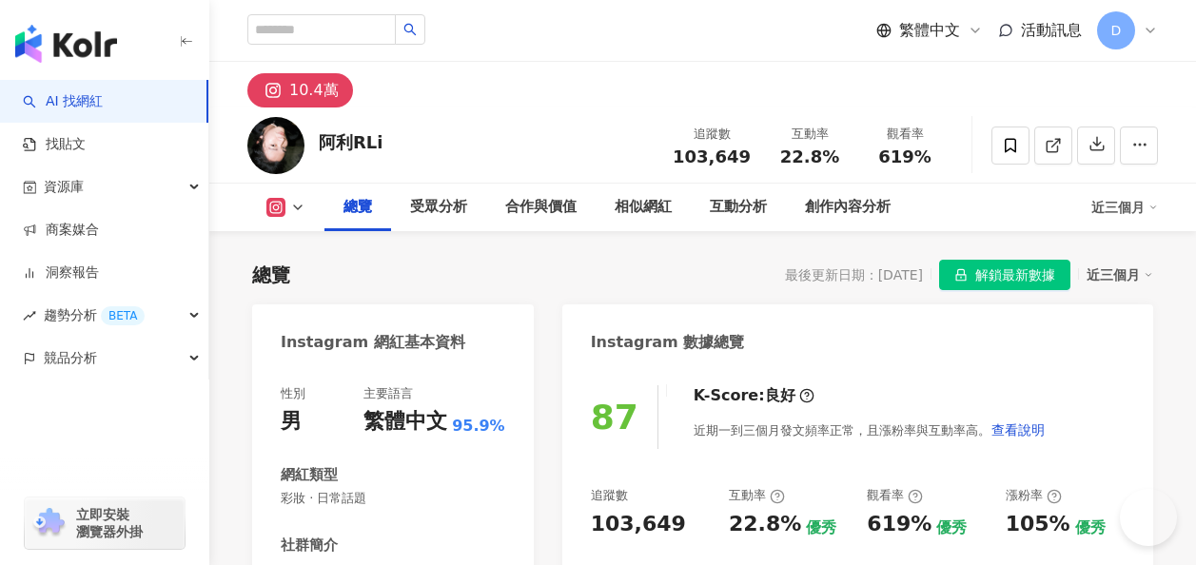
scroll to position [190, 0]
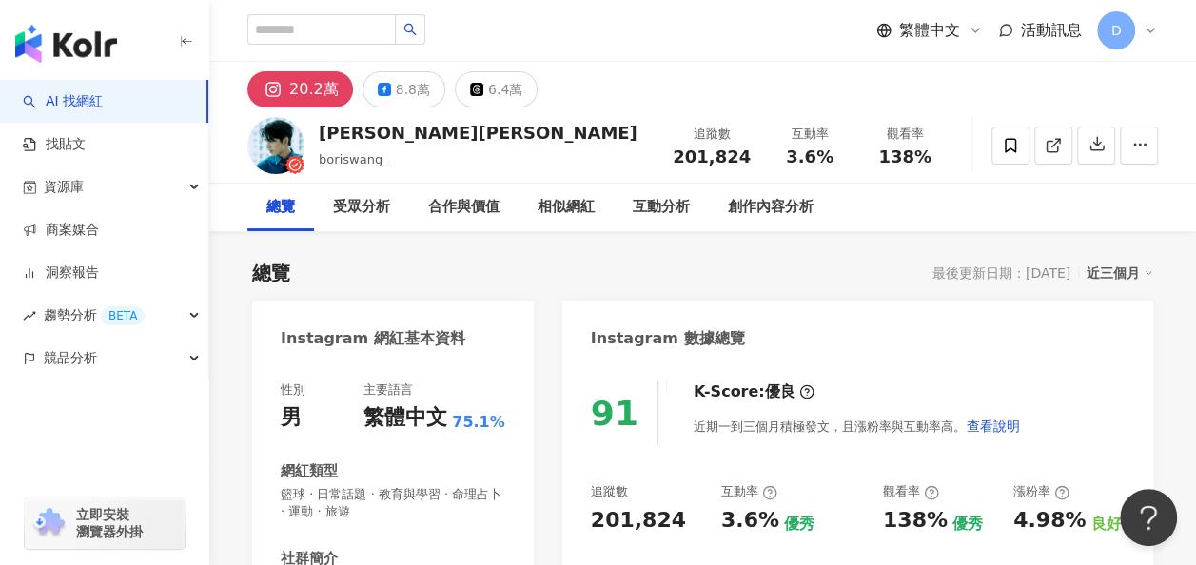
scroll to position [285, 0]
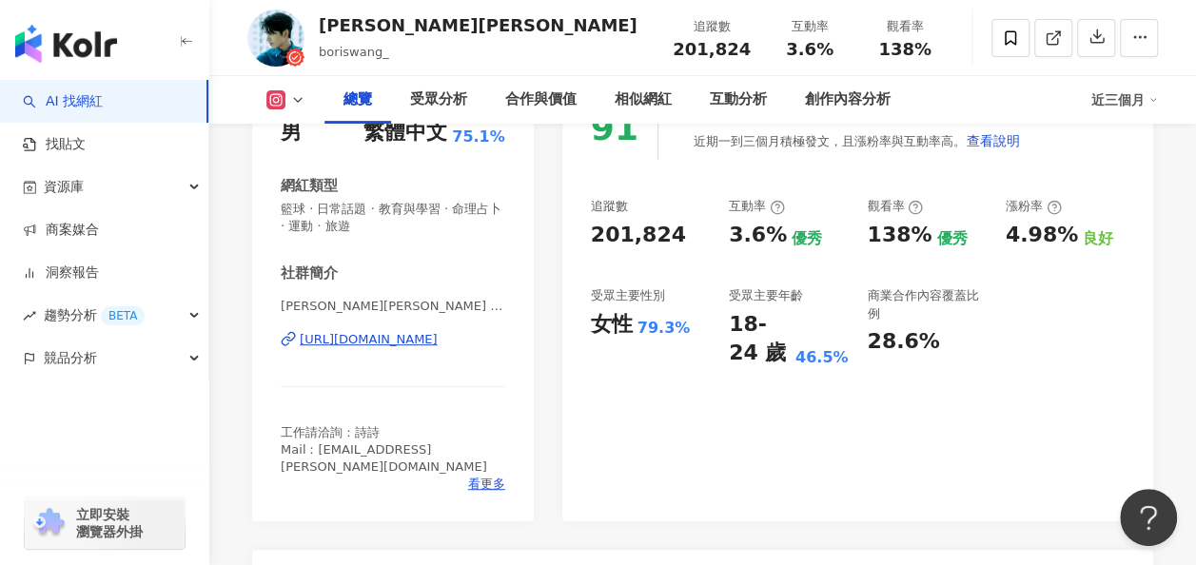
drag, startPoint x: 757, startPoint y: 483, endPoint x: 710, endPoint y: 472, distance: 48.9
click at [757, 483] on div "91 K-Score : 優良 近期一到三個月積極發文，且漲粉率與互動率高。 查看說明 追蹤數 201,824 互動率 3.6% 優秀 觀看率 138% 優秀…" at bounding box center [857, 299] width 591 height 444
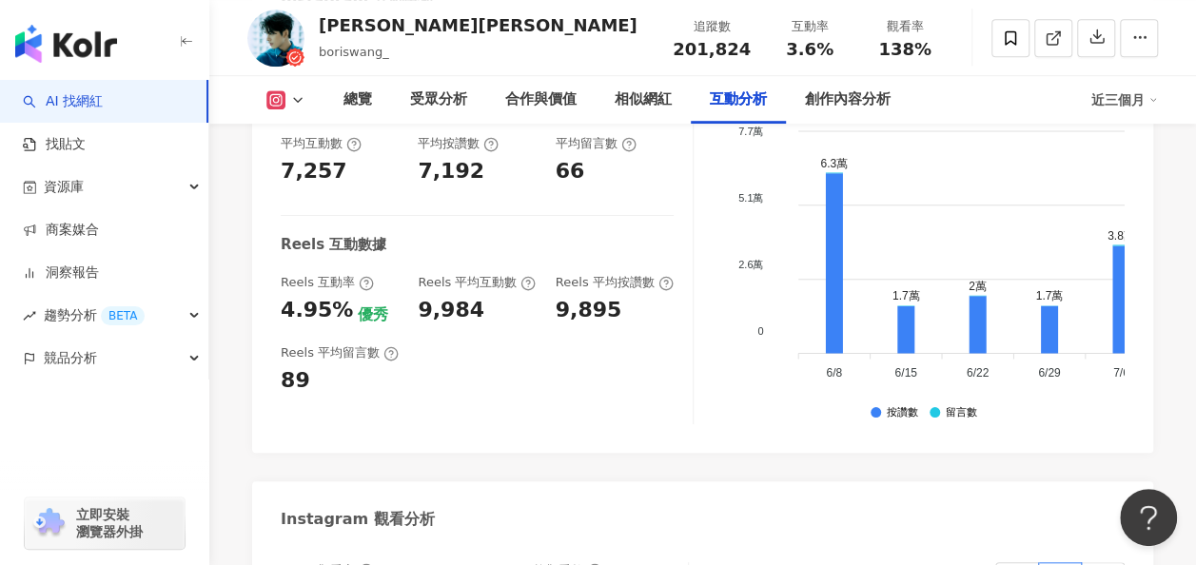
scroll to position [4377, 0]
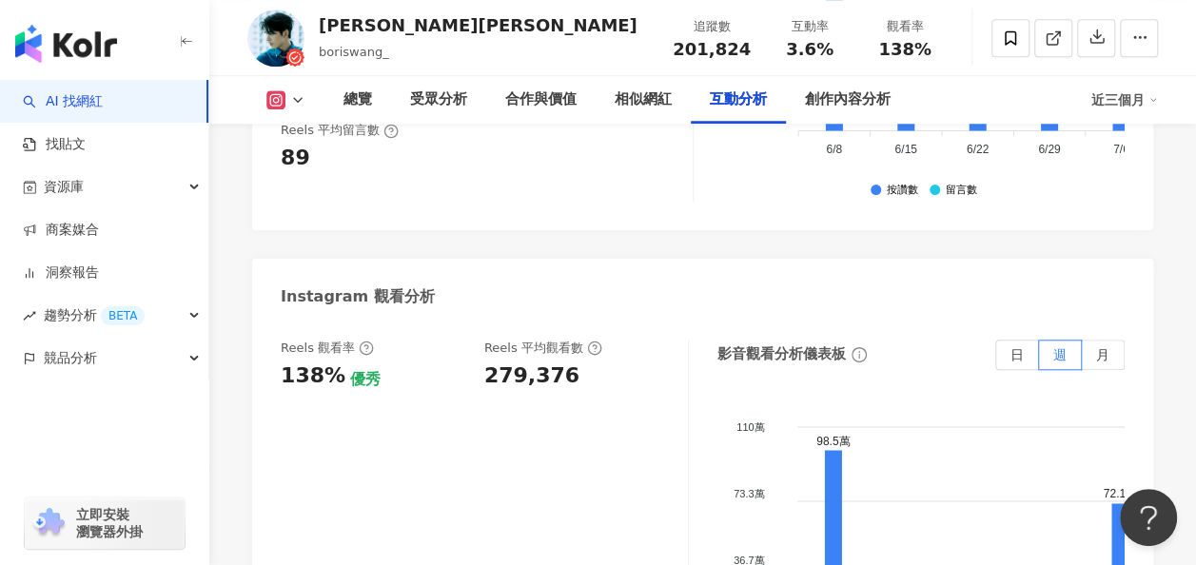
click at [540, 362] on div "279,376" at bounding box center [531, 376] width 95 height 29
copy div "279,376"
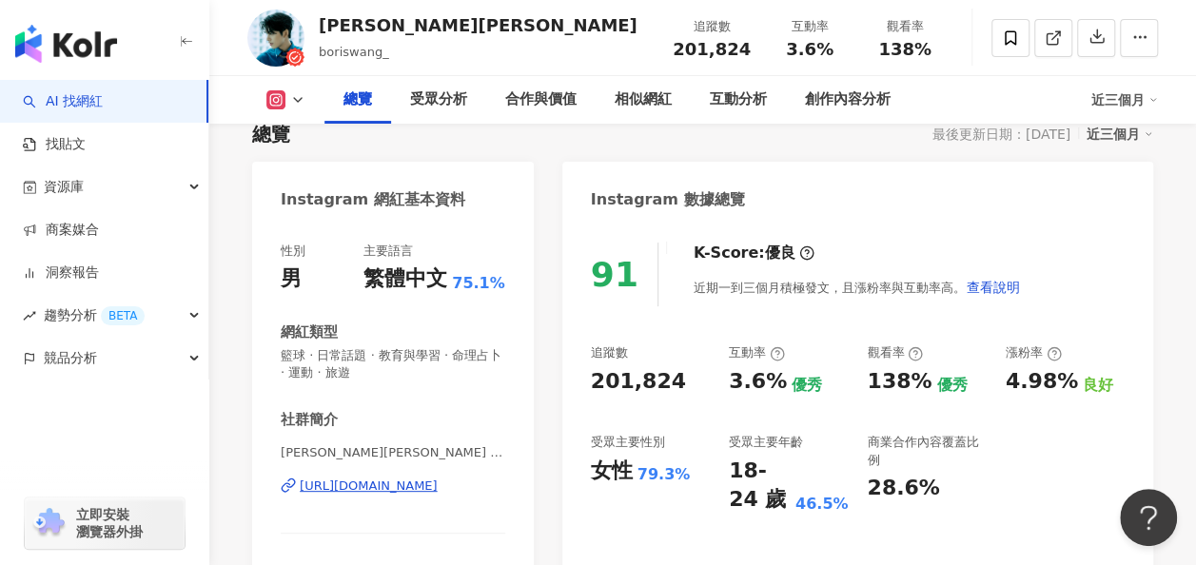
scroll to position [0, 0]
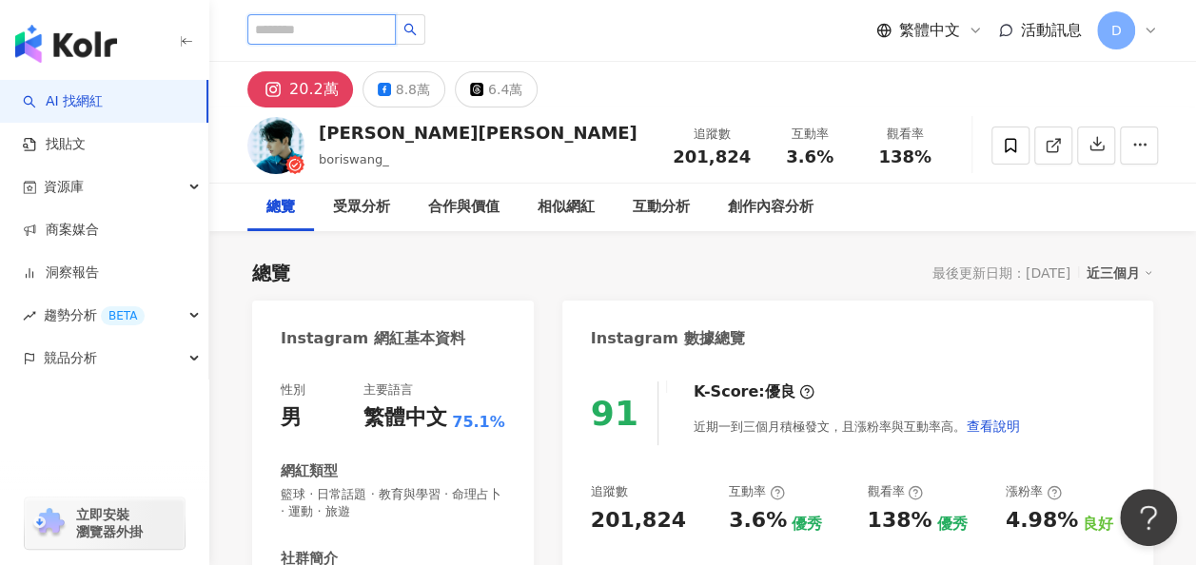
click at [384, 33] on input "search" at bounding box center [321, 29] width 148 height 30
paste input "***"
type input "***"
click at [473, 40] on span "[PERSON_NAME]**" at bounding box center [361, 30] width 228 height 32
click at [425, 39] on button "button" at bounding box center [410, 29] width 30 height 30
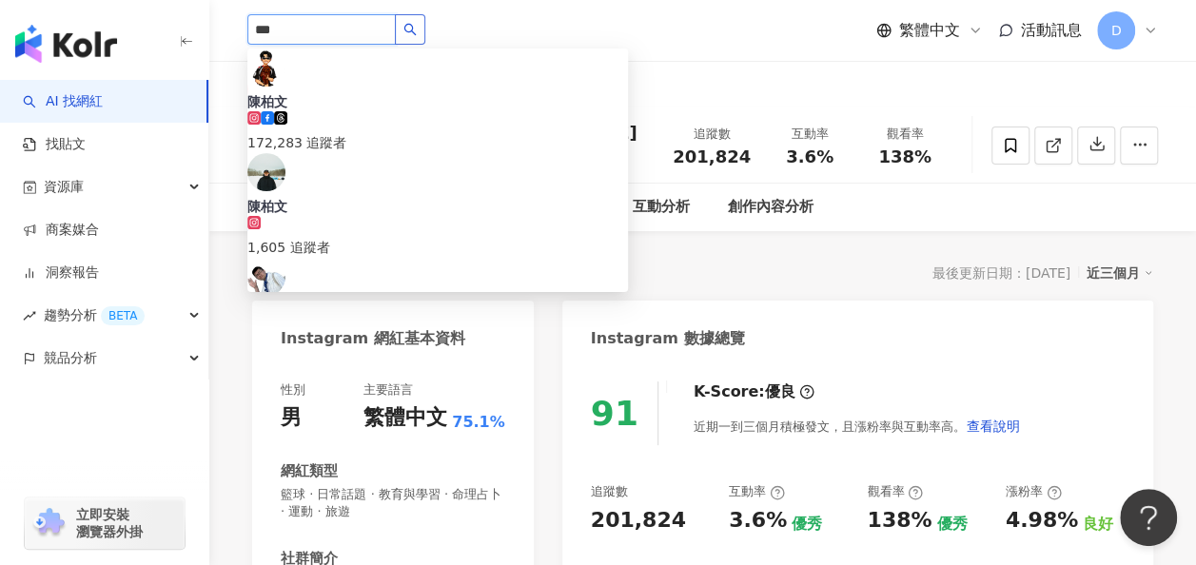
click at [417, 30] on icon "search" at bounding box center [409, 29] width 13 height 13
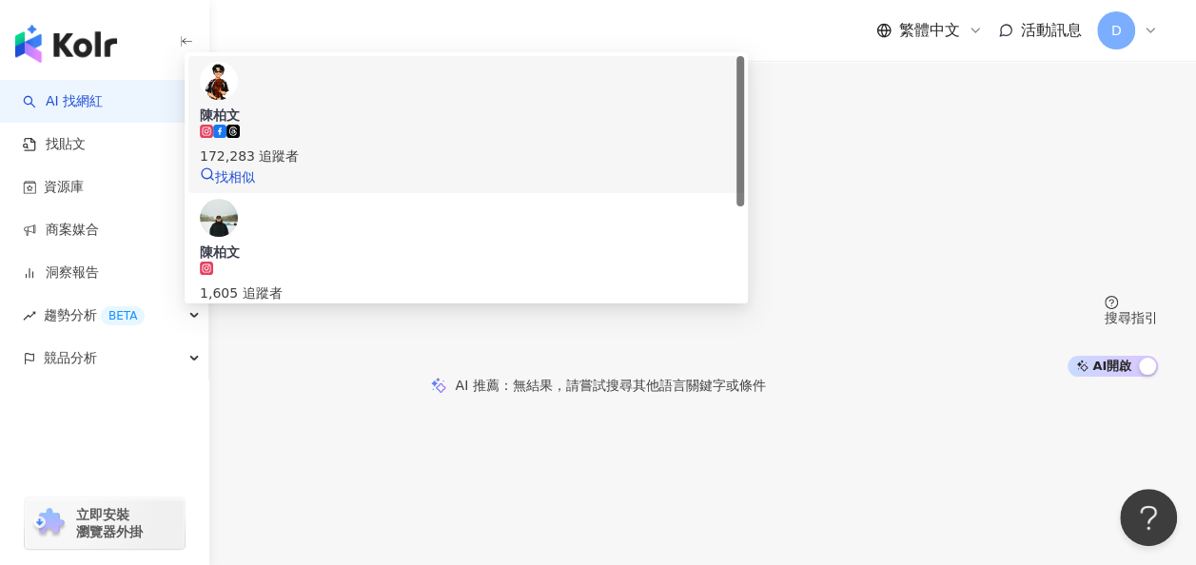
click at [534, 167] on div "172,283 追蹤者" at bounding box center [466, 156] width 533 height 21
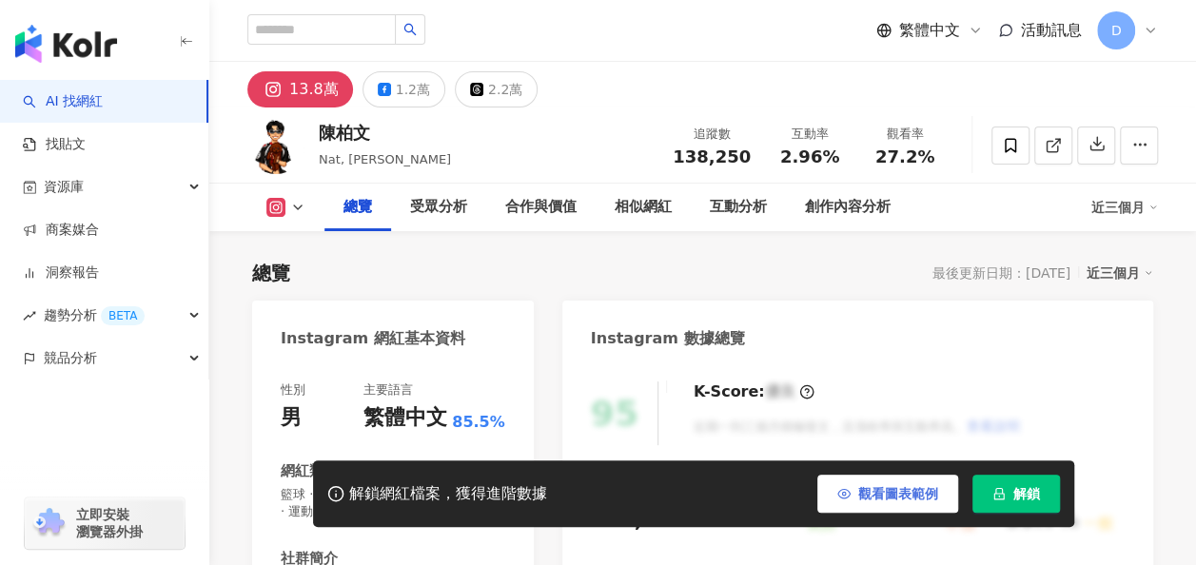
scroll to position [285, 0]
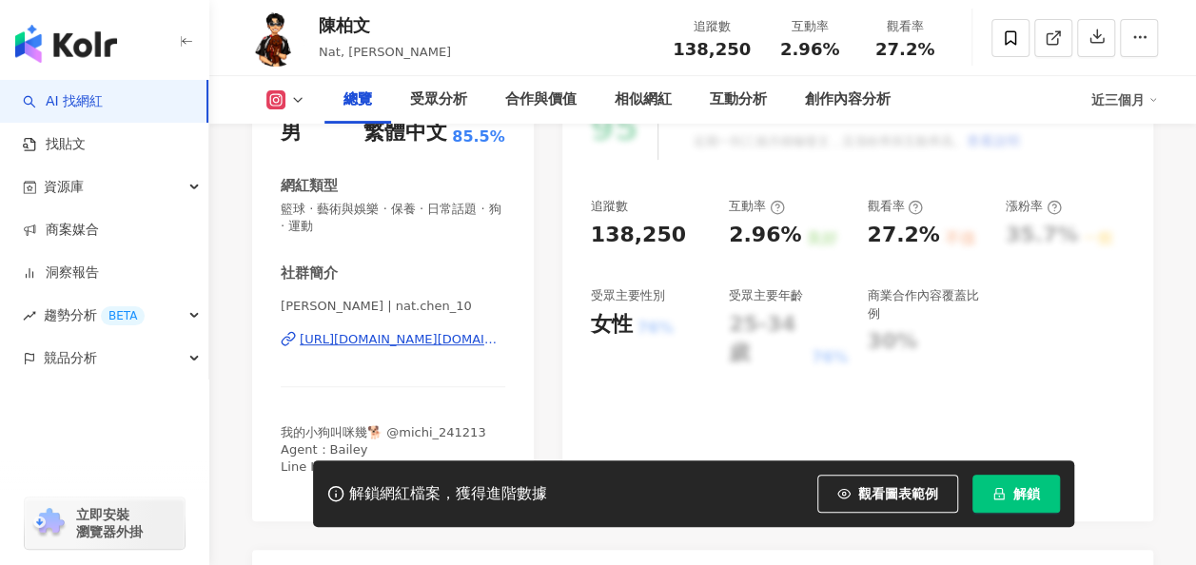
click at [1010, 500] on button "解鎖" at bounding box center [1016, 494] width 88 height 38
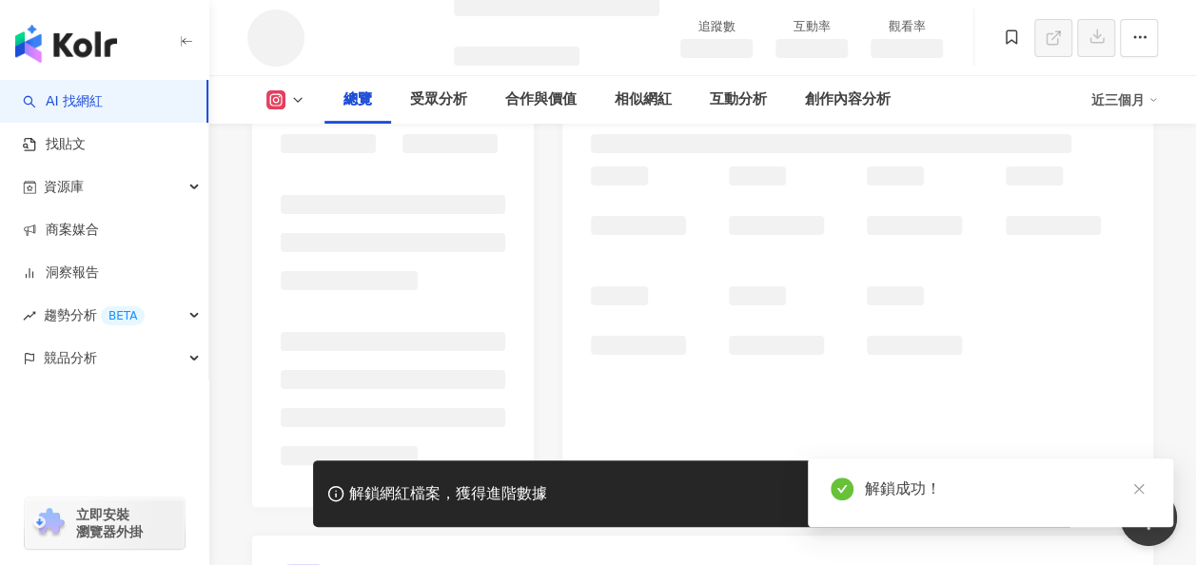
scroll to position [381, 0]
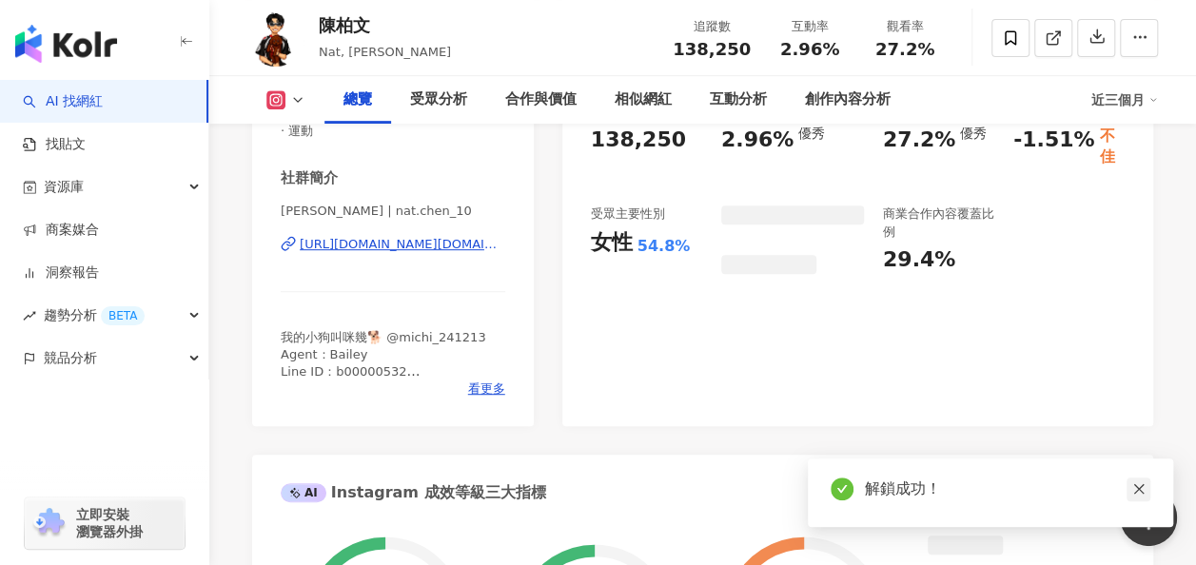
click at [1130, 483] on link at bounding box center [1139, 490] width 24 height 24
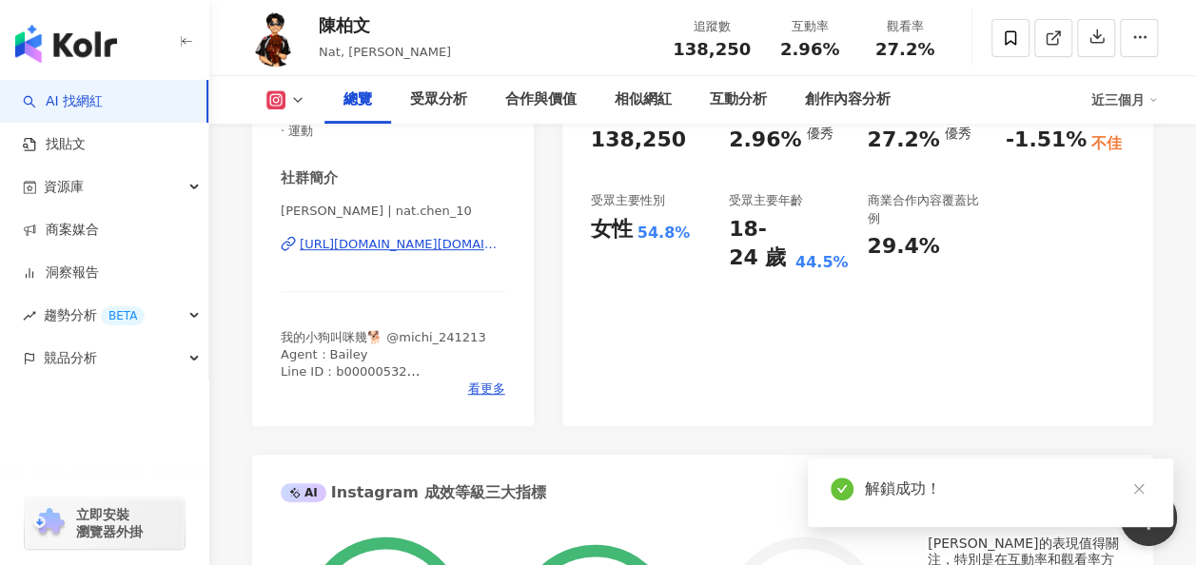
scroll to position [190, 0]
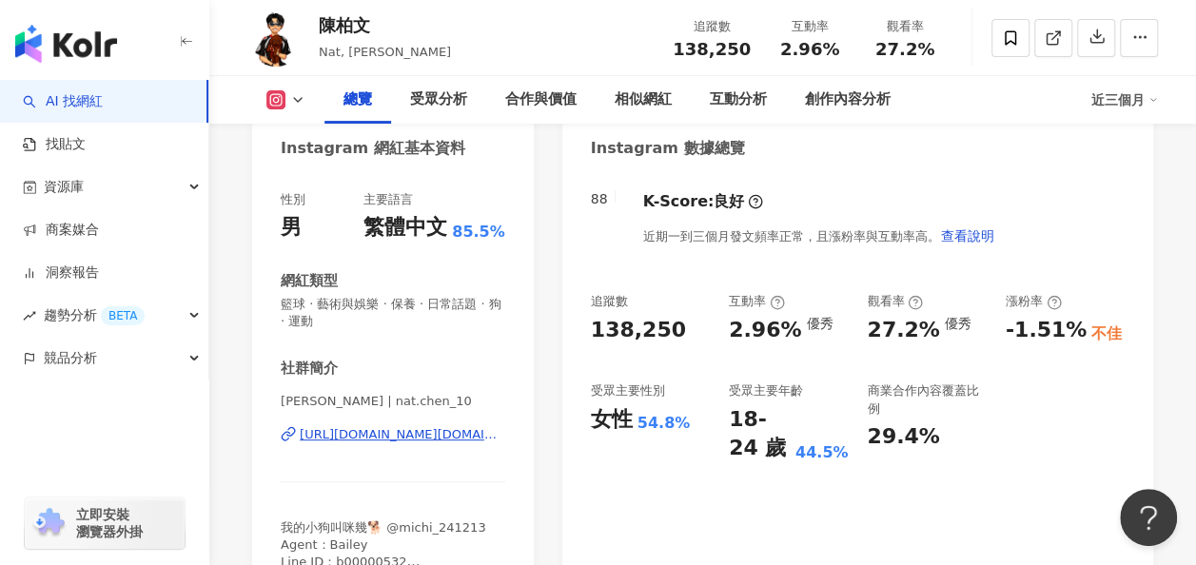
click at [1102, 378] on div "追蹤數 138,250 互動率 2.96% 優秀 觀看率 27.2% 優秀 漲粉率 -1.51% 不佳 受眾主要性別 女性 54.8% 受眾主要年齡 18-2…" at bounding box center [858, 378] width 534 height 170
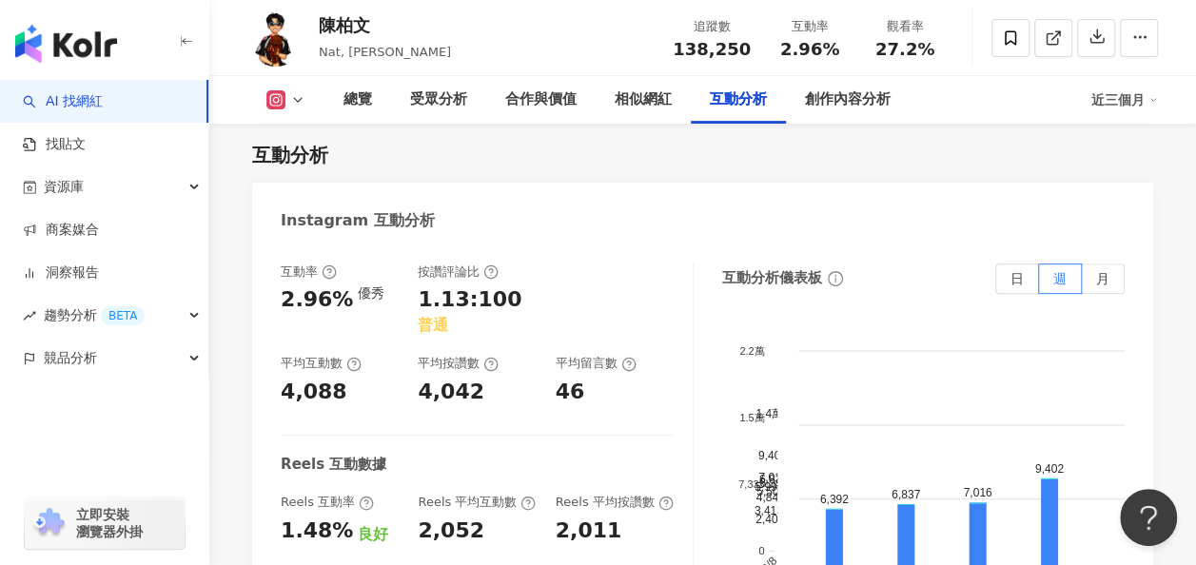
scroll to position [4187, 0]
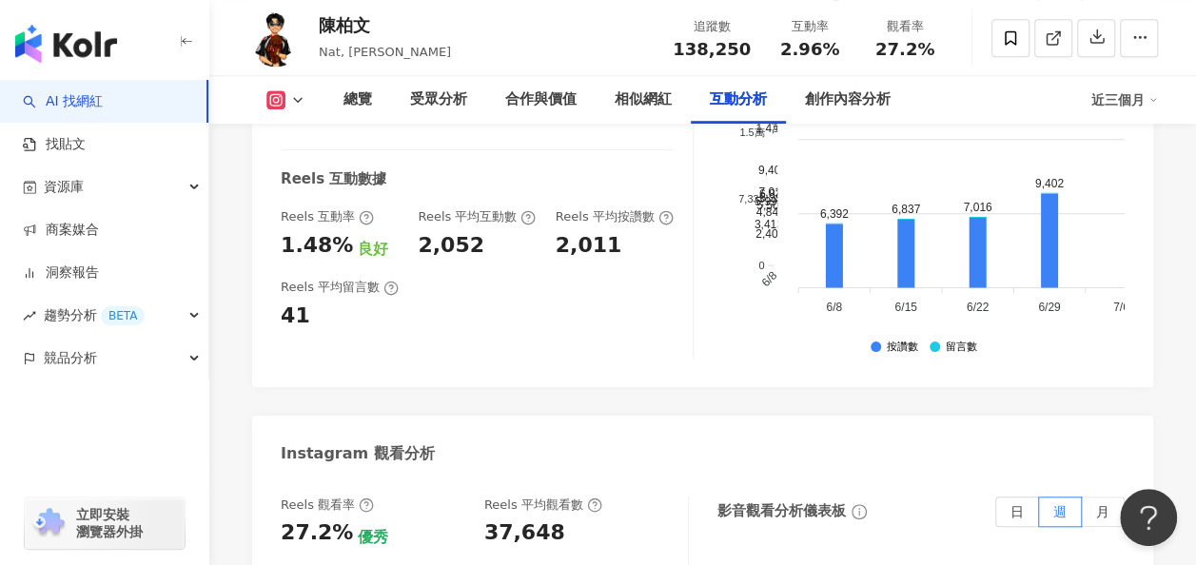
click at [512, 519] on div "37,648" at bounding box center [524, 533] width 81 height 29
click at [514, 519] on div "37,648" at bounding box center [524, 533] width 81 height 29
copy div "37,648"
